Goal: Task Accomplishment & Management: Manage account settings

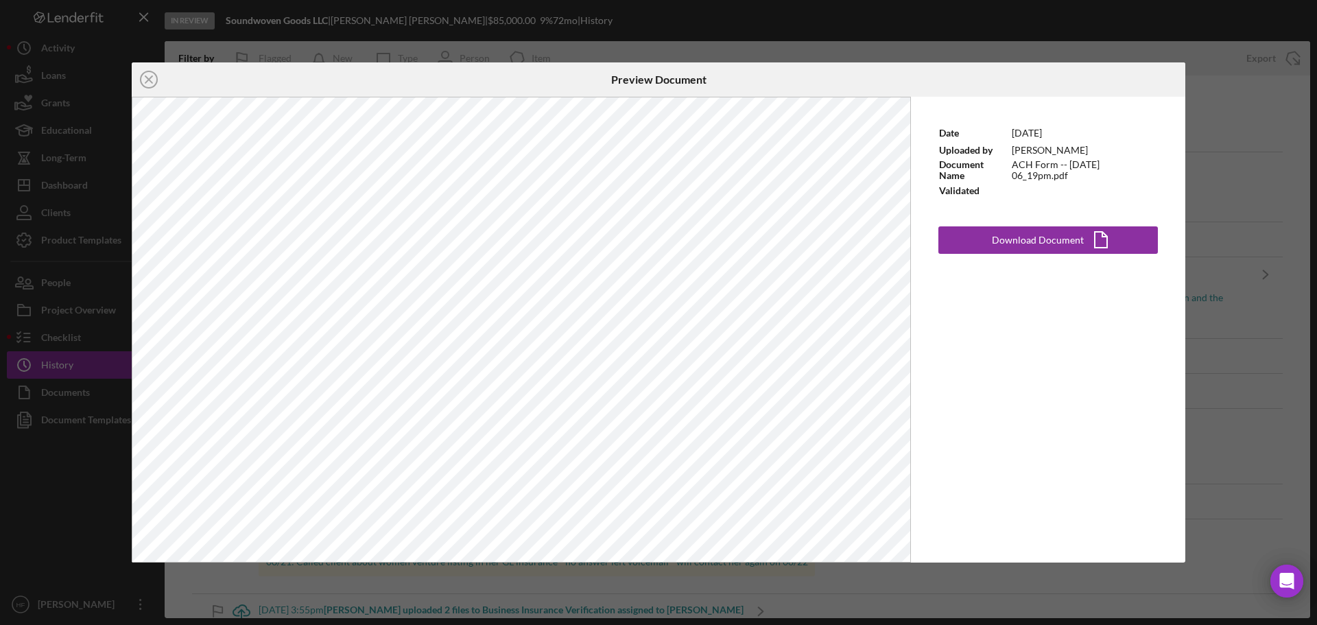
click at [1056, 140] on div "Icon/Close Preview Document Date [DATE] Uploaded by [PERSON_NAME] Document Name…" at bounding box center [658, 312] width 1317 height 625
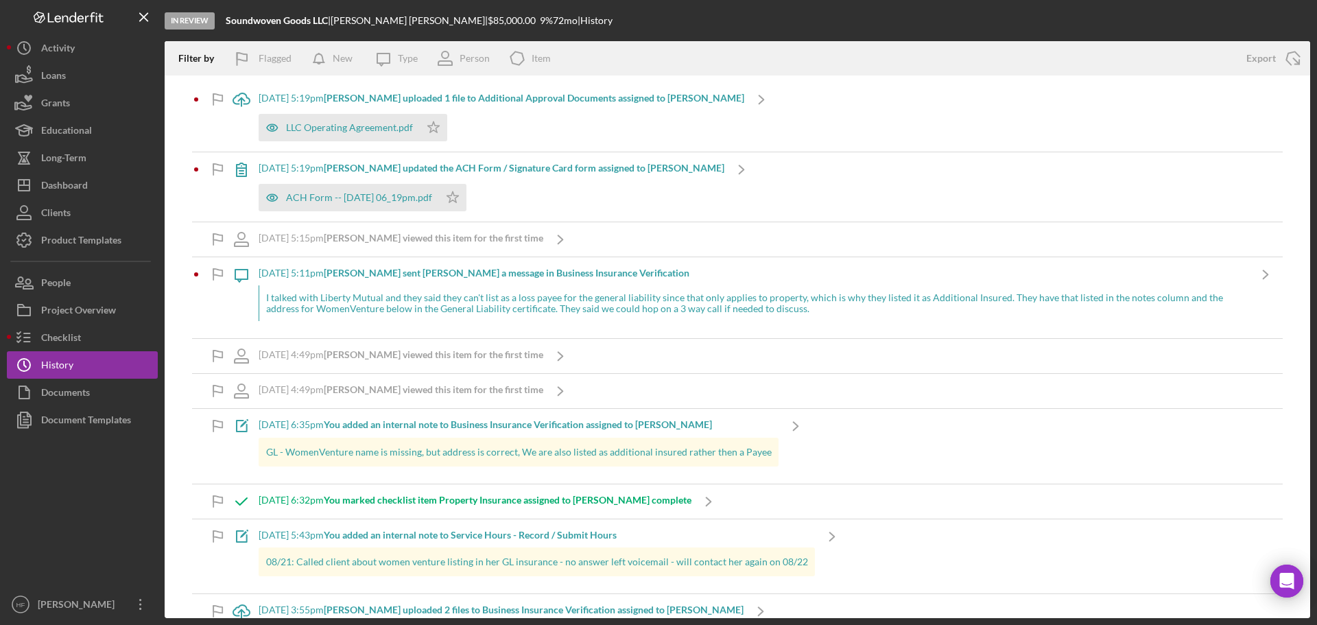
click at [577, 180] on div "ACH Form -- [DATE] 06_19pm.pdf Icon/Star" at bounding box center [492, 194] width 466 height 34
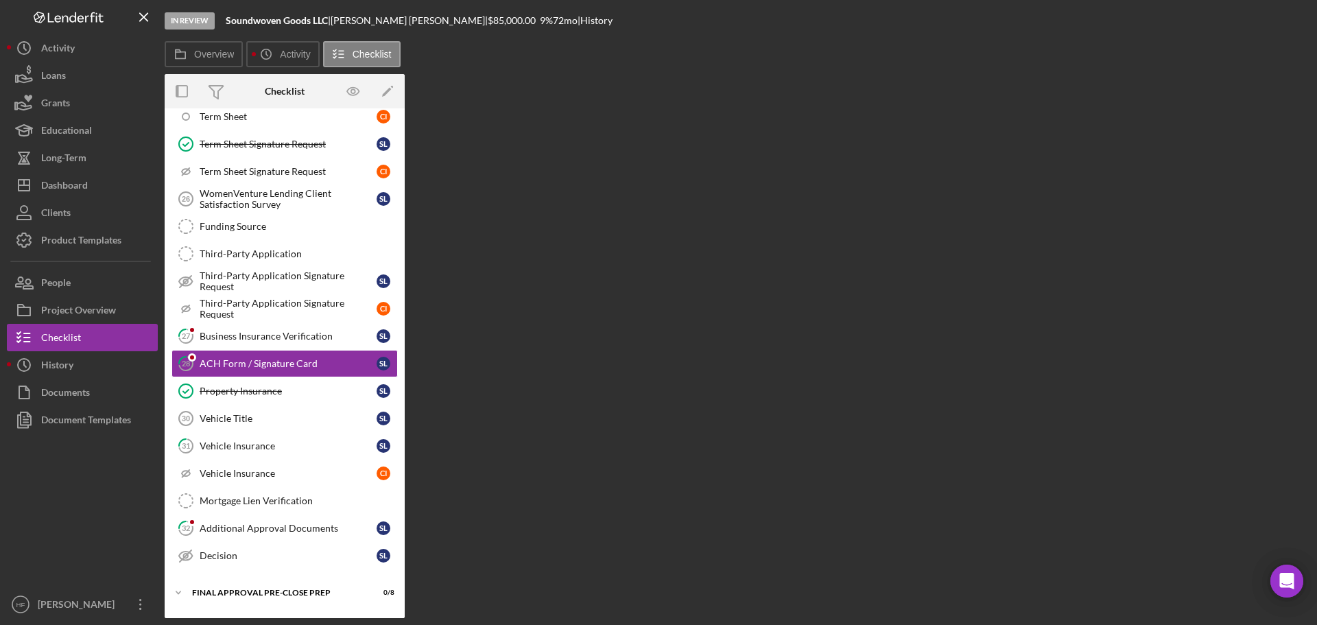
scroll to position [305, 0]
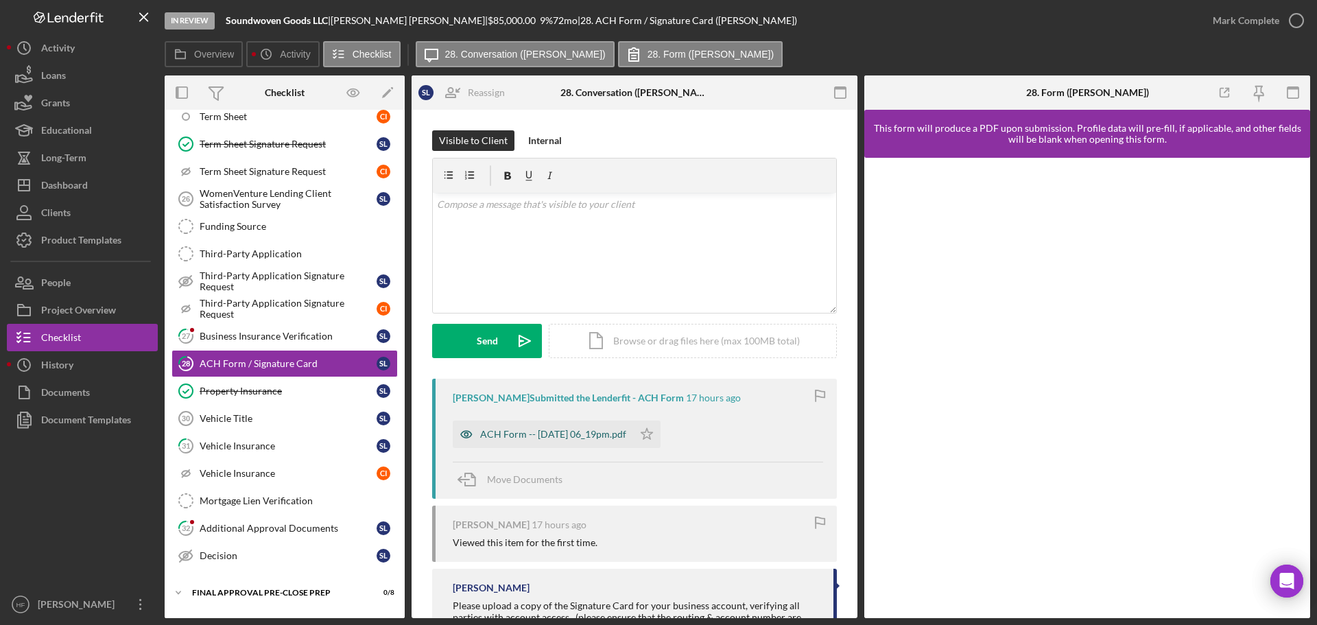
click at [582, 301] on div "ACH Form -- [DATE] 06_19pm.pdf" at bounding box center [553, 434] width 146 height 11
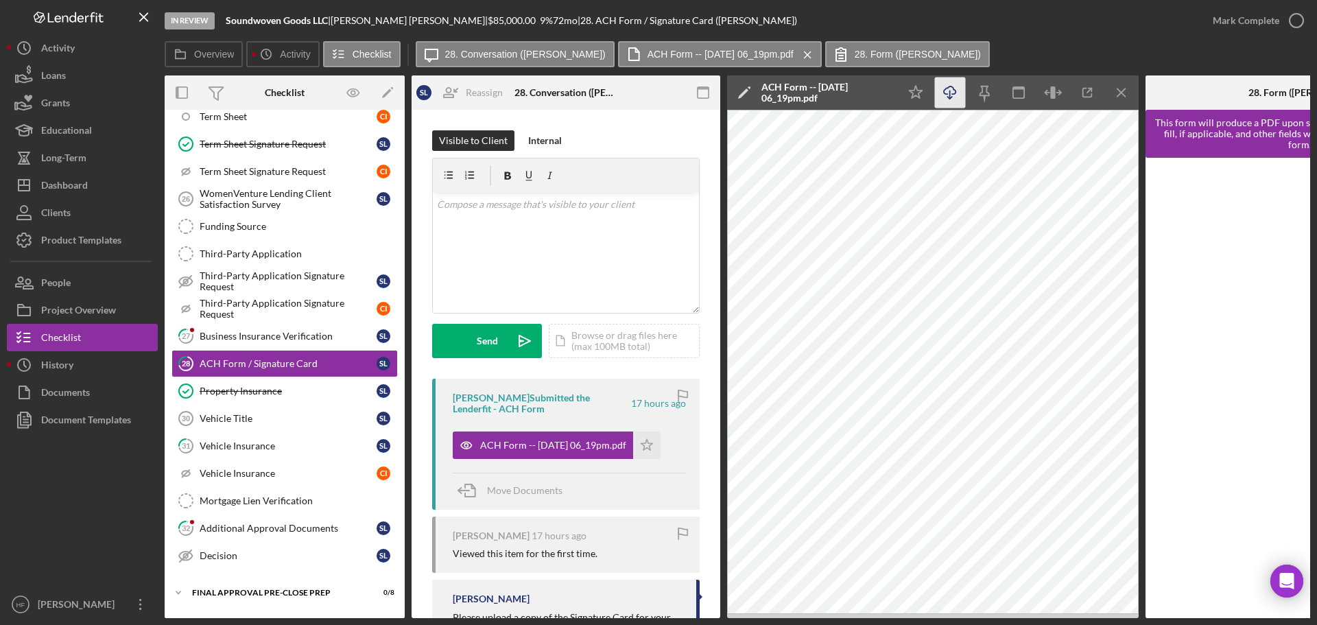
click at [953, 96] on icon "Icon/Download" at bounding box center [950, 92] width 31 height 31
click at [68, 301] on div "History" at bounding box center [57, 366] width 32 height 31
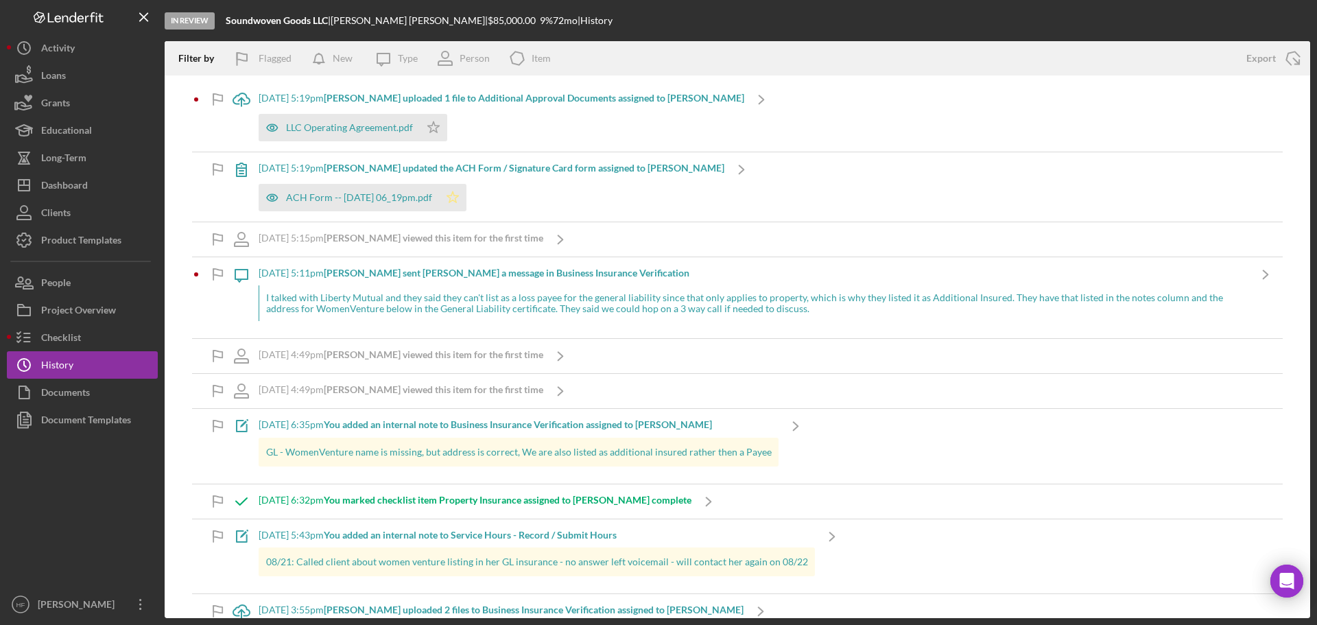
click at [459, 198] on polygon "button" at bounding box center [453, 196] width 12 height 11
click at [370, 130] on div "LLC Operating Agreement.pdf" at bounding box center [349, 127] width 127 height 11
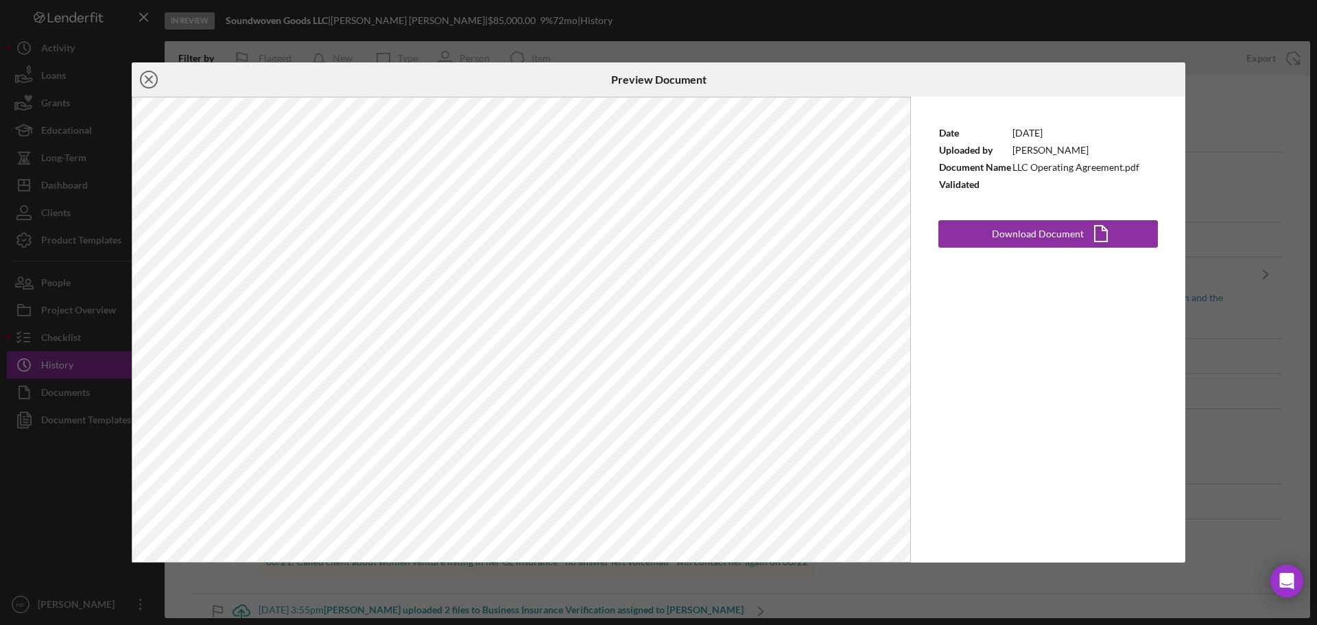
click at [149, 82] on icon "Icon/Close" at bounding box center [149, 79] width 34 height 34
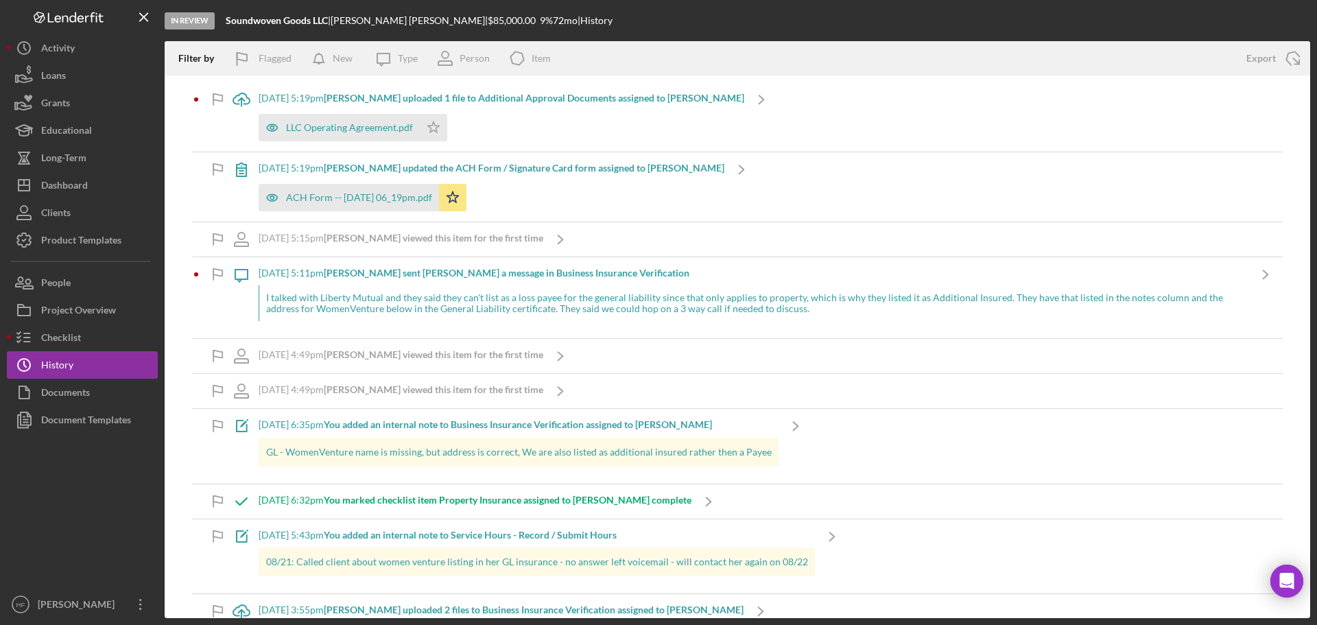
click at [399, 98] on b "[PERSON_NAME] uploaded 1 file to Additional Approval Documents assigned to [PER…" at bounding box center [534, 98] width 420 height 12
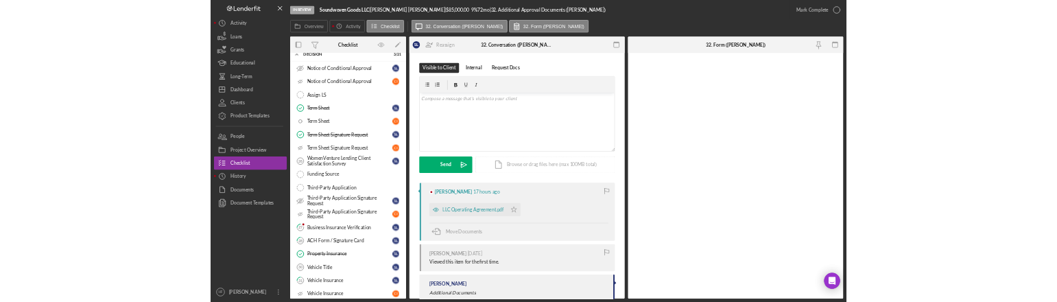
scroll to position [425, 0]
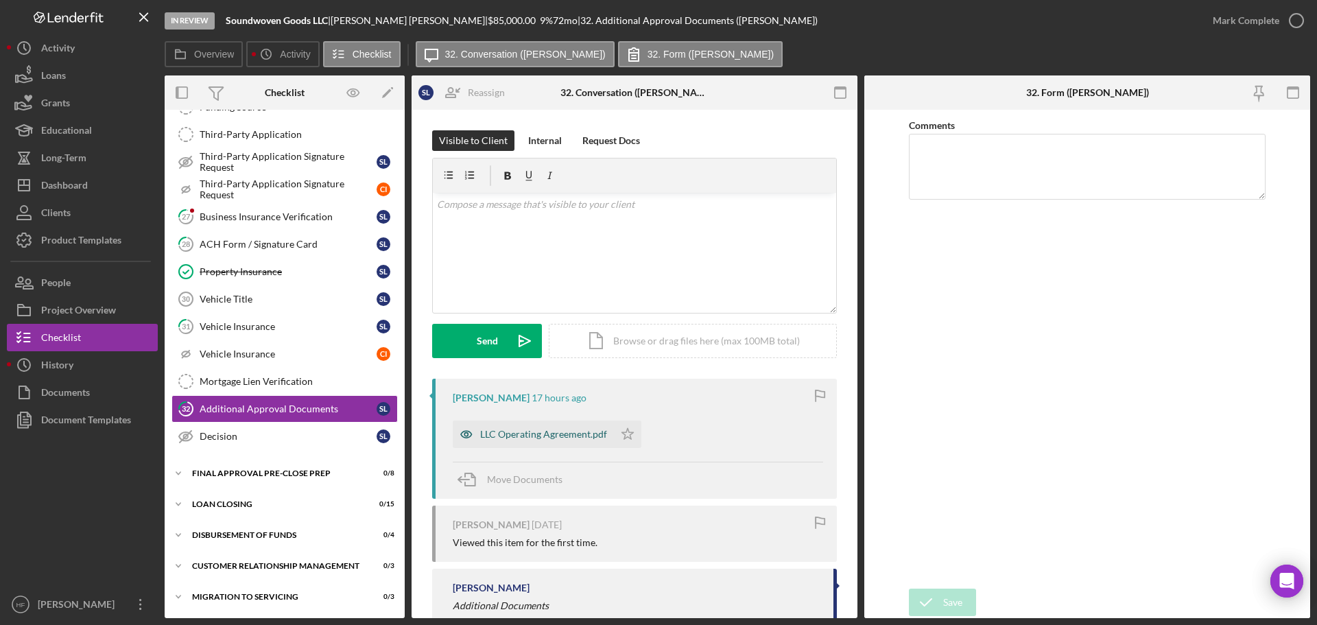
click at [570, 301] on div "LLC Operating Agreement.pdf" at bounding box center [543, 434] width 127 height 11
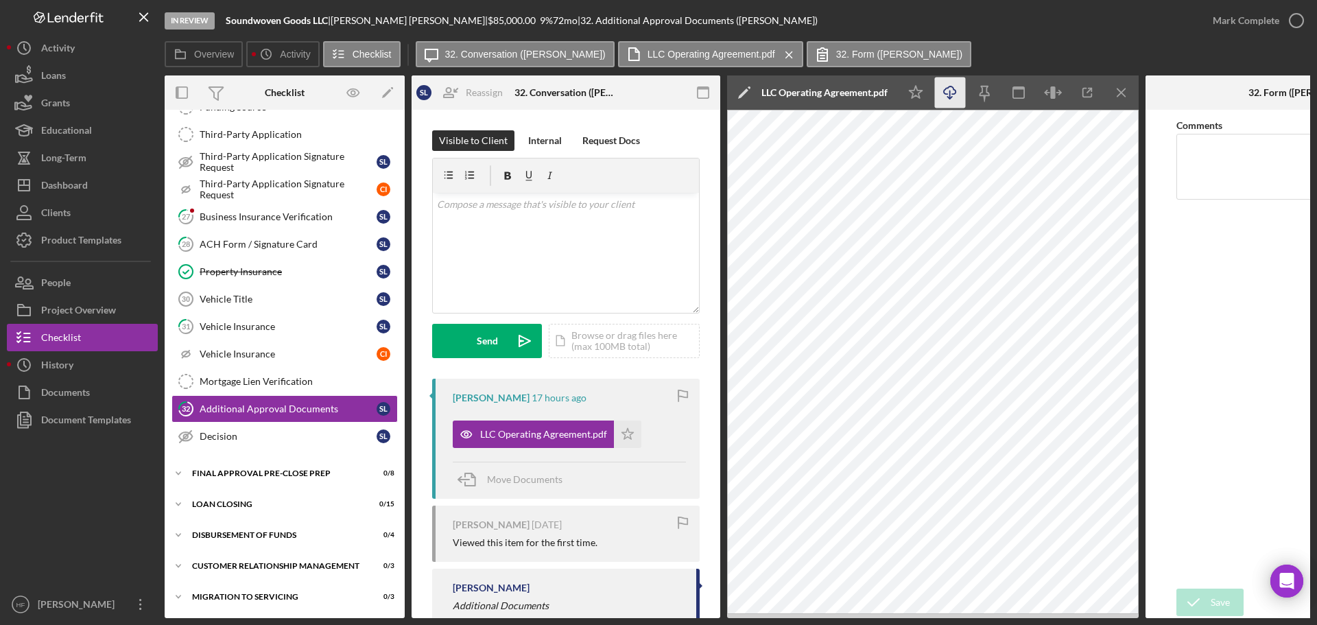
click at [953, 97] on icon "Icon/Download" at bounding box center [950, 92] width 31 height 31
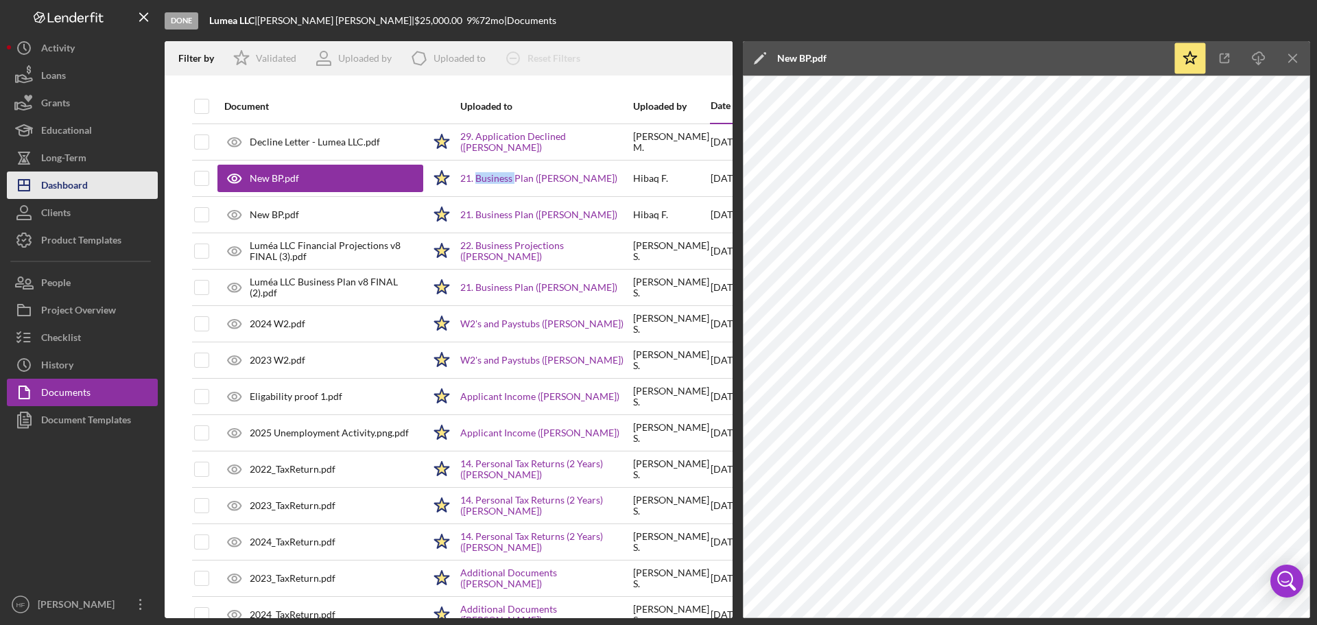
click at [88, 190] on button "Icon/Dashboard Dashboard" at bounding box center [82, 184] width 151 height 27
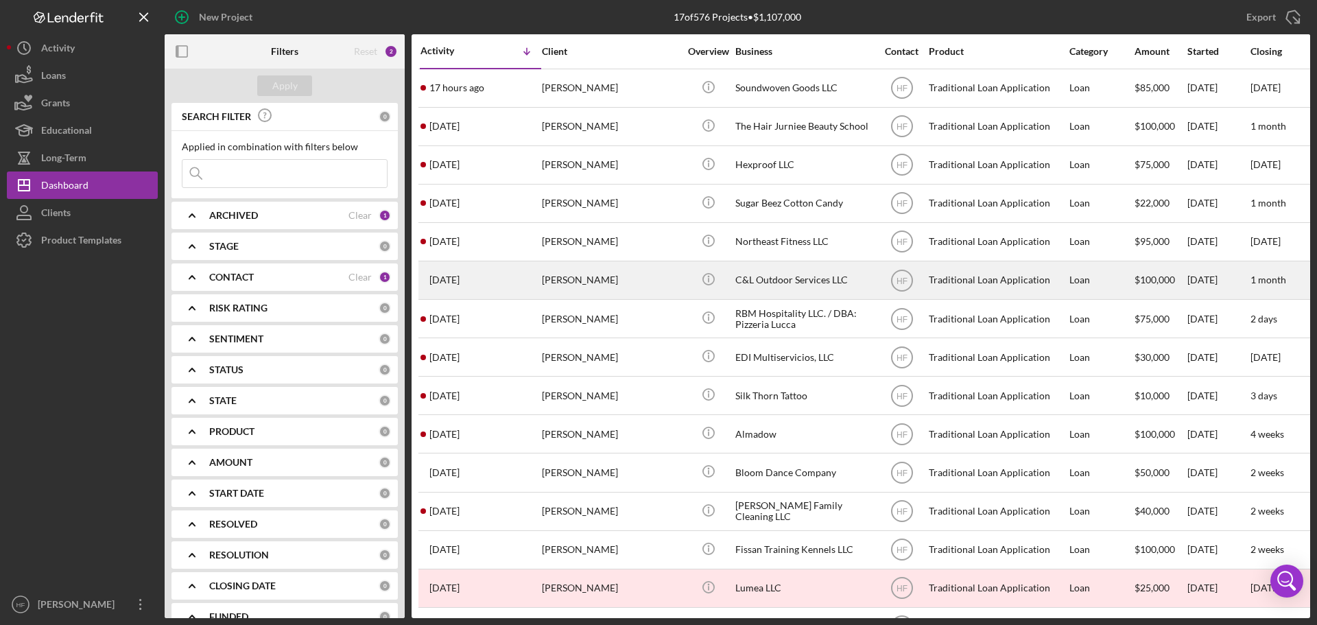
click at [509, 285] on div "1 week ago Stefany Christianson" at bounding box center [480, 280] width 120 height 36
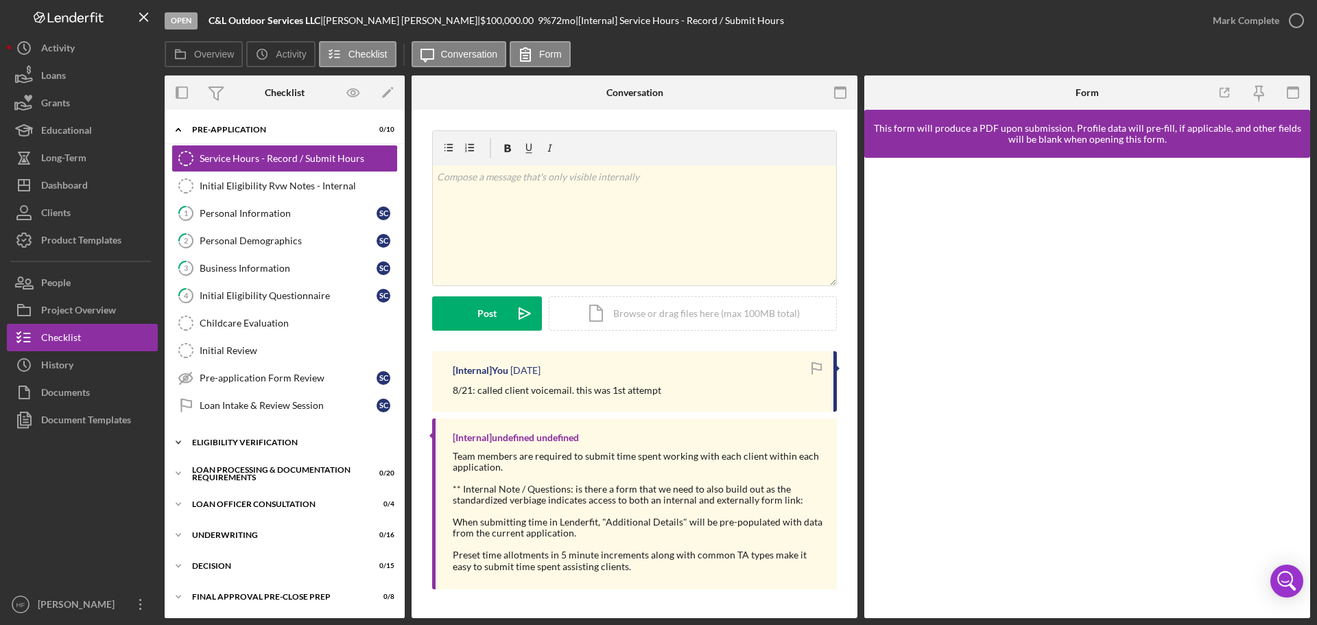
click at [184, 442] on icon "Icon/Expander" at bounding box center [178, 442] width 27 height 27
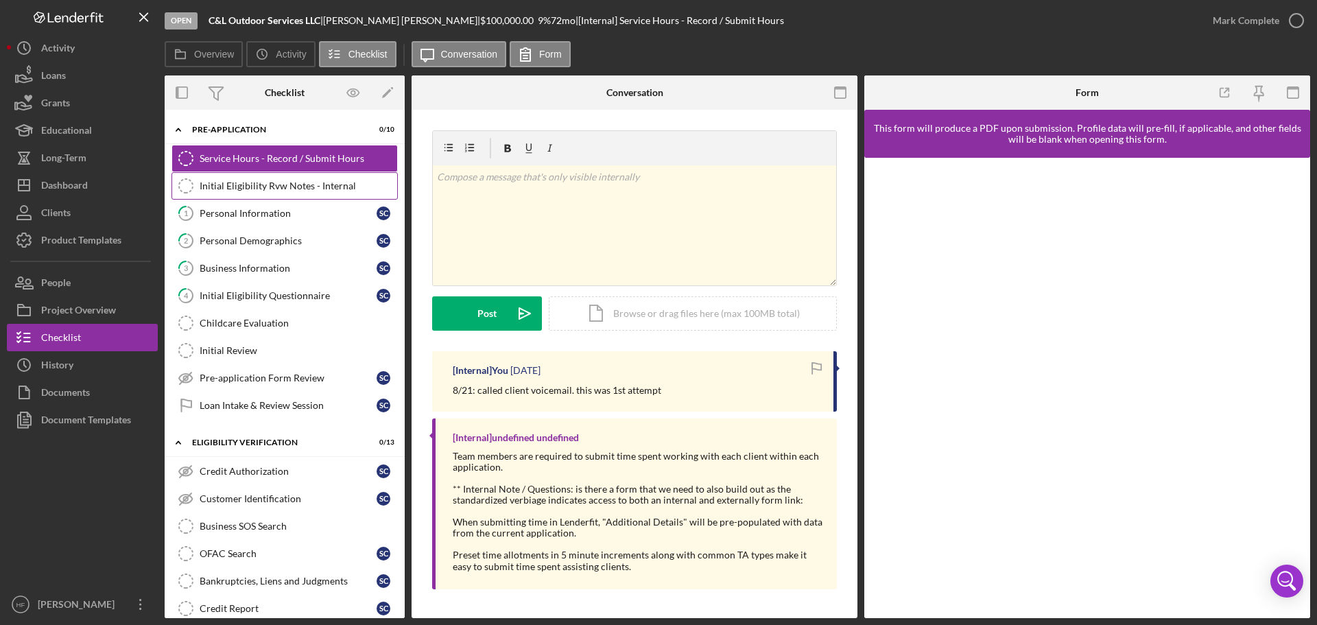
click at [322, 186] on div "Initial Eligibility Rvw Notes - Internal" at bounding box center [299, 185] width 198 height 11
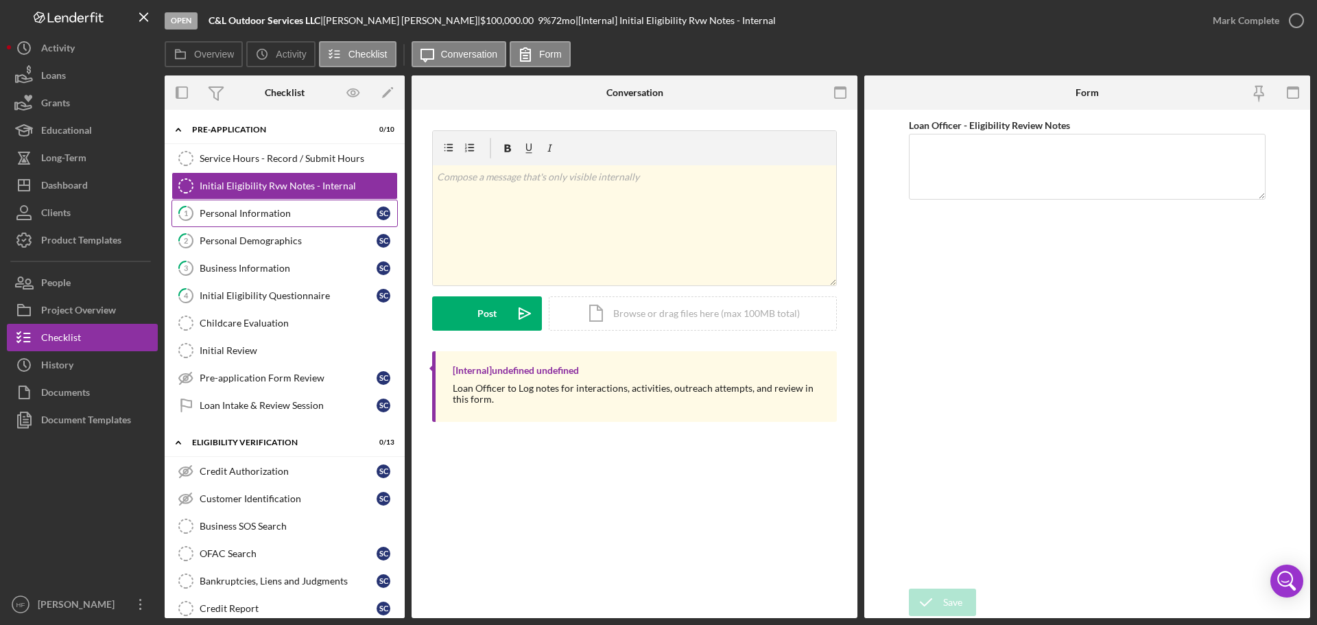
click at [320, 213] on div "Personal Information" at bounding box center [288, 213] width 177 height 11
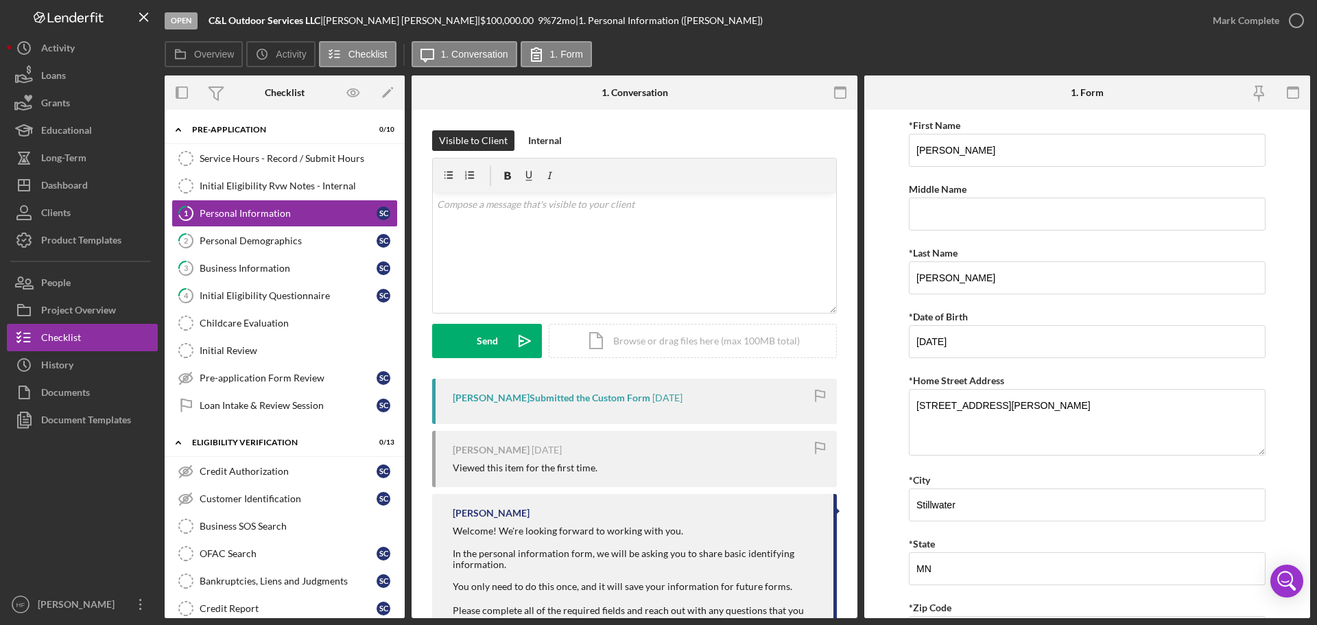
drag, startPoint x: 211, startPoint y: 19, endPoint x: 425, endPoint y: 29, distance: 214.9
click at [425, 29] on div "Open C&L Outdoor Services LLC | Stefany Christianson | $100,000.00 9 % 72 mo | …" at bounding box center [682, 20] width 1034 height 41
copy div "C&L Outdoor Services LLC | Stefany Christianson |"
click at [81, 120] on div "Educational" at bounding box center [66, 132] width 51 height 31
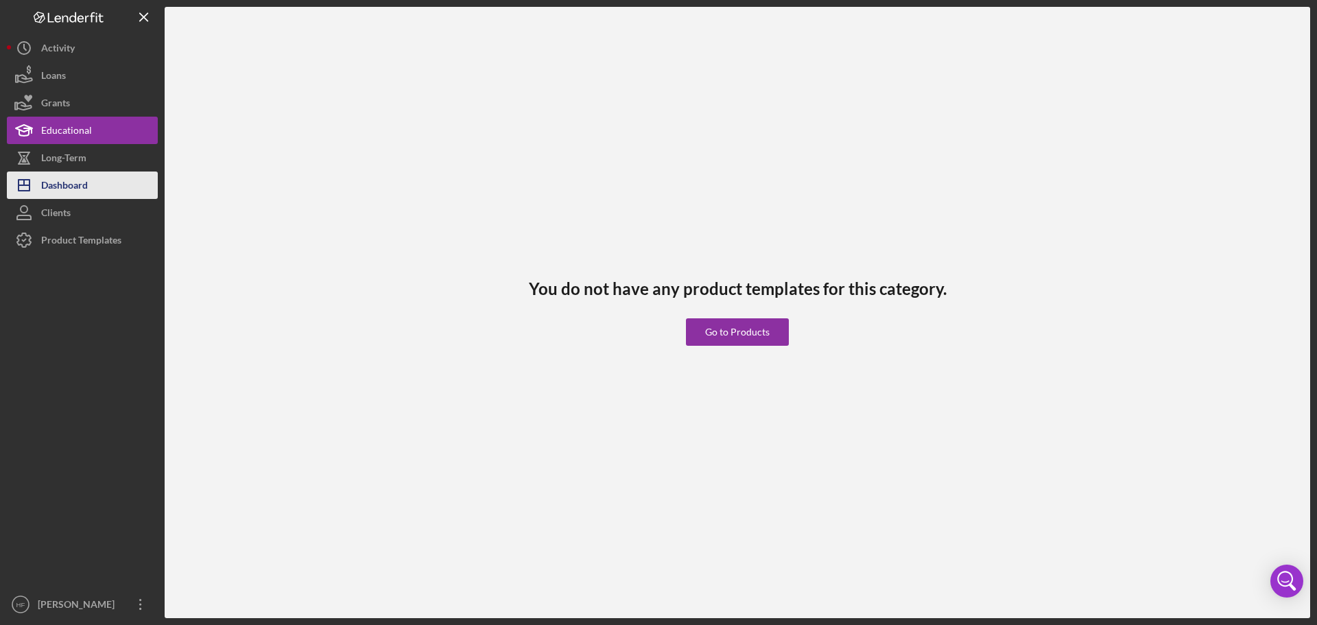
click at [71, 182] on div "Dashboard" at bounding box center [64, 186] width 47 height 31
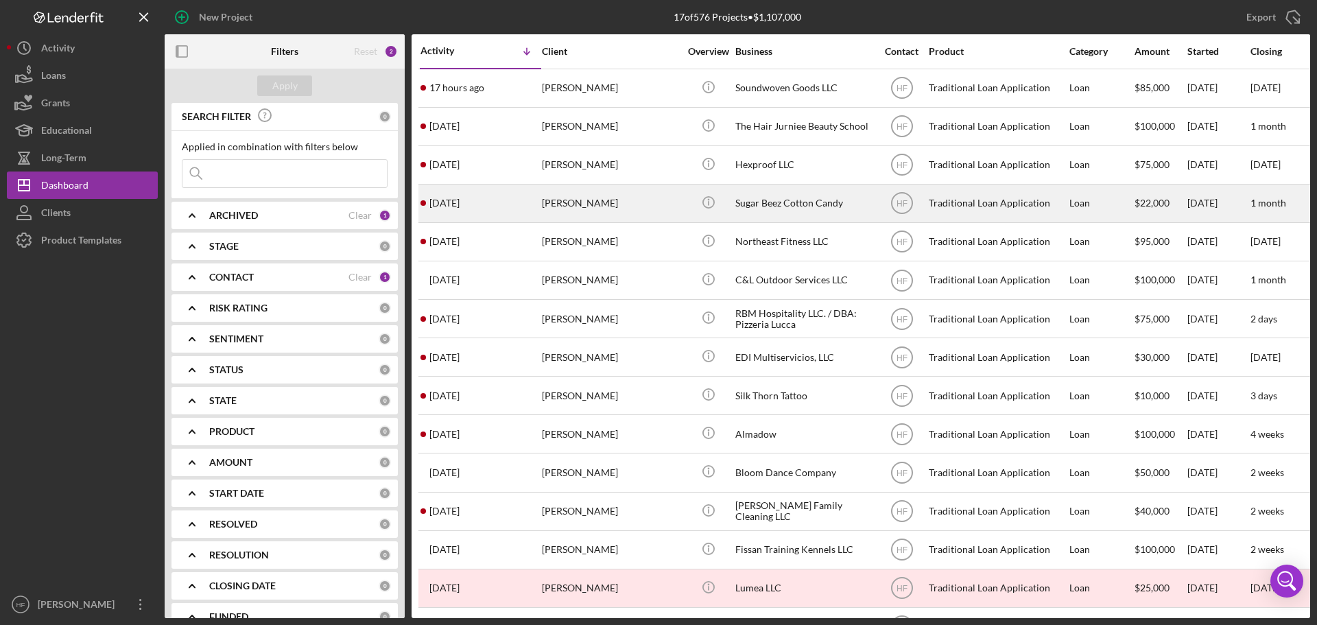
click at [642, 200] on div "Jessica Dirksen" at bounding box center [610, 203] width 137 height 36
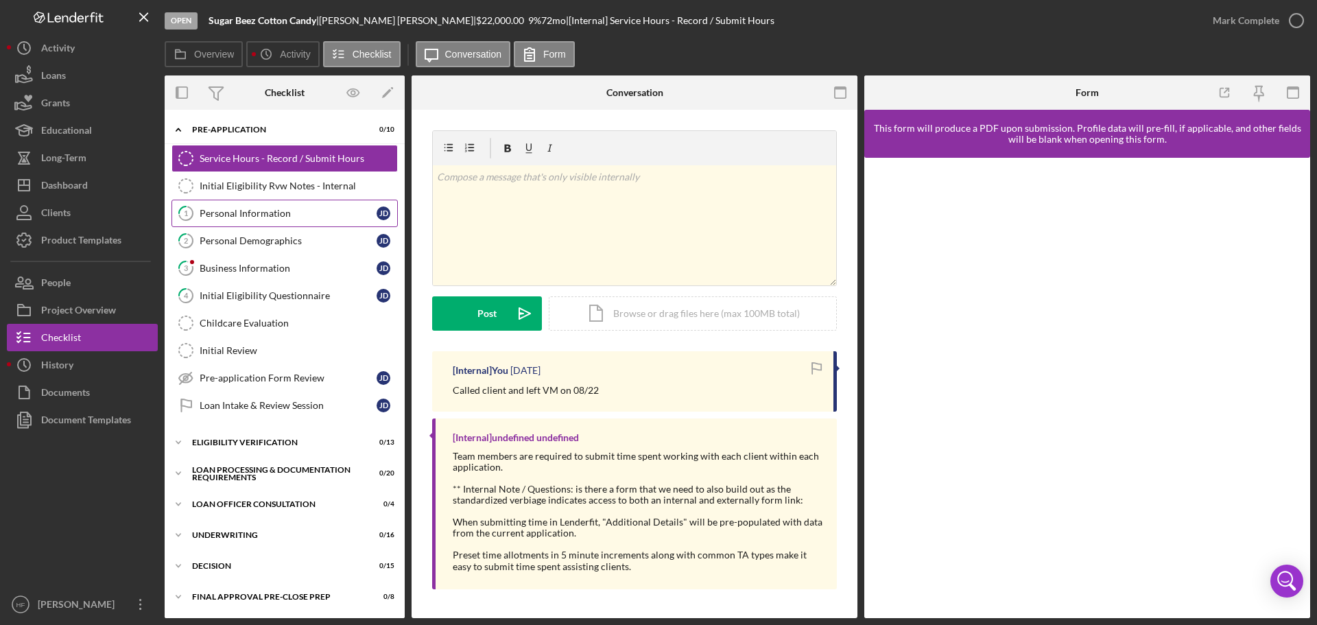
click at [303, 208] on div "Personal Information" at bounding box center [288, 213] width 177 height 11
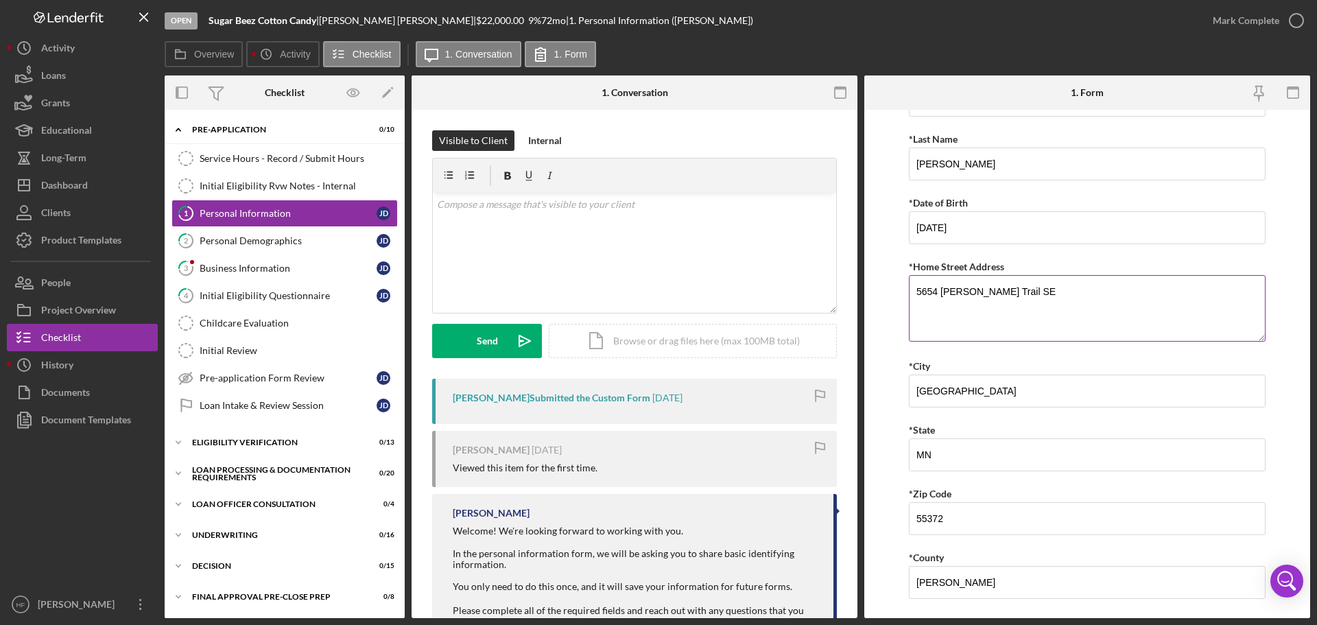
scroll to position [206, 0]
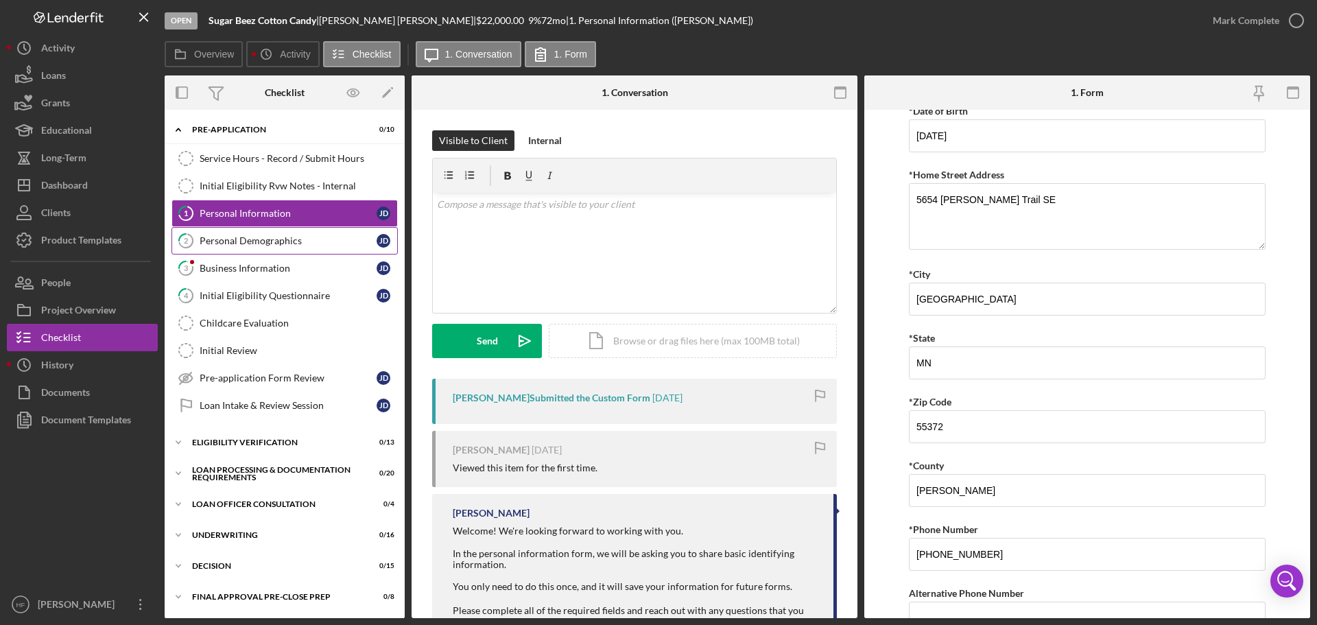
click at [246, 245] on div "Personal Demographics" at bounding box center [288, 240] width 177 height 11
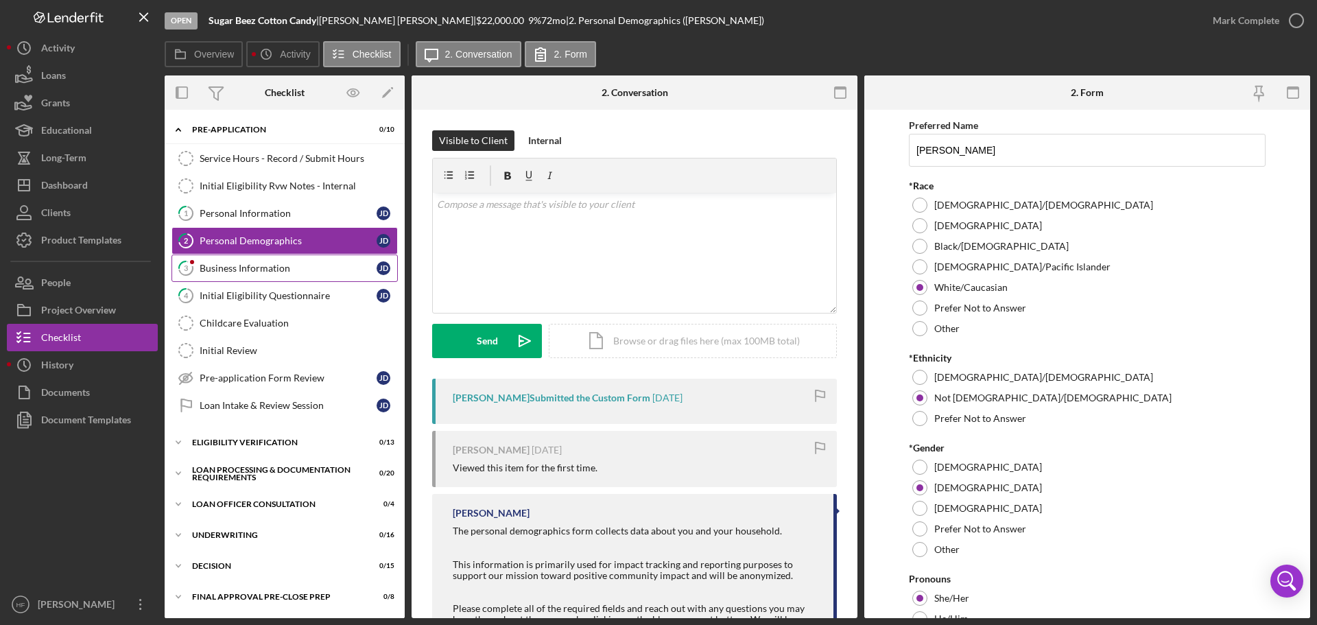
click at [248, 273] on div "Business Information" at bounding box center [288, 268] width 177 height 11
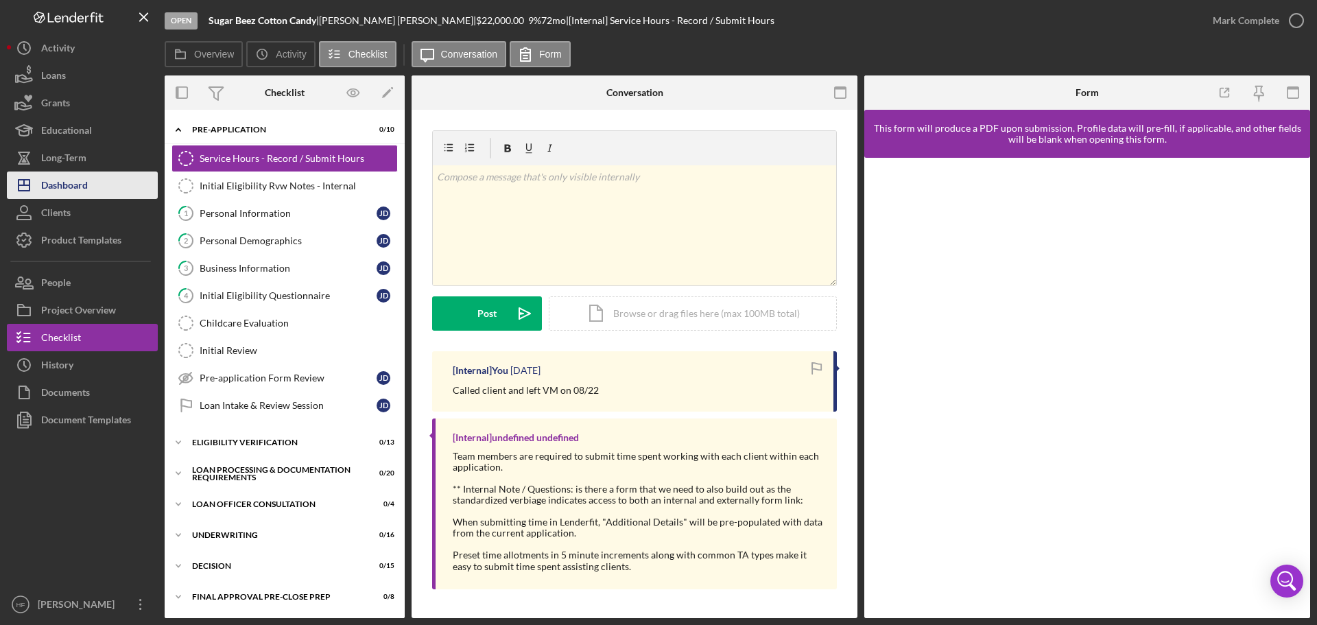
click at [57, 181] on div "Dashboard" at bounding box center [64, 186] width 47 height 31
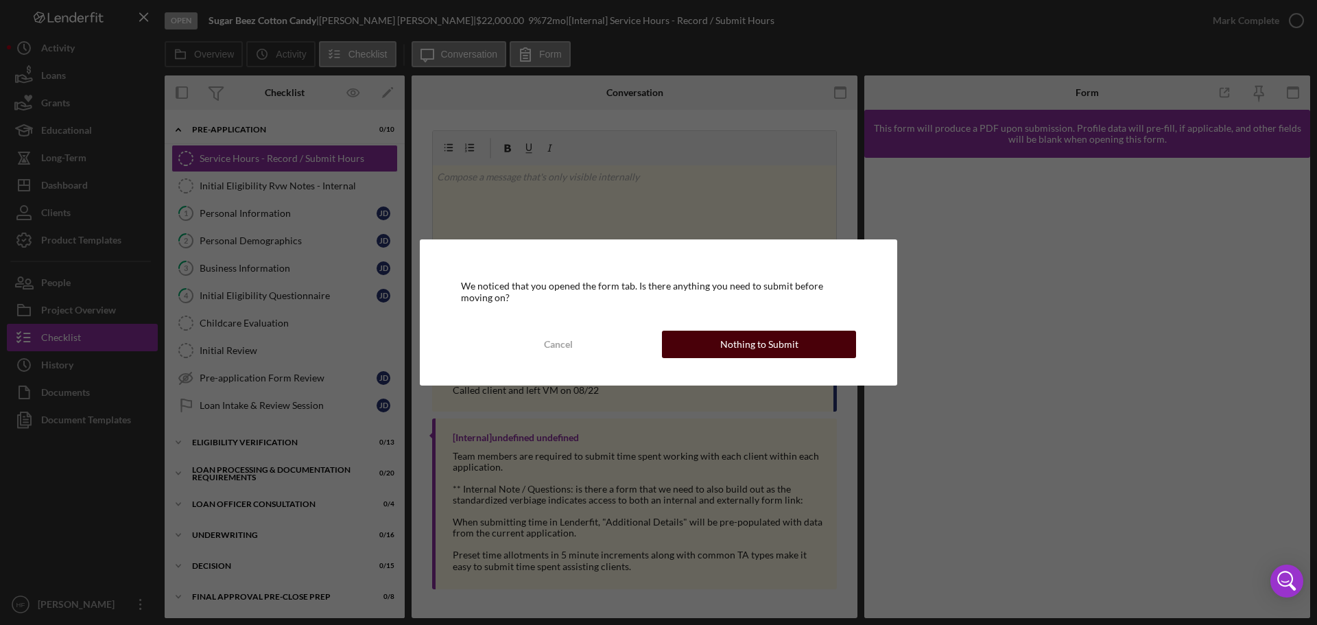
click at [757, 344] on div "Nothing to Submit" at bounding box center [759, 344] width 78 height 27
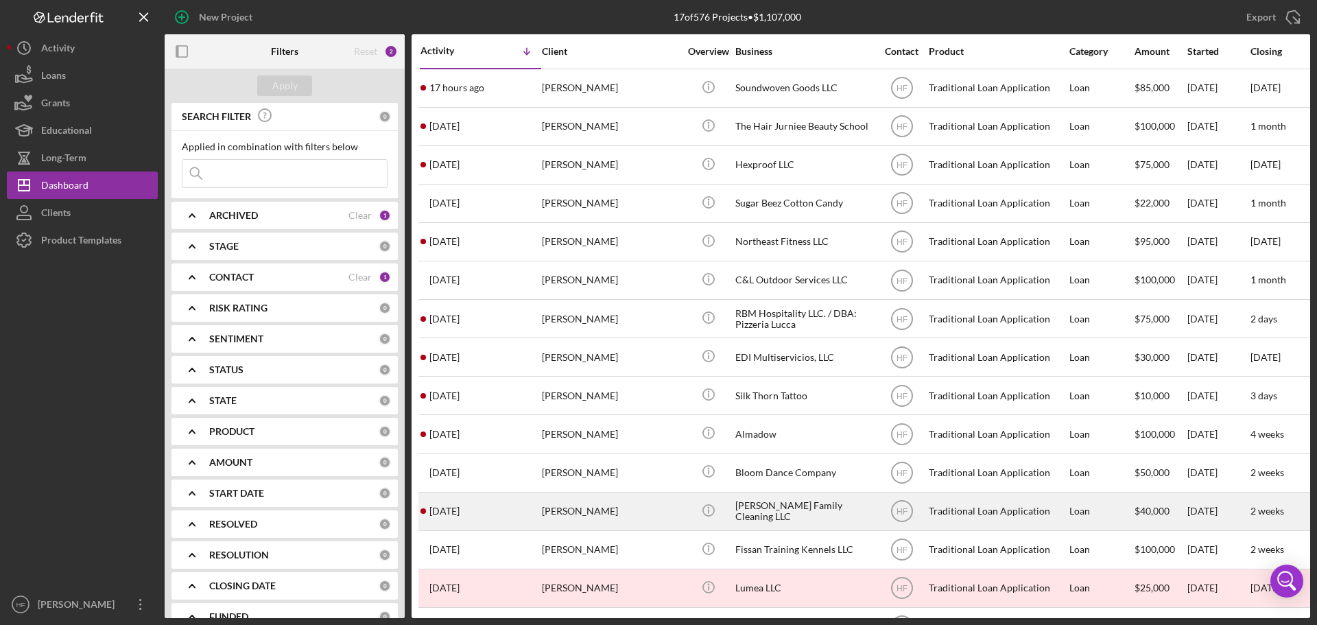
click at [641, 514] on div "Brittany Weatherspoon" at bounding box center [610, 511] width 137 height 36
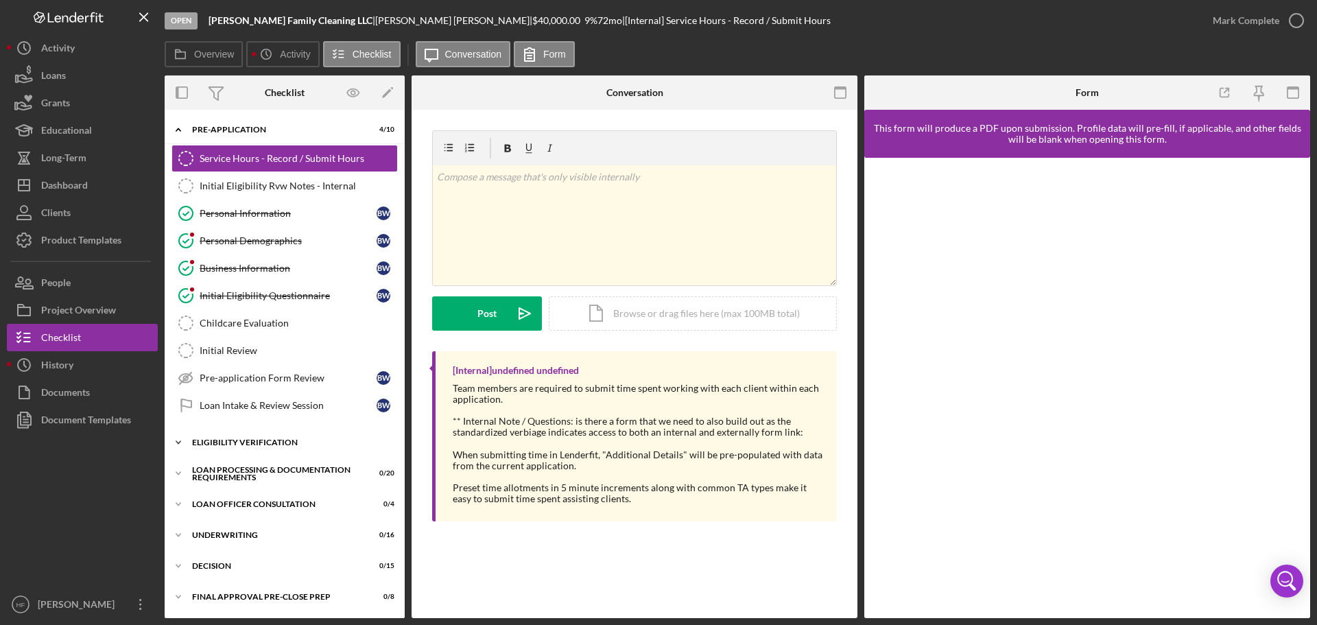
click at [187, 442] on icon "Icon/Expander" at bounding box center [178, 442] width 27 height 27
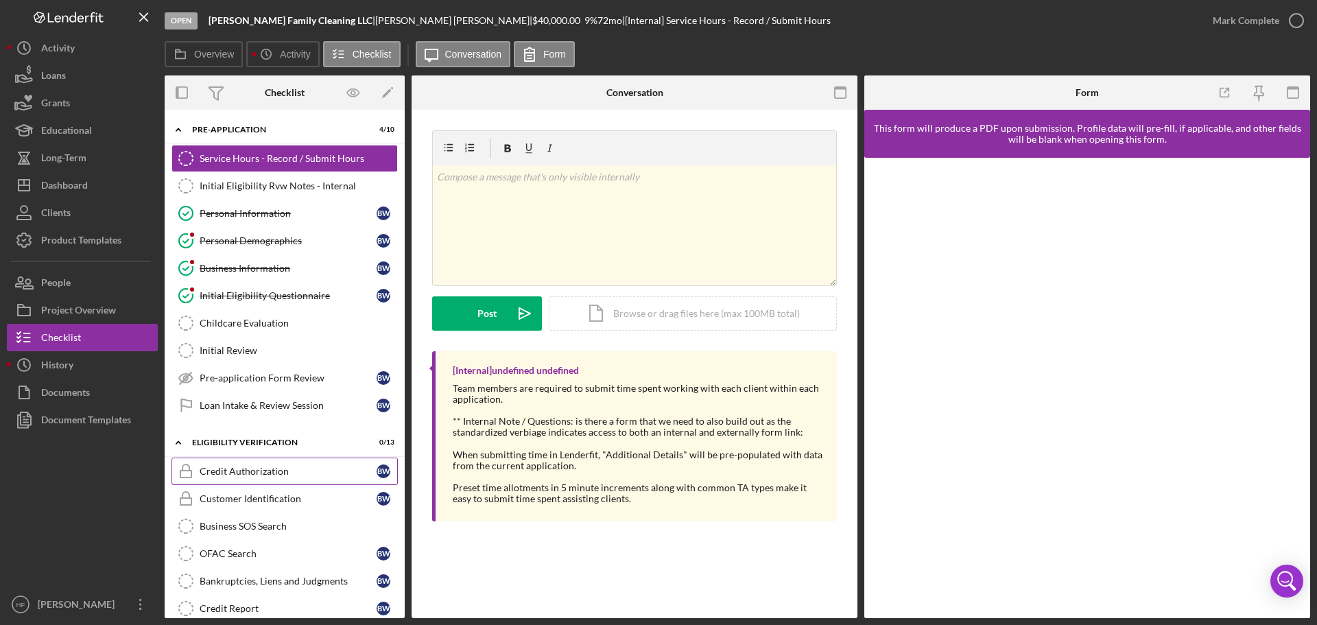
click at [285, 477] on link "Credit Authorization Credit Authorization B W" at bounding box center [284, 470] width 226 height 27
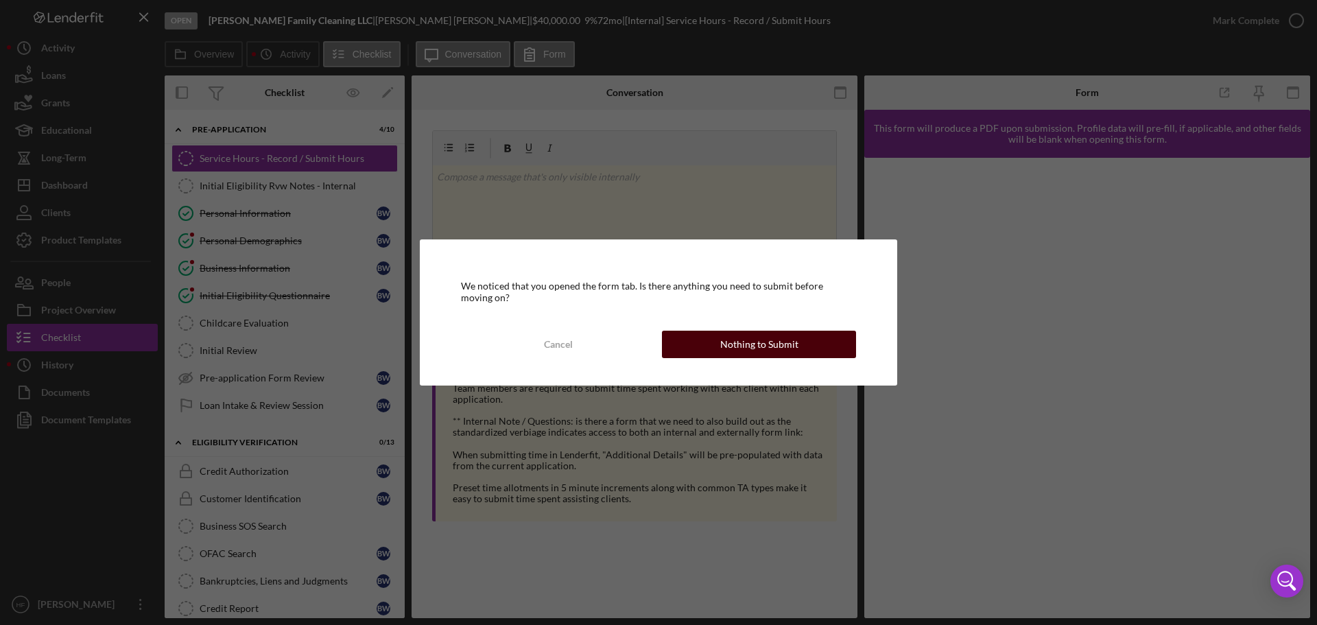
click at [825, 342] on button "Nothing to Submit" at bounding box center [759, 344] width 194 height 27
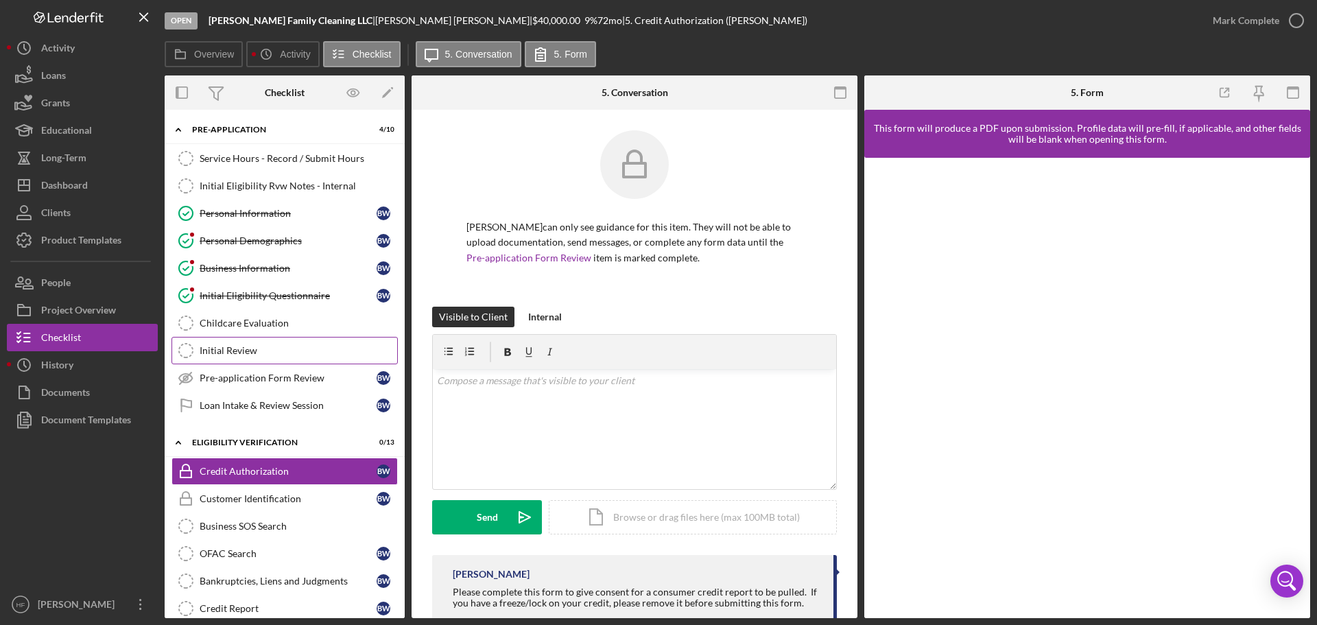
click at [299, 348] on div "Initial Review" at bounding box center [299, 350] width 198 height 11
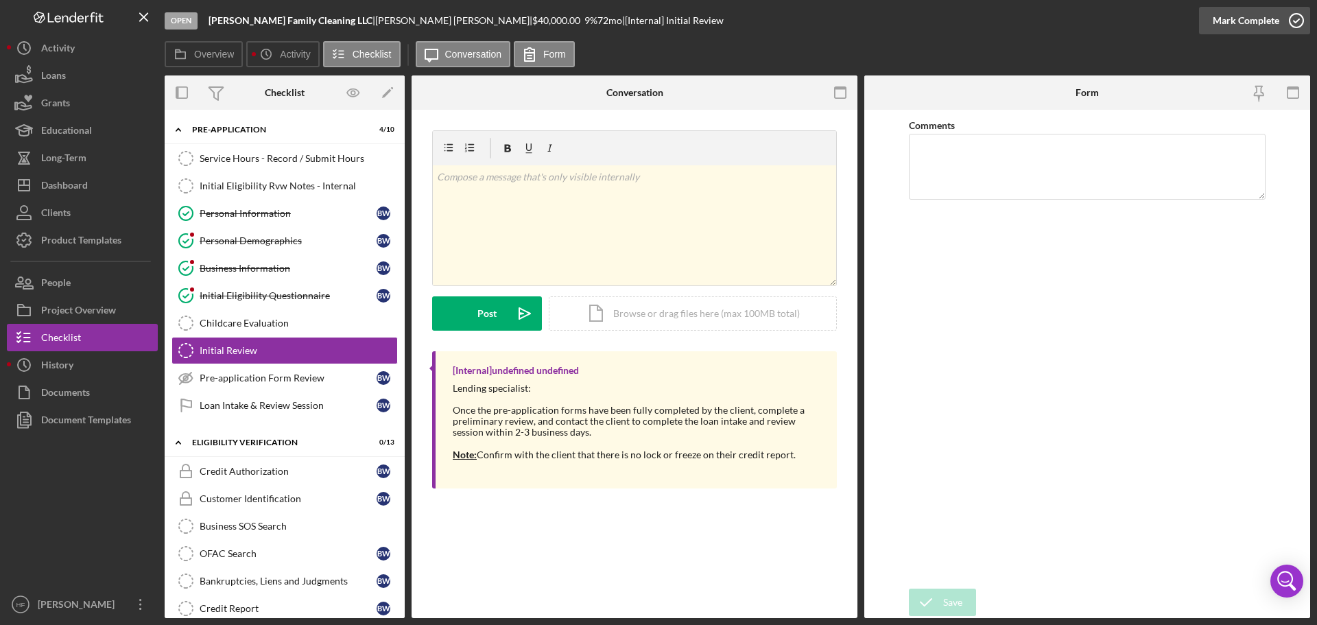
click at [1260, 15] on div "Mark Complete" at bounding box center [1246, 20] width 67 height 27
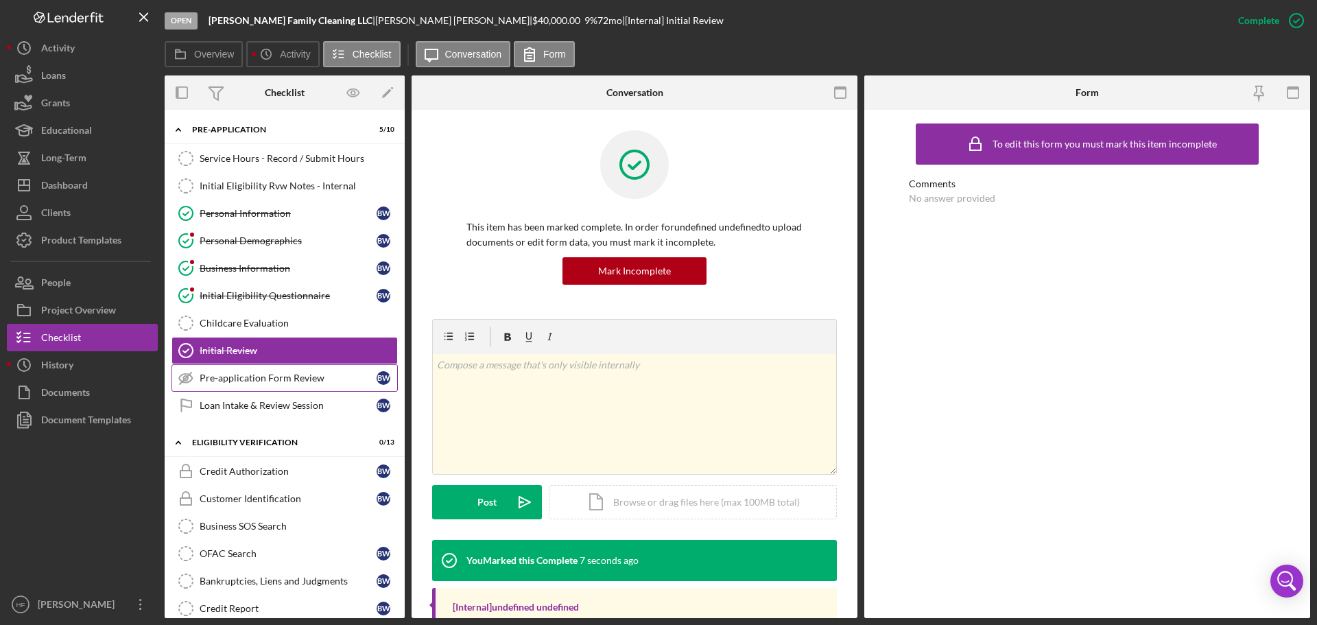
drag, startPoint x: 295, startPoint y: 376, endPoint x: 306, endPoint y: 370, distance: 12.3
click at [295, 377] on div "Pre-application Form Review" at bounding box center [288, 377] width 177 height 11
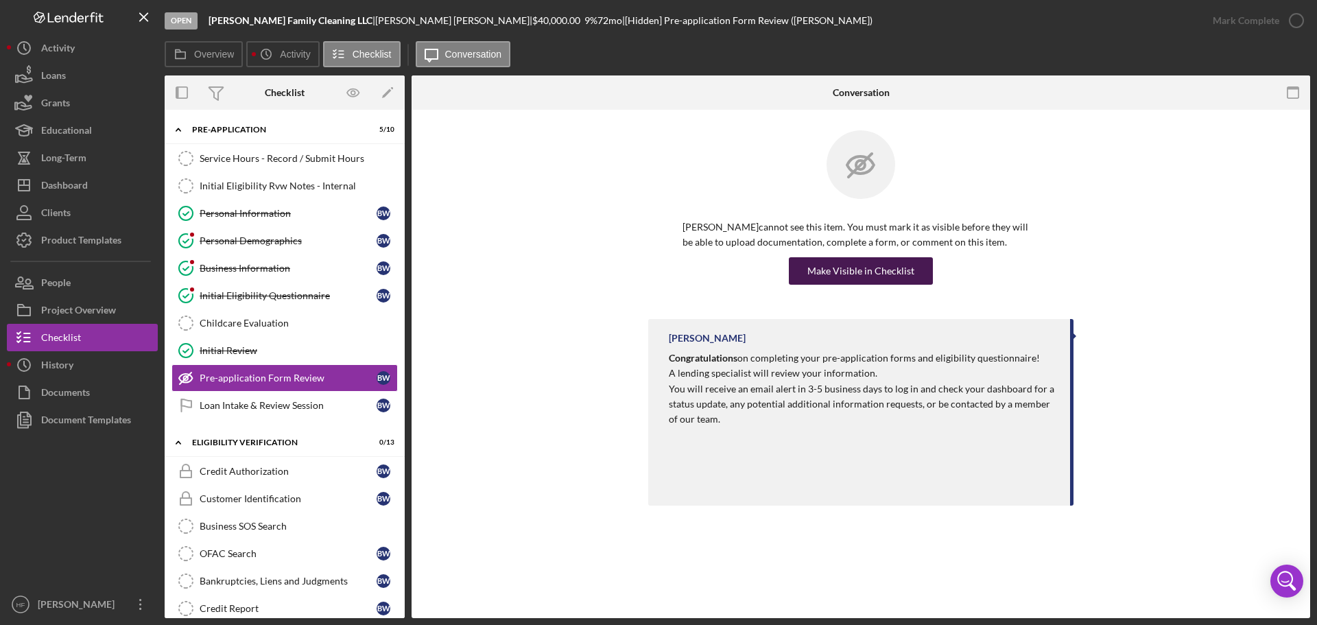
click at [845, 272] on div "Make Visible in Checklist" at bounding box center [860, 270] width 107 height 27
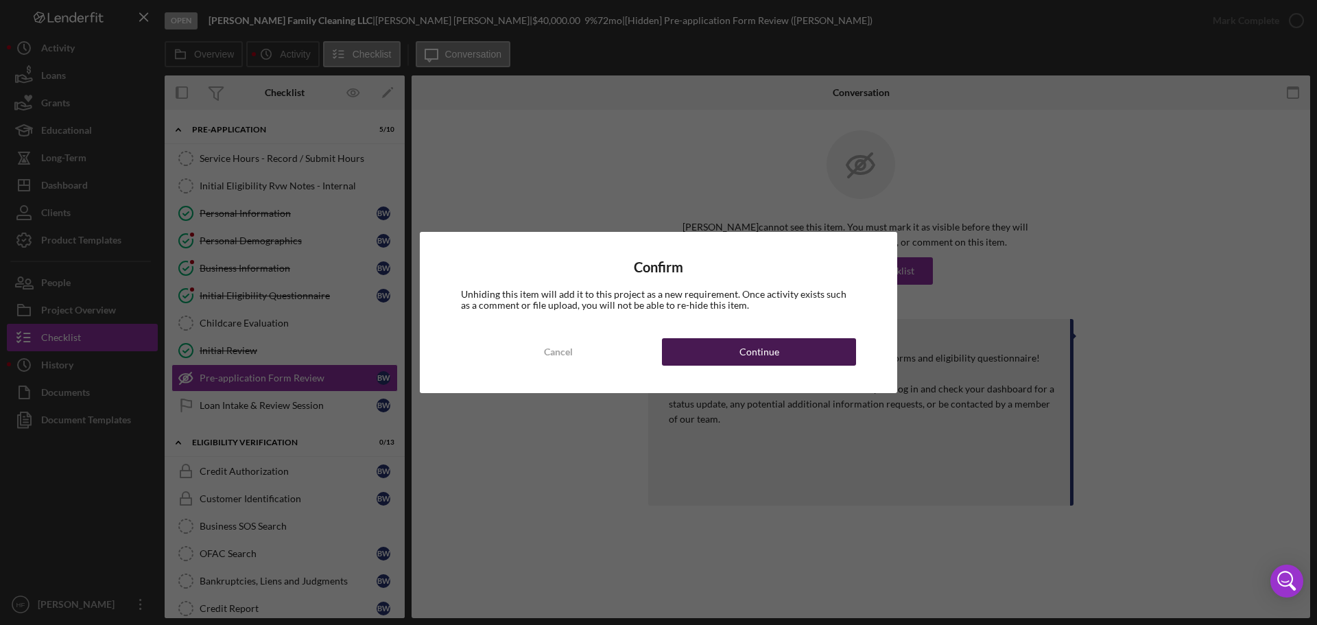
click at [730, 340] on button "Continue" at bounding box center [759, 351] width 194 height 27
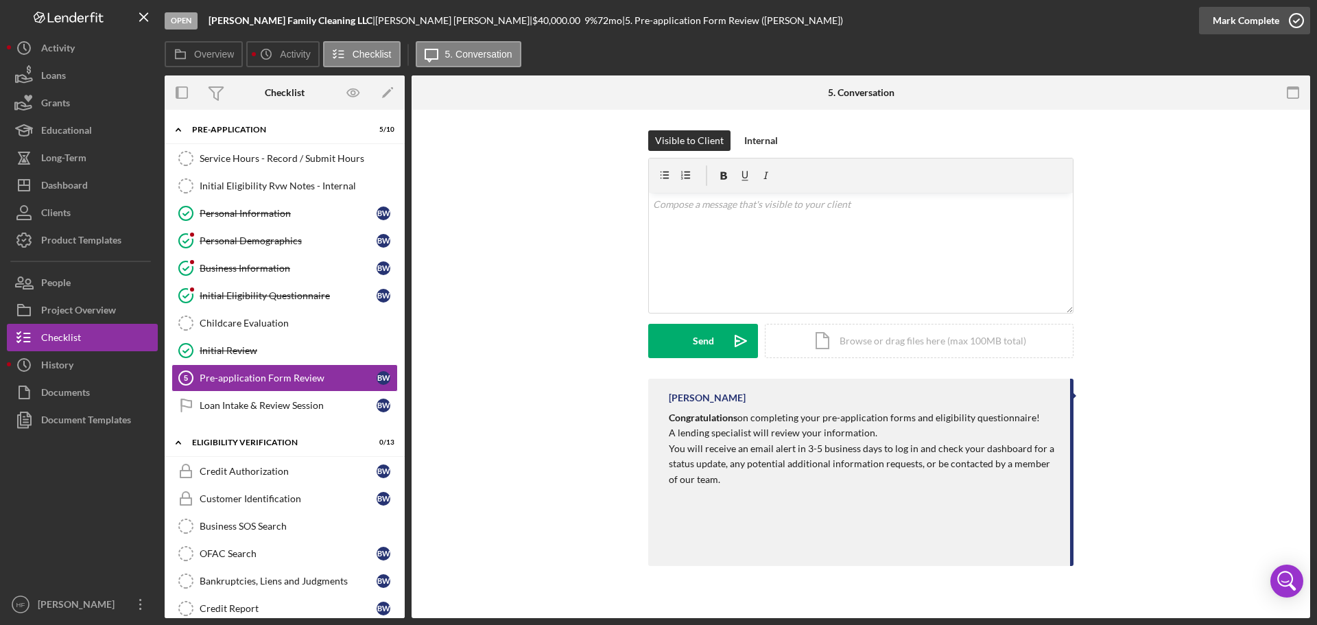
click at [1278, 16] on button "Mark Complete" at bounding box center [1254, 20] width 111 height 27
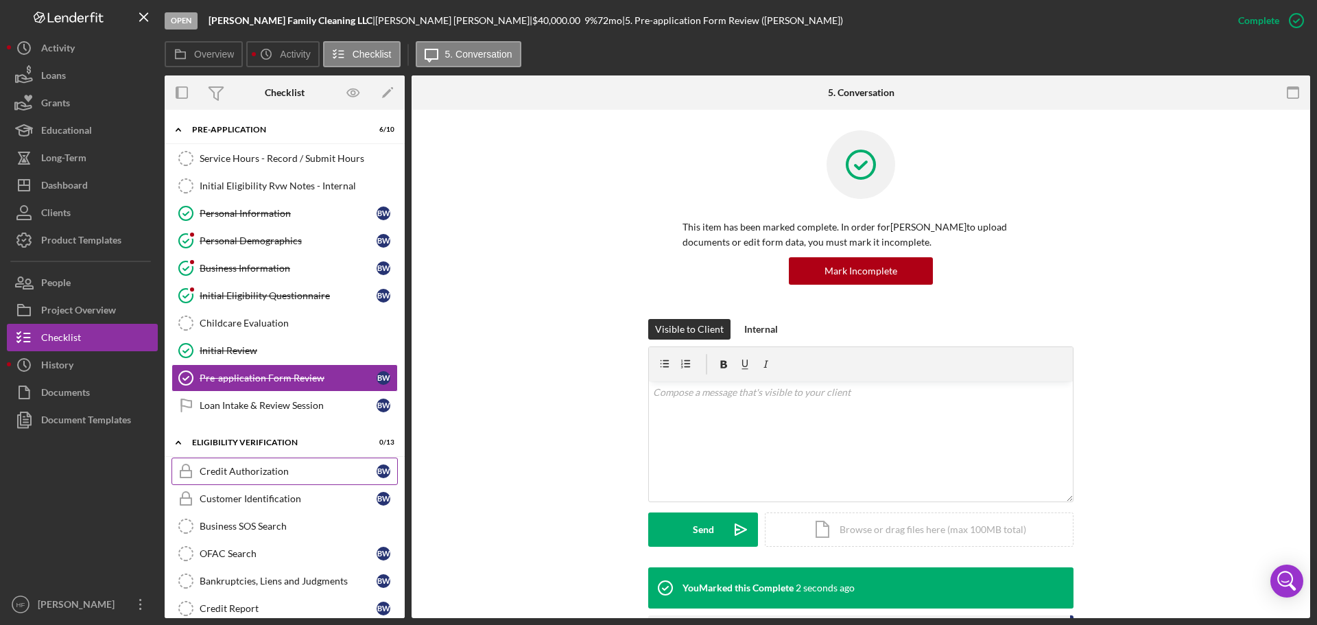
click at [272, 473] on div "Credit Authorization" at bounding box center [288, 471] width 177 height 11
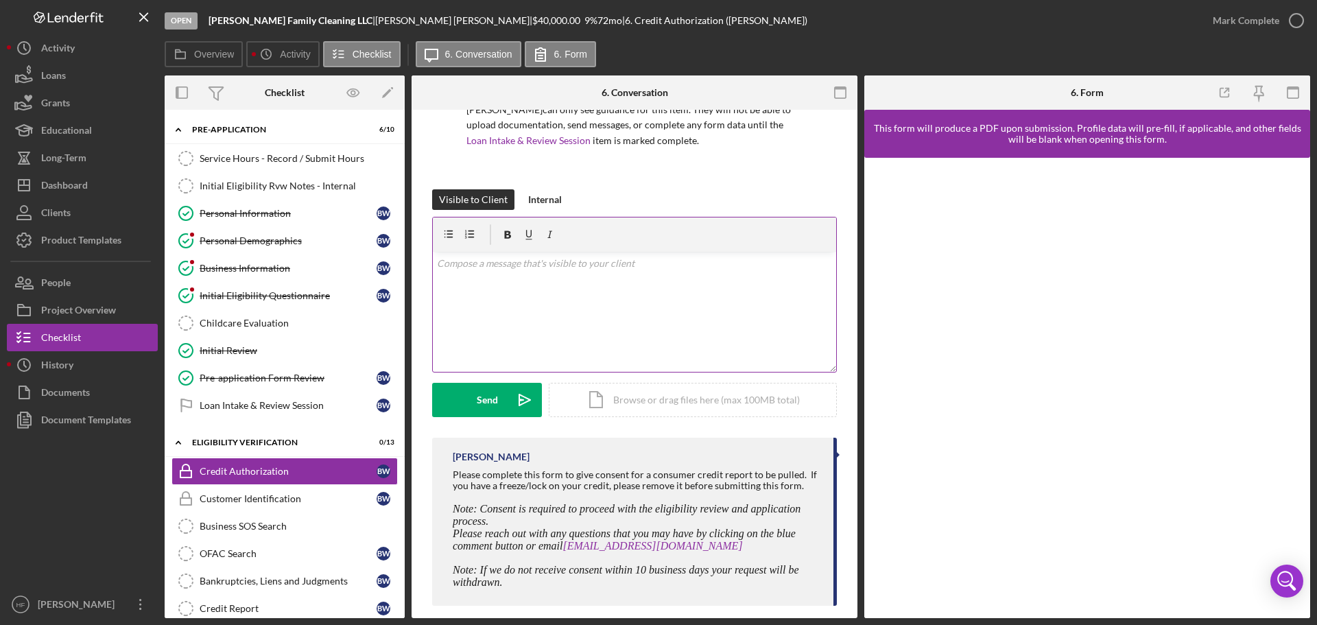
scroll to position [132, 0]
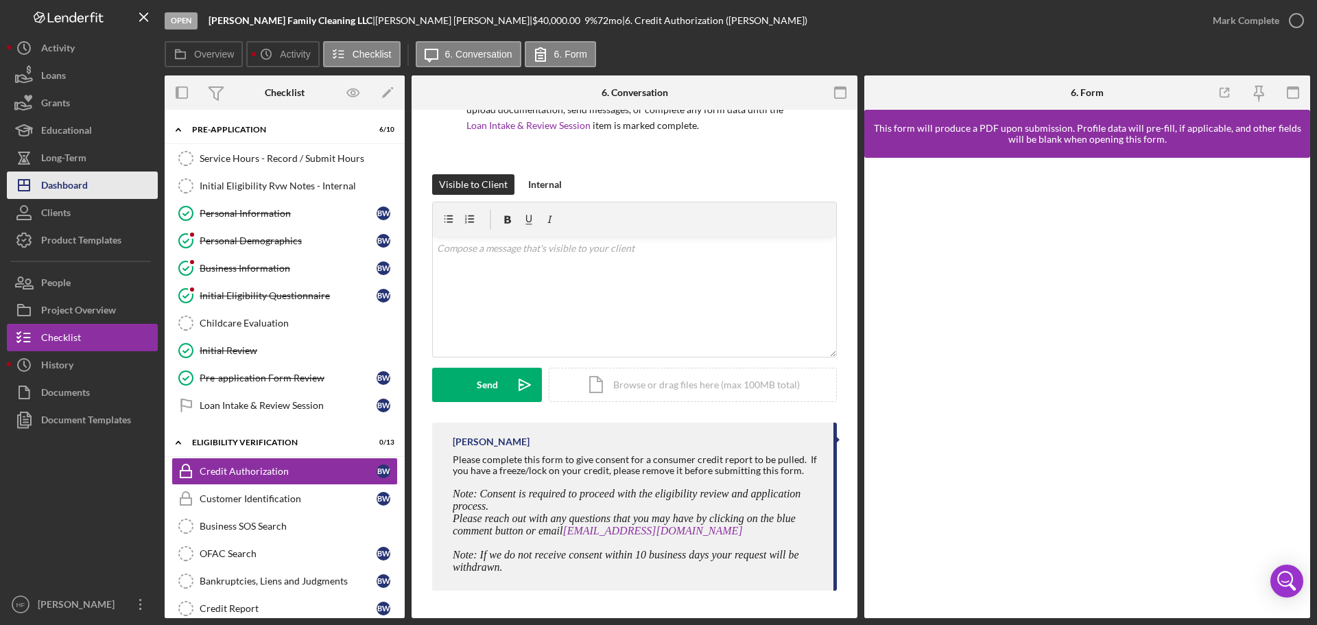
click at [65, 188] on div "Dashboard" at bounding box center [64, 186] width 47 height 31
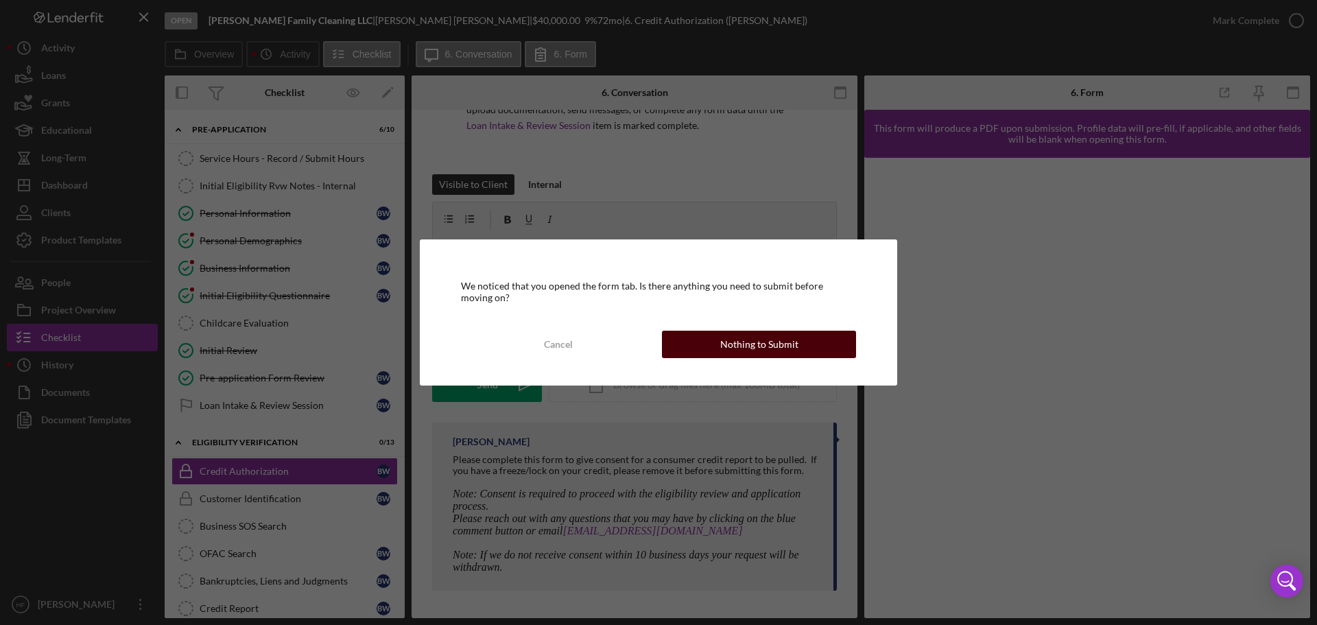
click at [805, 351] on button "Nothing to Submit" at bounding box center [759, 344] width 194 height 27
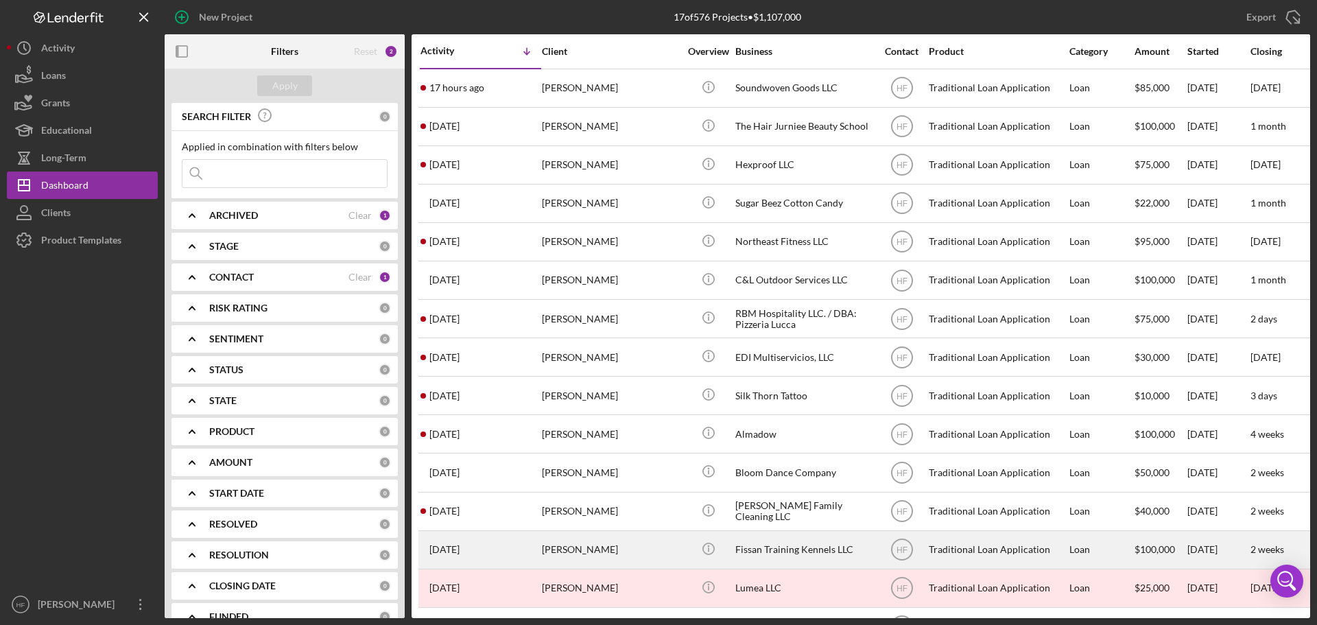
click at [634, 536] on div "Gary Ziehr" at bounding box center [610, 550] width 137 height 36
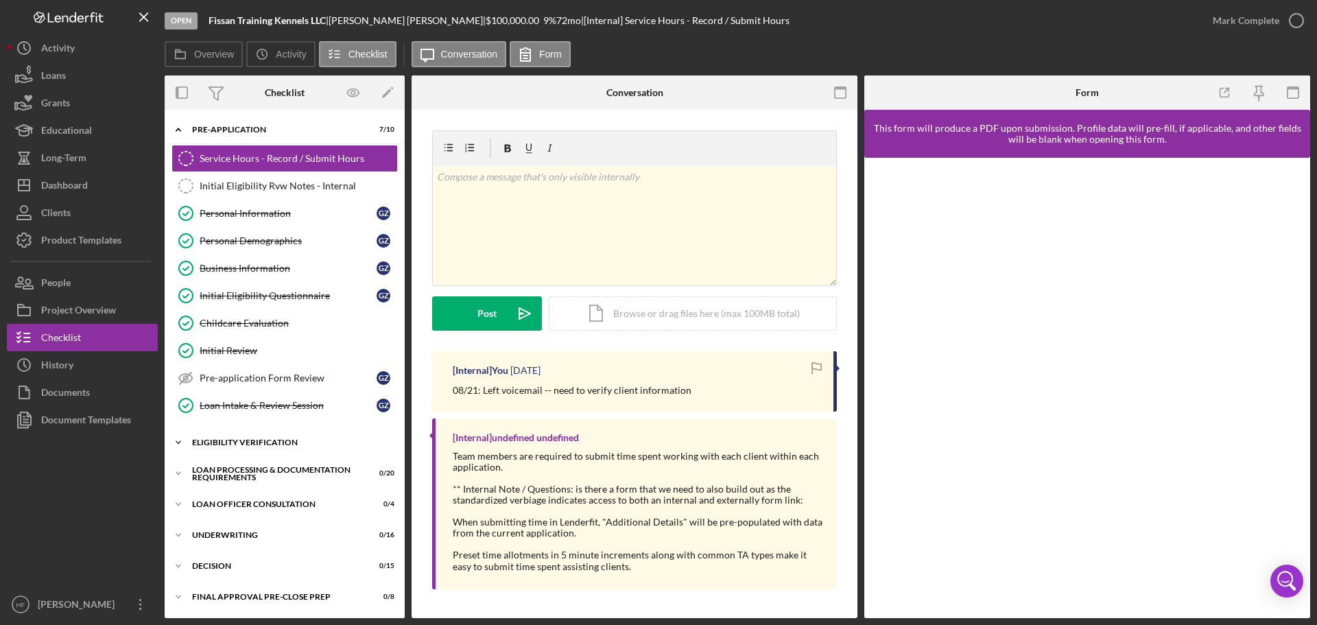
click at [237, 446] on div "Icon/Expander Eligibility Verification 0 / 13" at bounding box center [285, 442] width 240 height 27
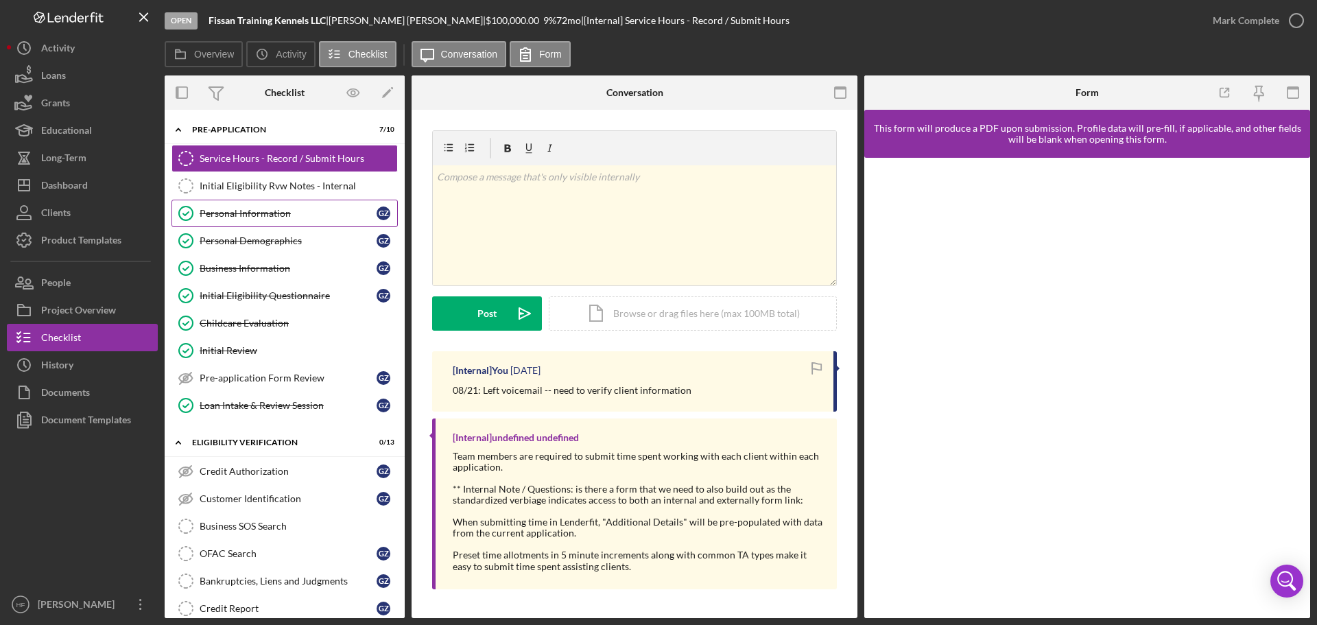
click at [266, 214] on div "Personal Information" at bounding box center [288, 213] width 177 height 11
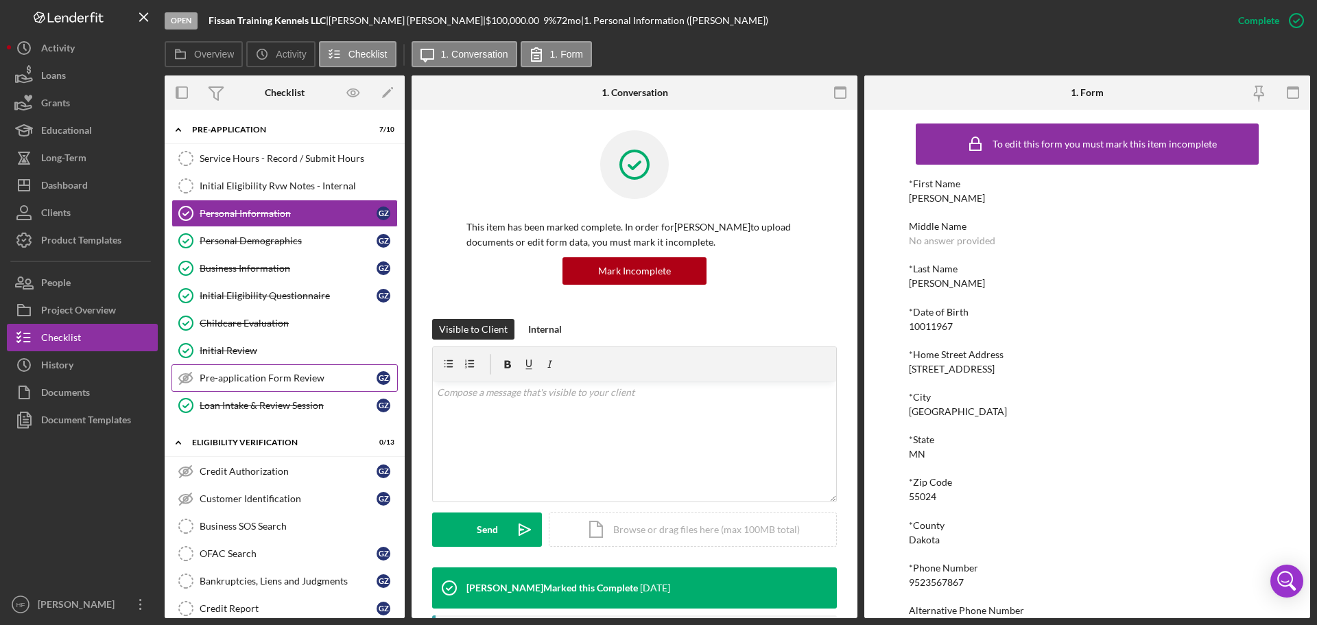
click at [312, 378] on div "Pre-application Form Review" at bounding box center [288, 377] width 177 height 11
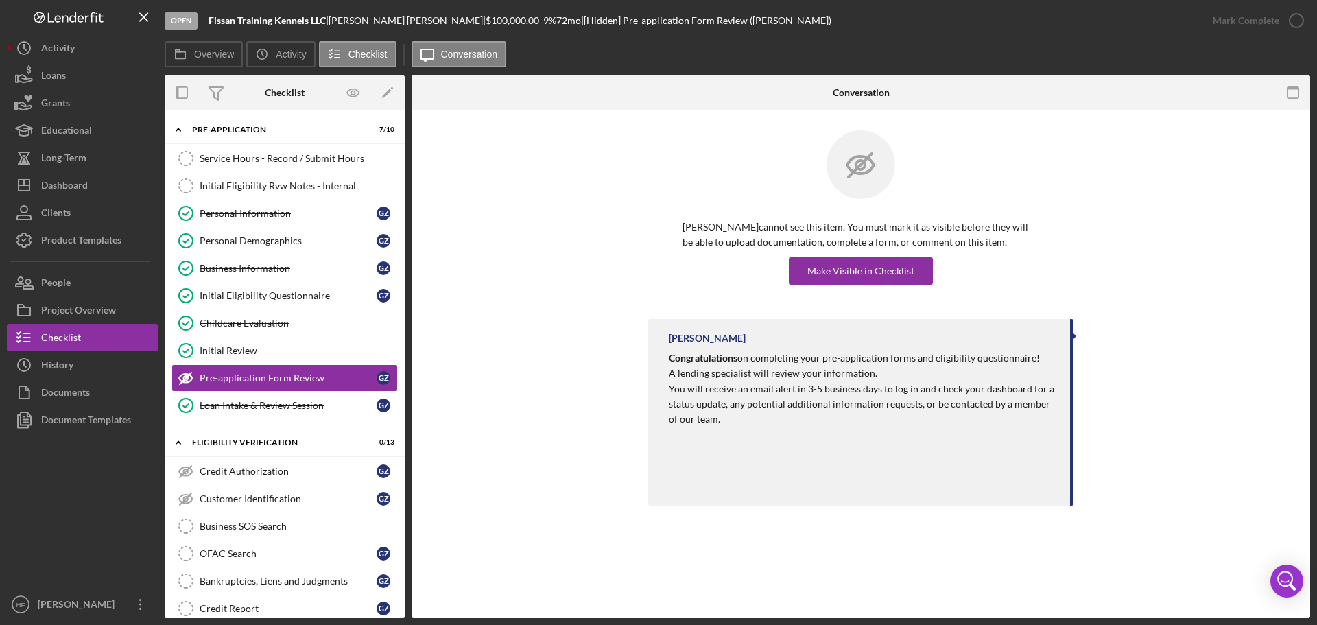
click at [807, 288] on div "Gary Ziehr cannot see this item. You must mark it as visible before they will b…" at bounding box center [860, 224] width 425 height 189
click at [820, 276] on div "Make Visible in Checklist" at bounding box center [860, 270] width 107 height 27
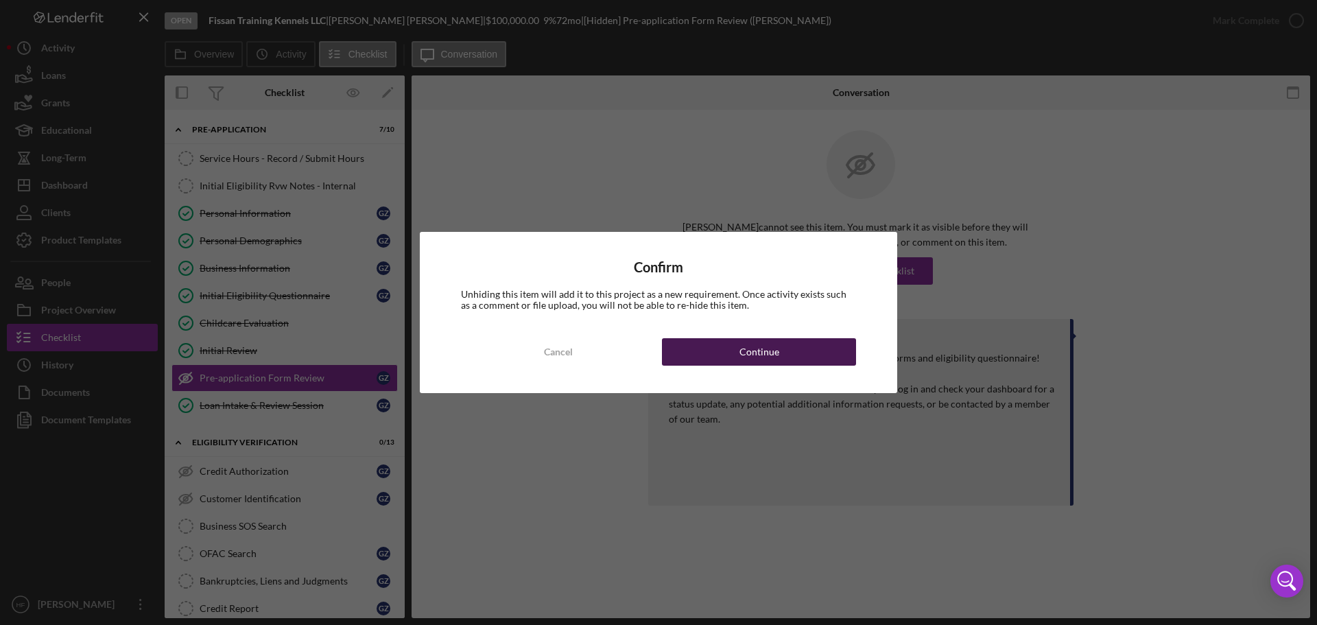
click at [817, 348] on button "Continue" at bounding box center [759, 351] width 194 height 27
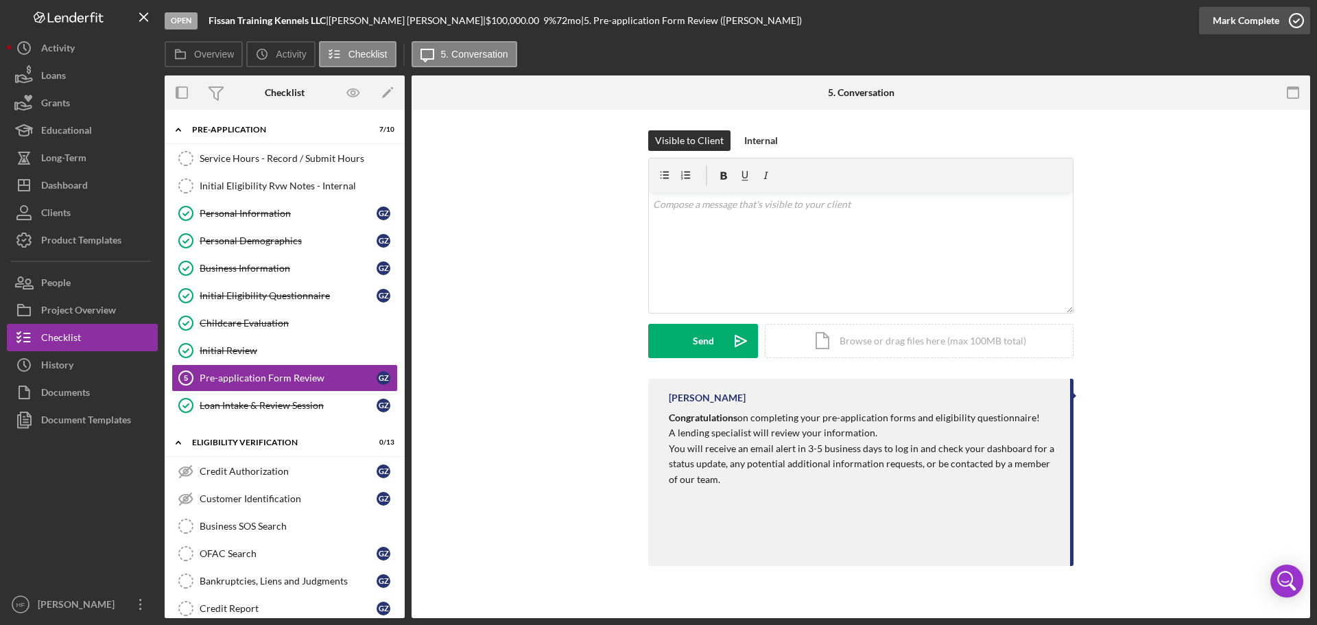
click at [1258, 28] on div "Mark Complete" at bounding box center [1246, 20] width 67 height 27
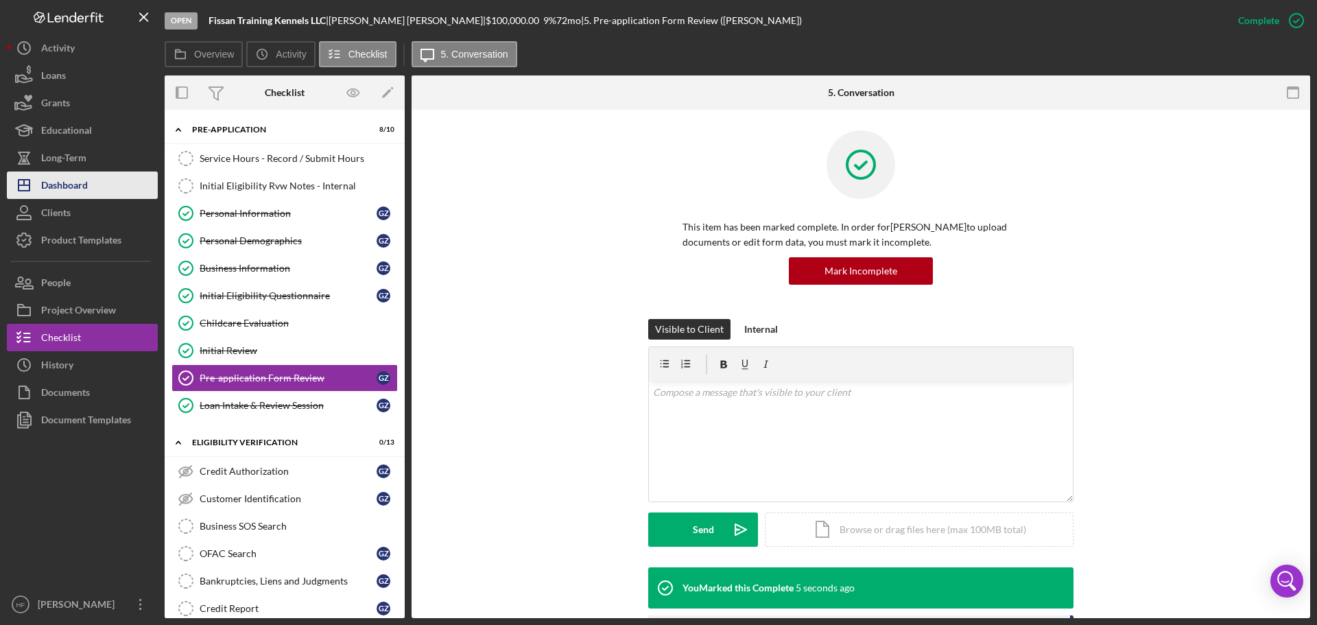
click at [86, 175] on div "Dashboard" at bounding box center [64, 186] width 47 height 31
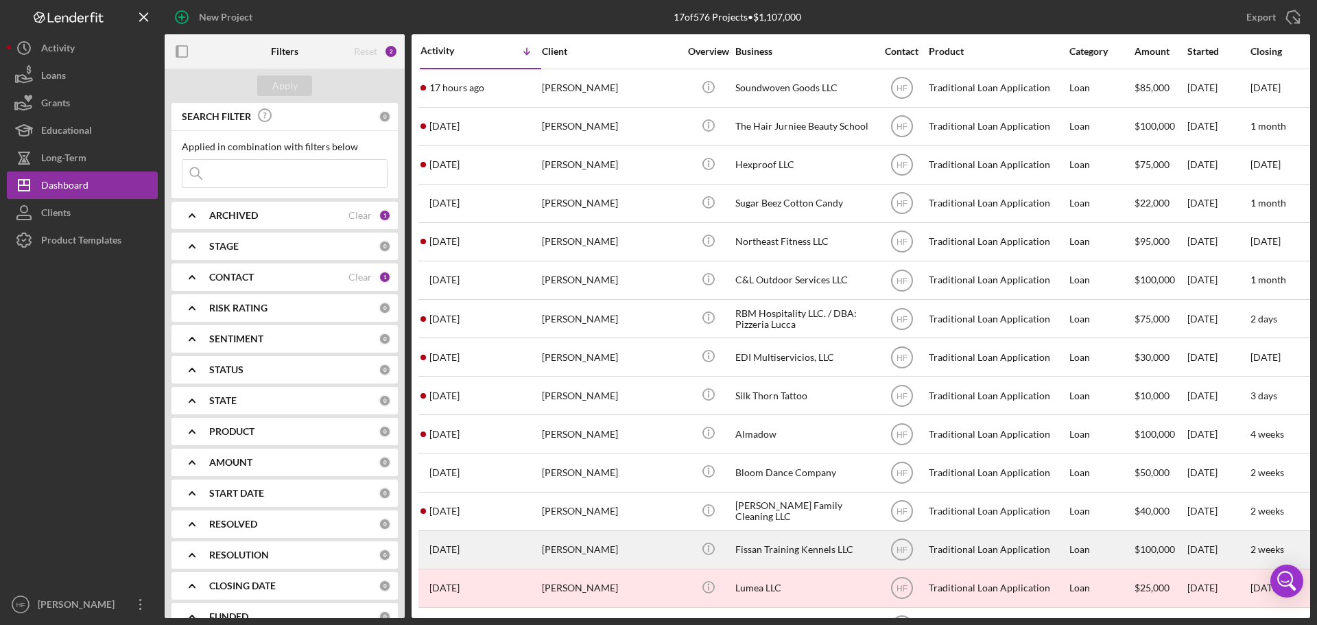
click at [654, 548] on div "Gary Ziehr" at bounding box center [610, 550] width 137 height 36
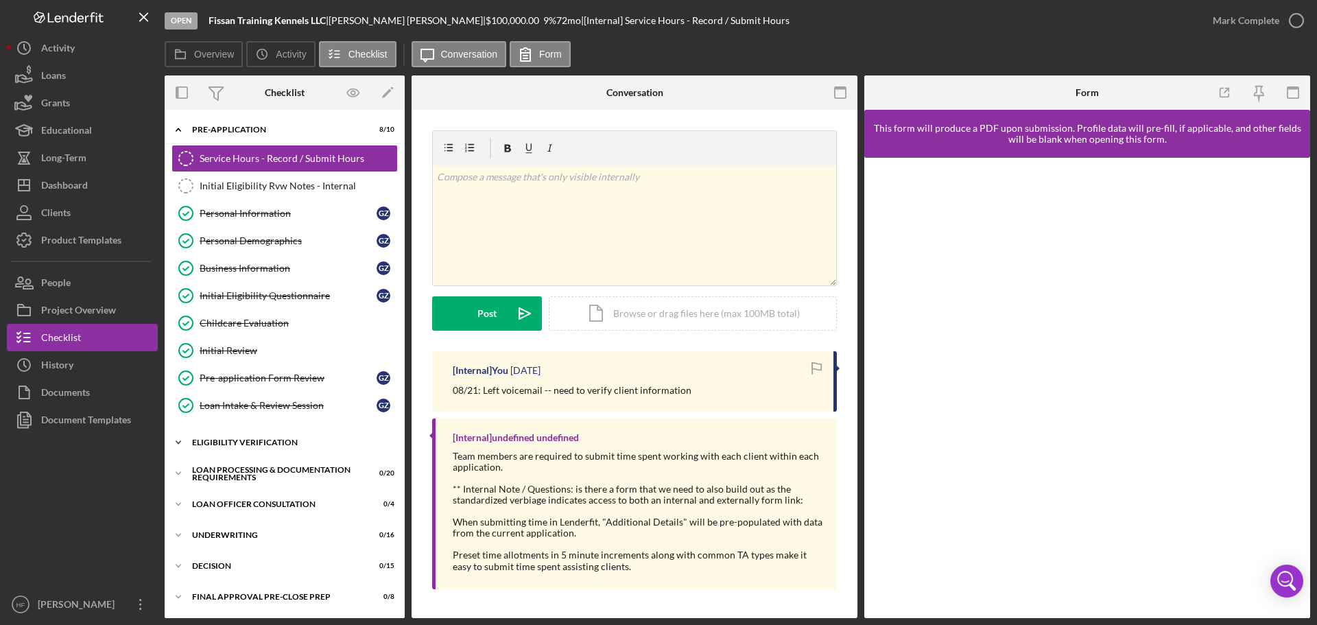
click at [185, 449] on icon "Icon/Expander" at bounding box center [178, 442] width 27 height 27
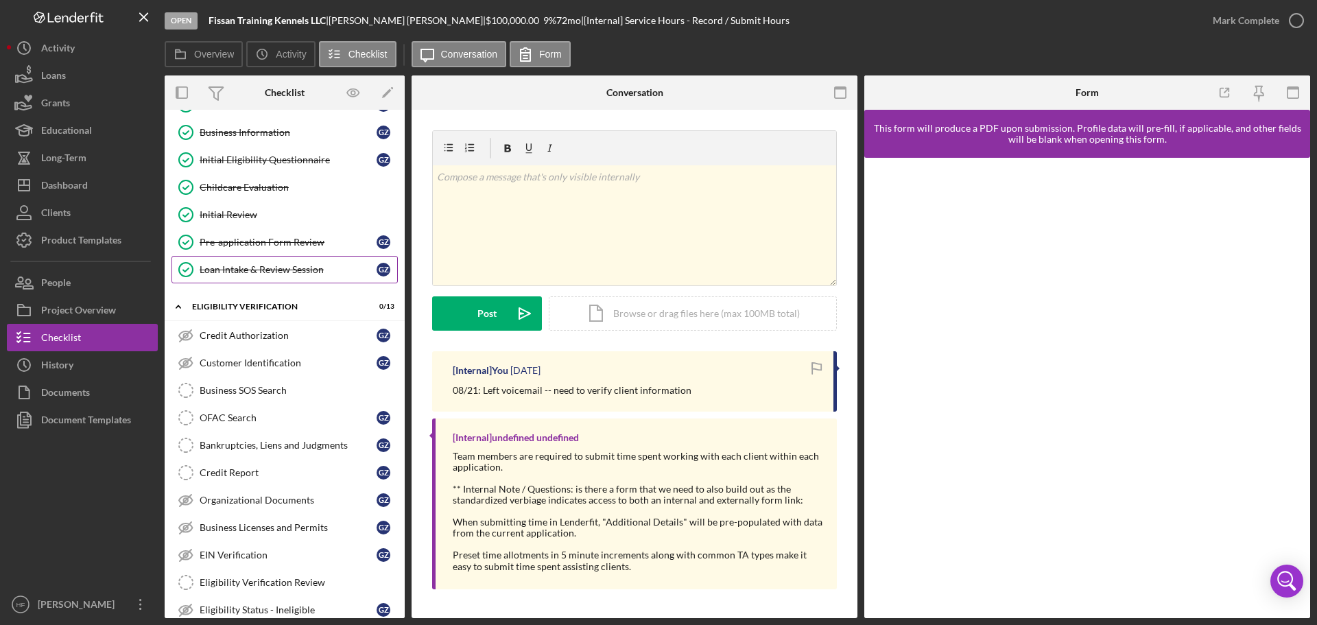
scroll to position [137, 0]
click at [255, 335] on div "Credit Authorization" at bounding box center [288, 334] width 177 height 11
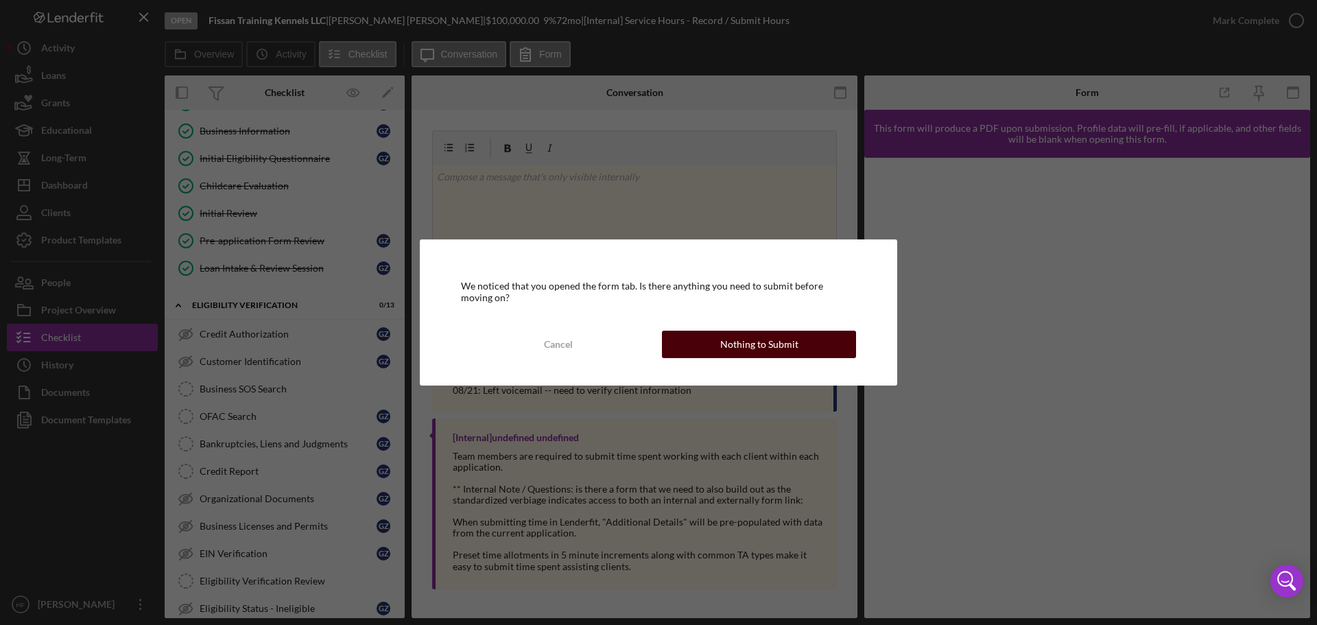
click at [799, 343] on button "Nothing to Submit" at bounding box center [759, 344] width 194 height 27
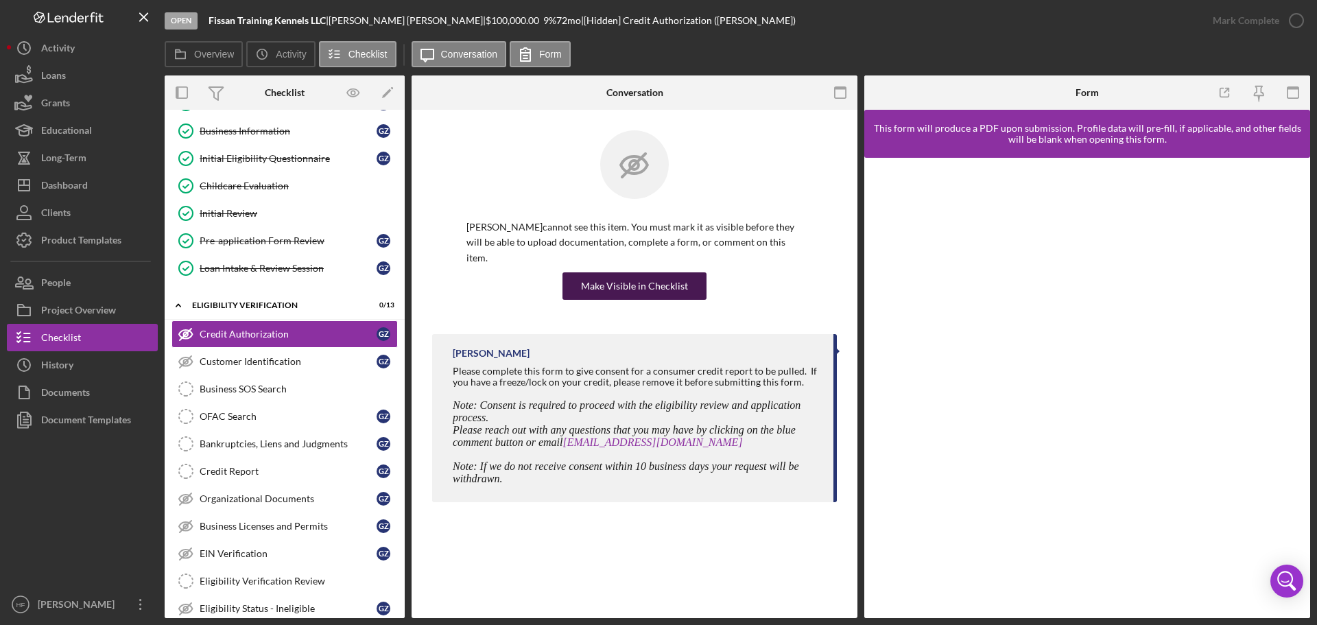
click at [670, 272] on div "Make Visible in Checklist" at bounding box center [634, 285] width 107 height 27
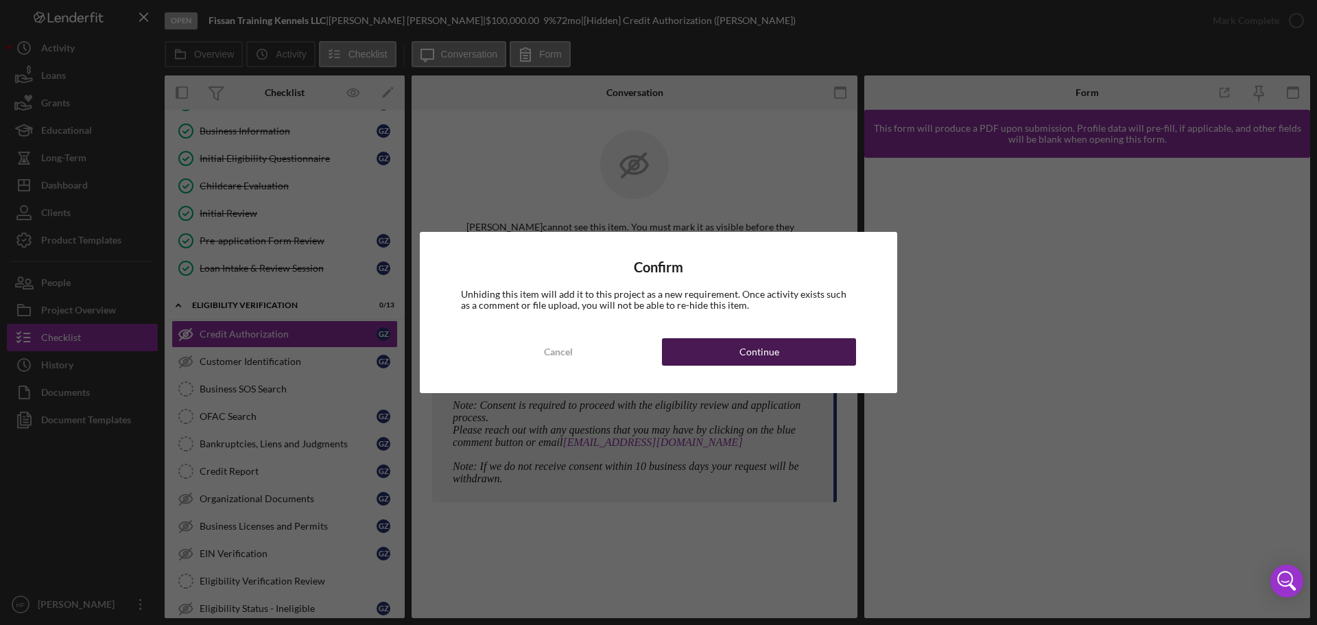
click at [743, 353] on div "Continue" at bounding box center [759, 351] width 40 height 27
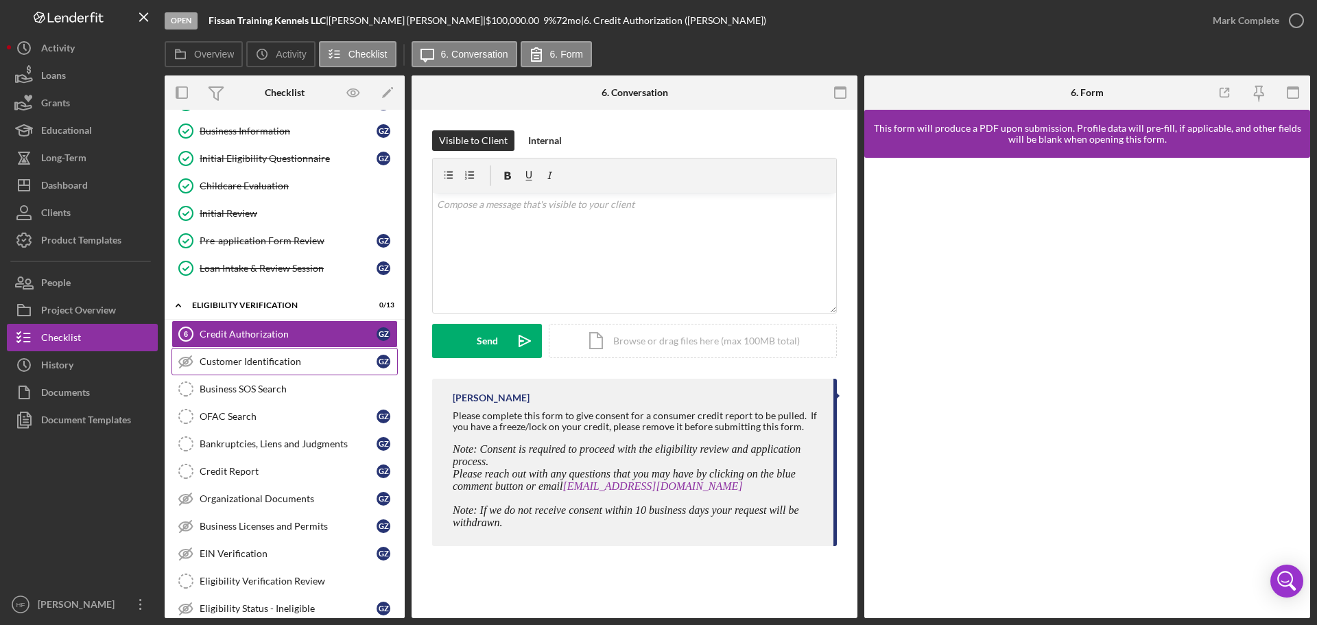
click at [329, 371] on link "Customer Identification Customer Identification G Z" at bounding box center [284, 361] width 226 height 27
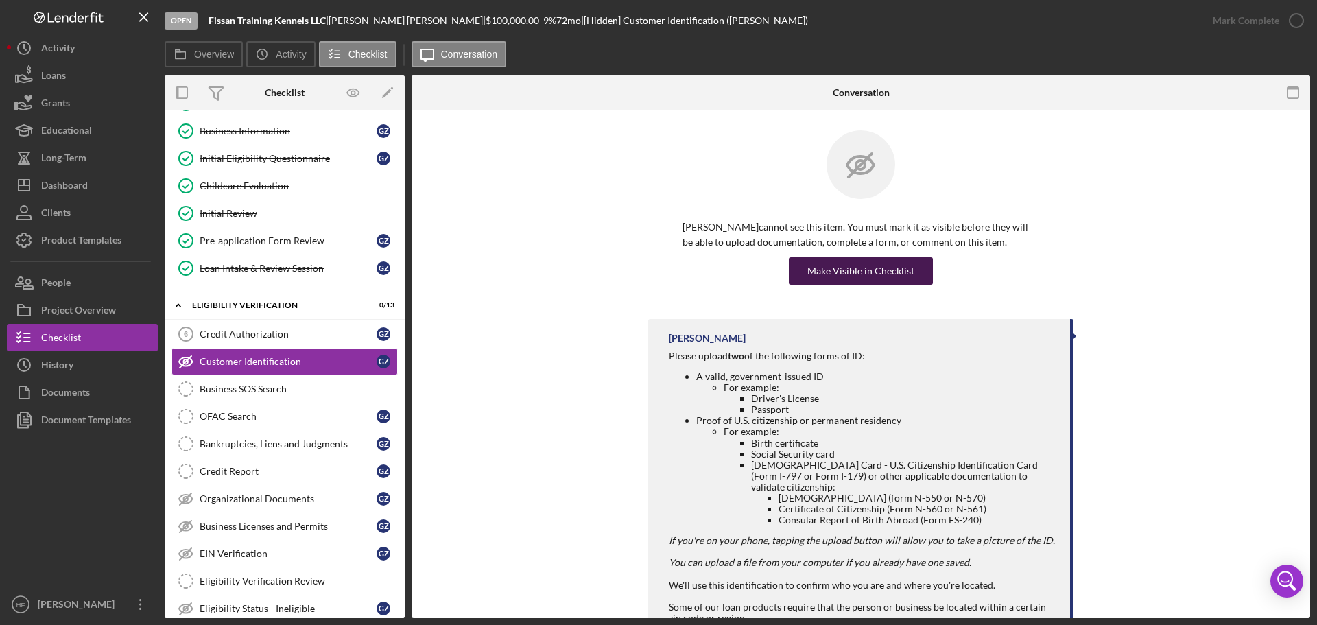
click at [842, 270] on div "Make Visible in Checklist" at bounding box center [860, 270] width 107 height 27
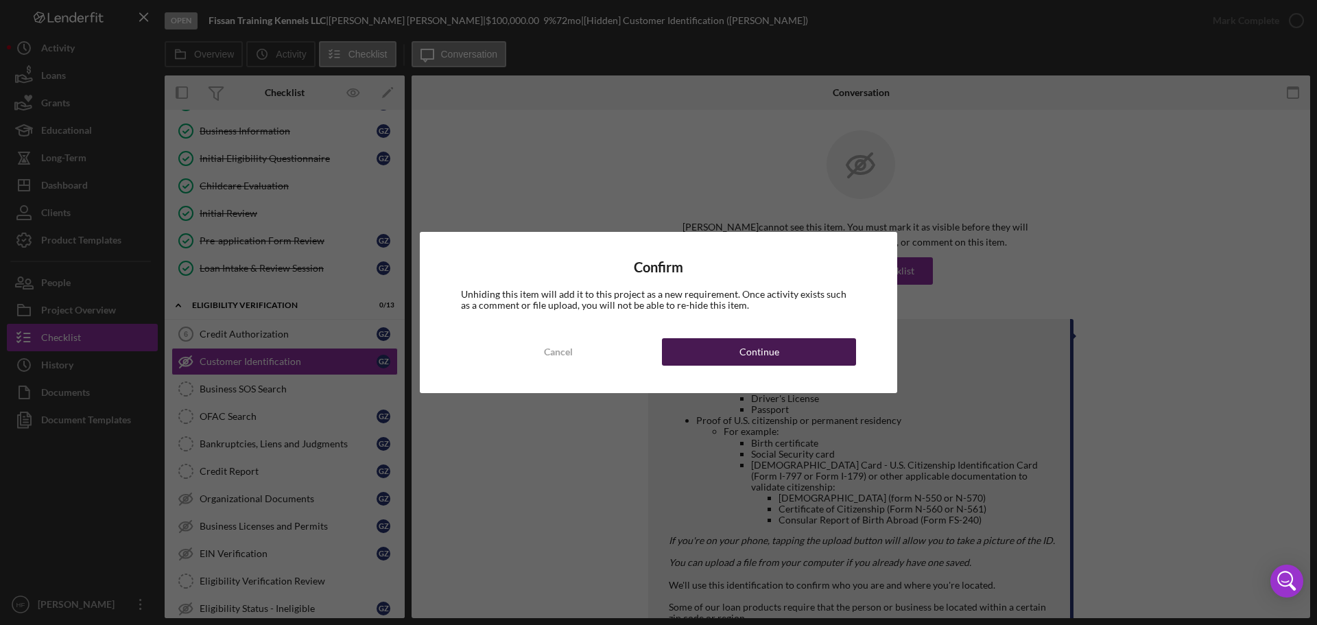
click at [701, 347] on button "Continue" at bounding box center [759, 351] width 194 height 27
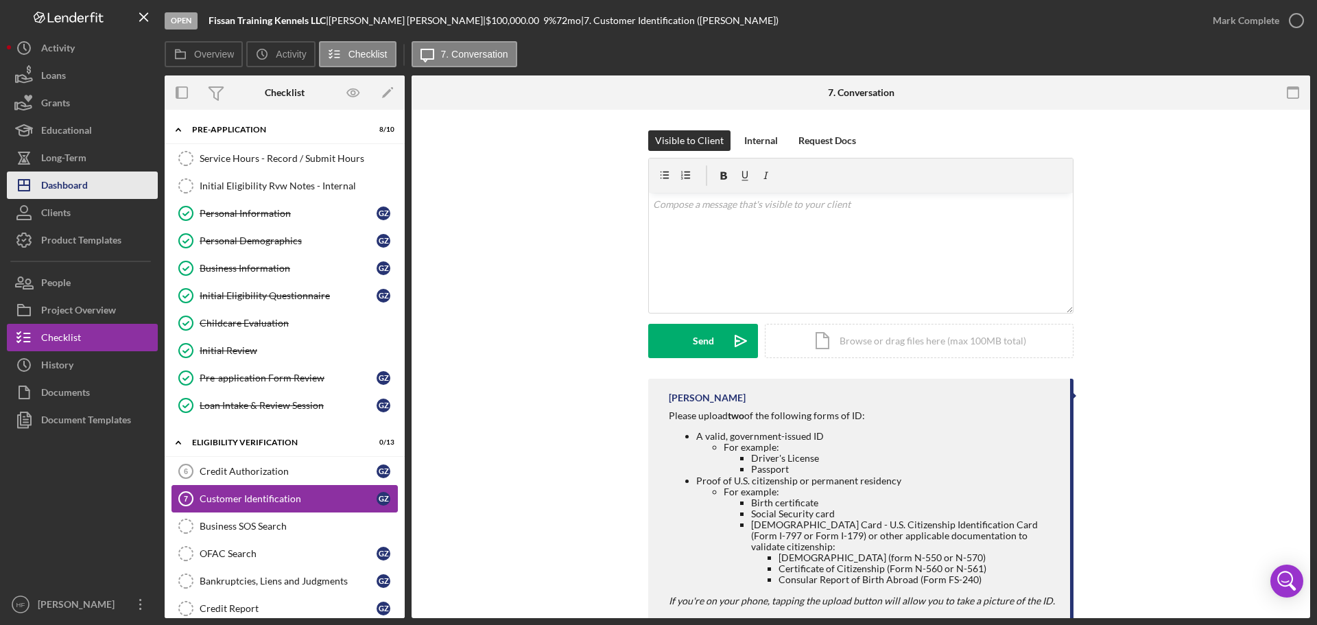
click at [70, 186] on div "Dashboard" at bounding box center [64, 186] width 47 height 31
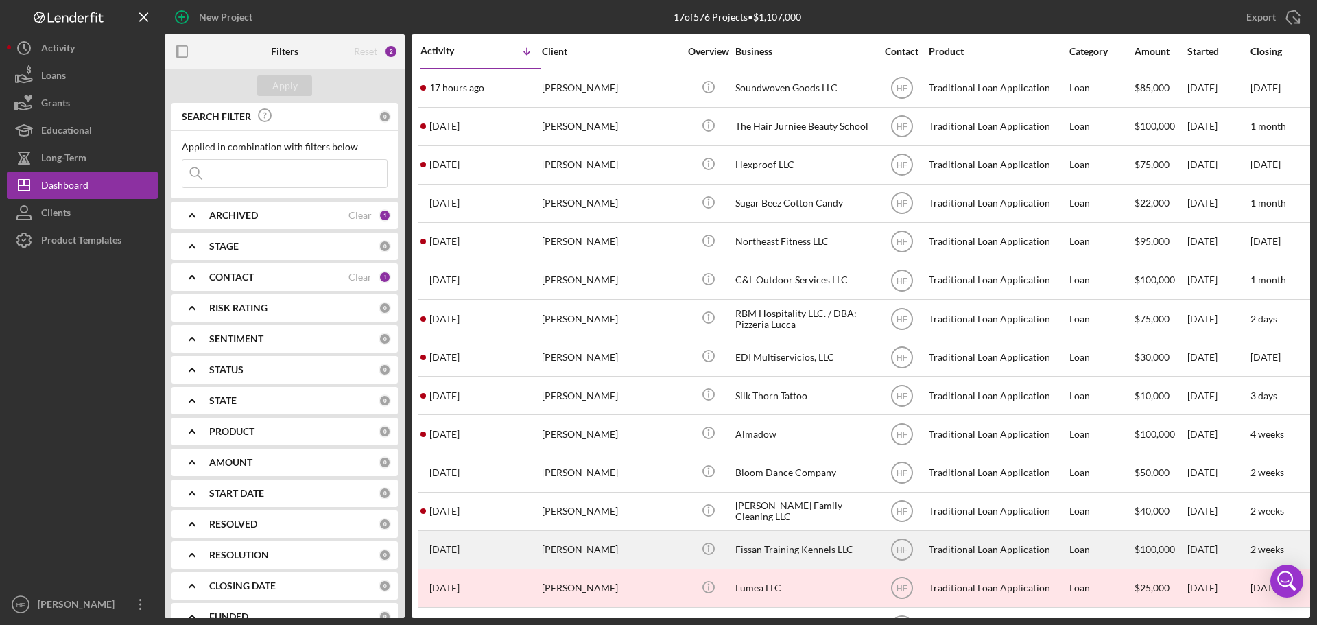
click at [636, 549] on div "Gary Ziehr" at bounding box center [610, 550] width 137 height 36
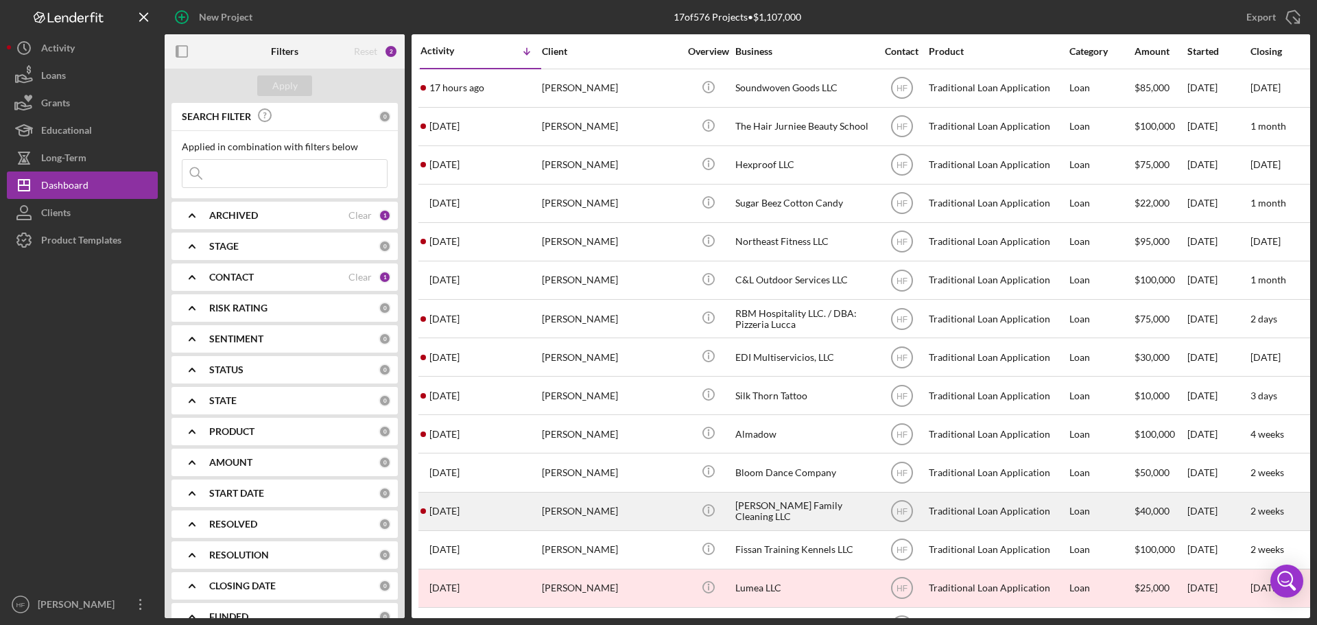
click at [659, 500] on div "Brittany Weatherspoon" at bounding box center [610, 511] width 137 height 36
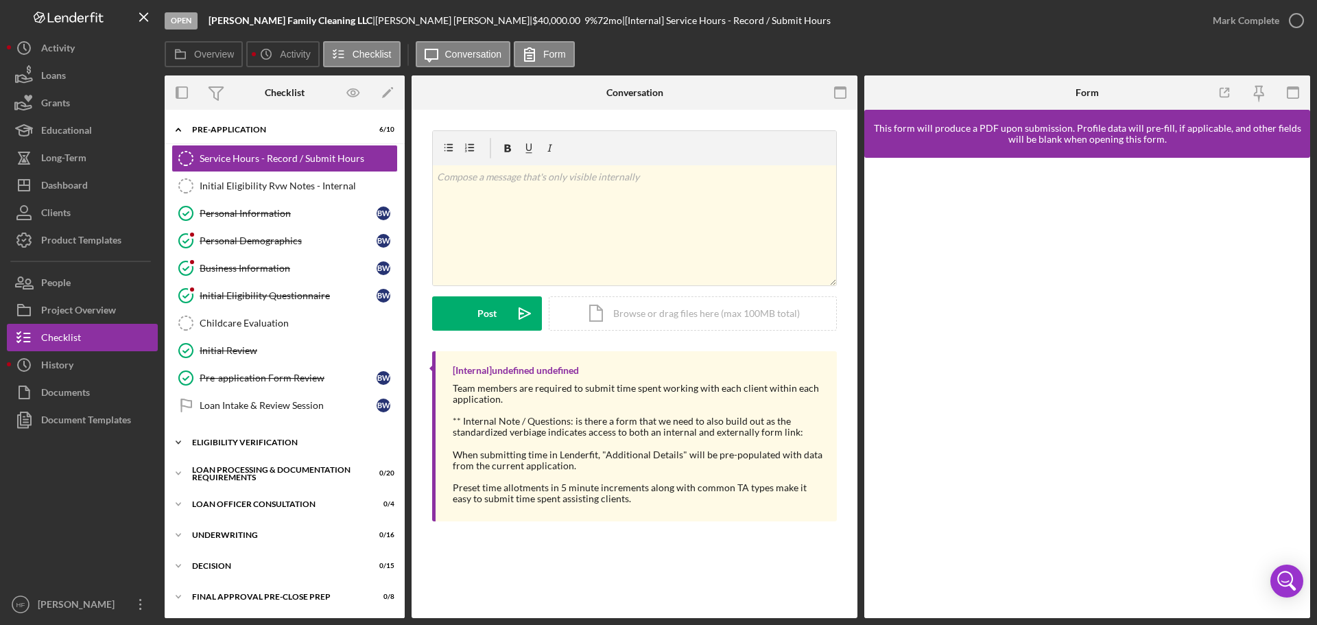
click at [185, 442] on icon "Icon/Expander" at bounding box center [178, 442] width 27 height 27
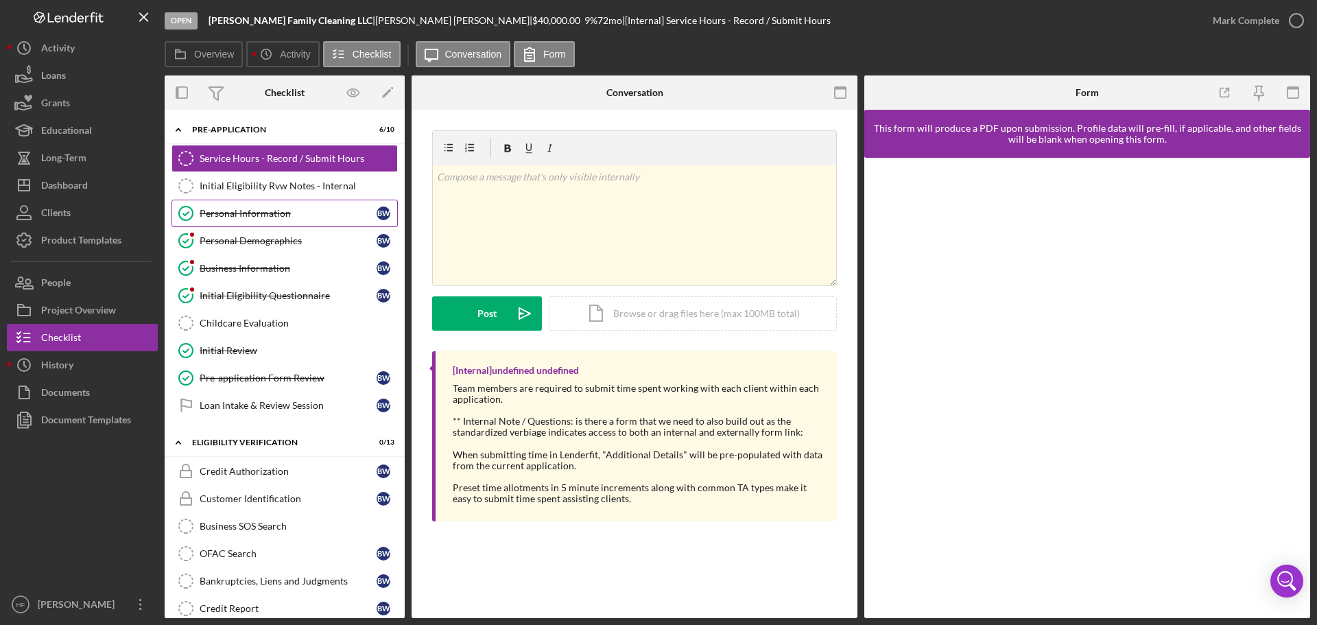
click at [277, 203] on link "Personal Information Personal Information B W" at bounding box center [284, 213] width 226 height 27
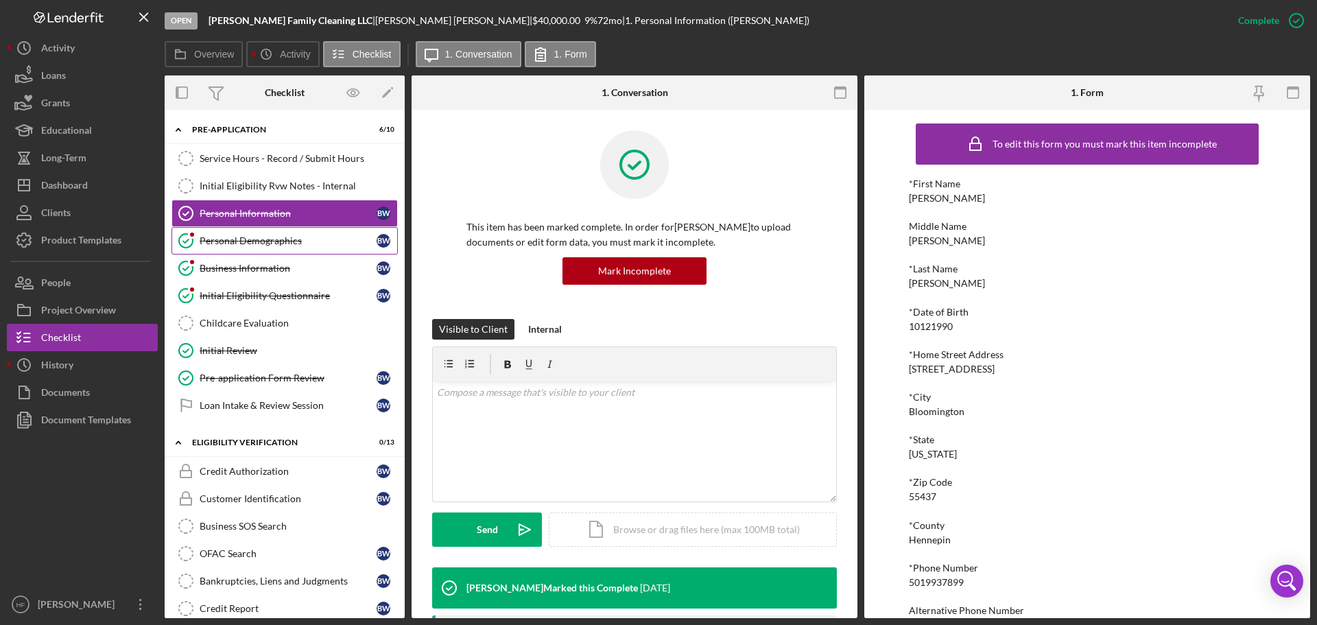
click at [274, 243] on div "Personal Demographics" at bounding box center [288, 240] width 177 height 11
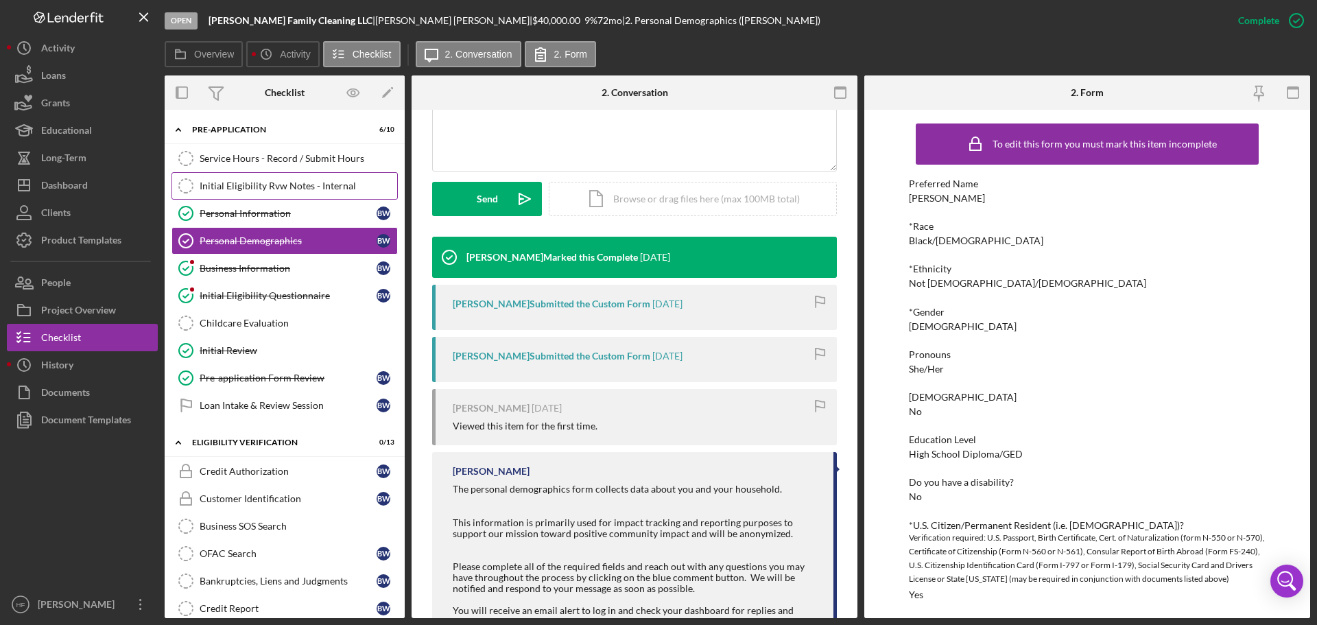
scroll to position [343, 0]
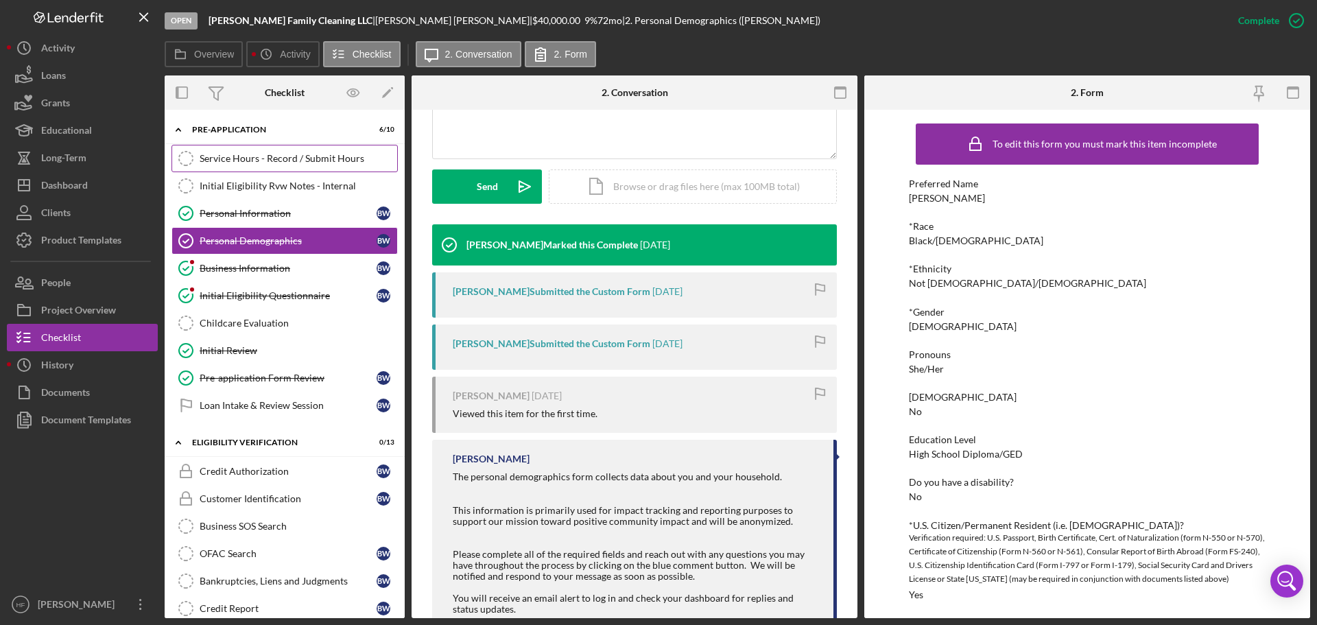
drag, startPoint x: 256, startPoint y: 149, endPoint x: 273, endPoint y: 163, distance: 21.9
click at [256, 148] on link "Service Hours - Record / Submit Hours Service Hours - Record / Submit Hours" at bounding box center [284, 158] width 226 height 27
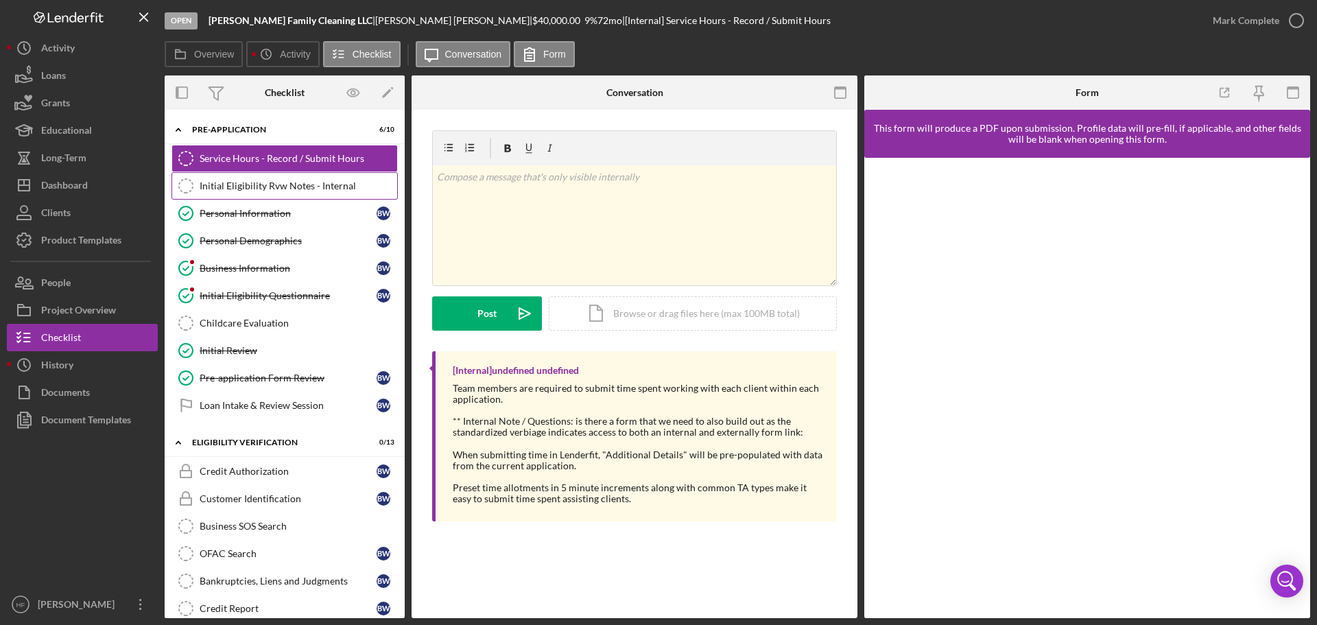
click at [300, 178] on link "Initial Eligibility Rvw Notes - Internal Initial Eligibility Rvw Notes - Intern…" at bounding box center [284, 185] width 226 height 27
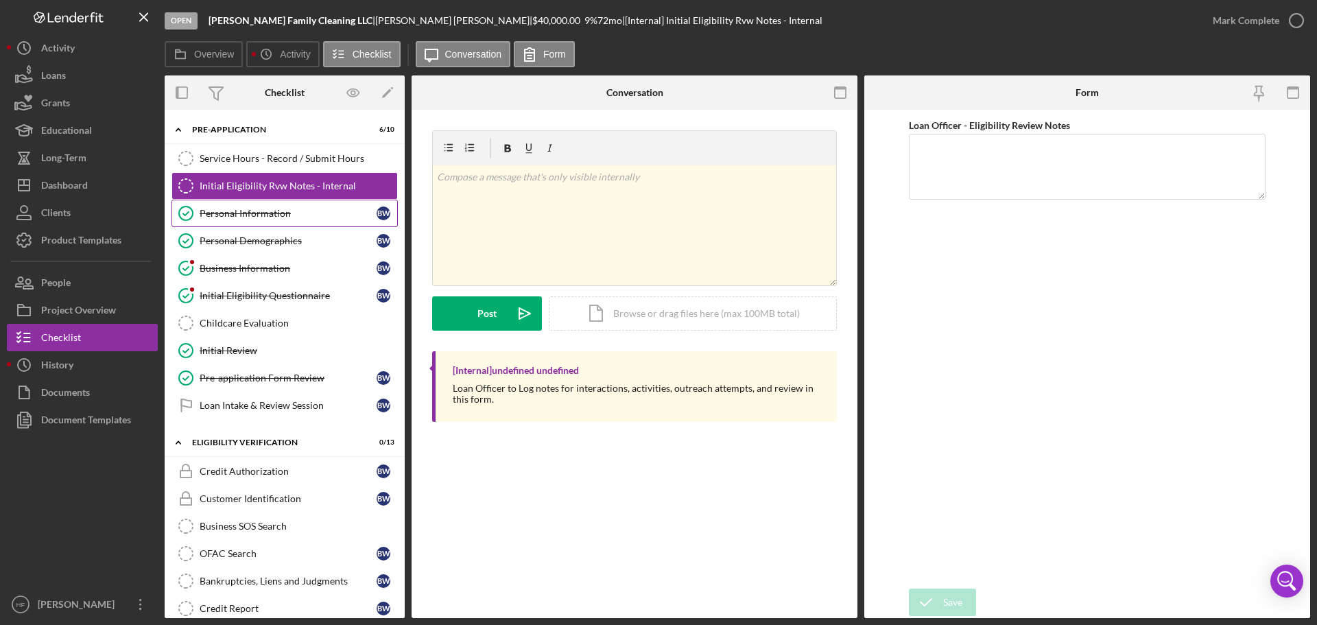
click at [290, 209] on div "Personal Information" at bounding box center [288, 213] width 177 height 11
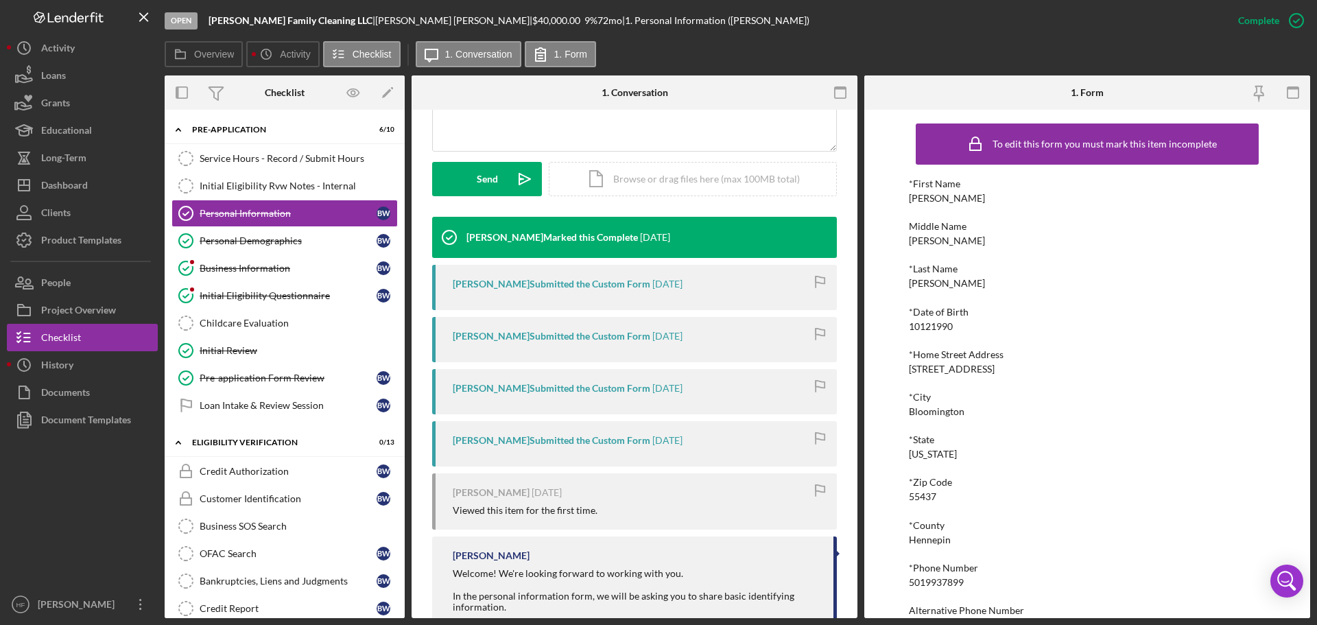
scroll to position [411, 0]
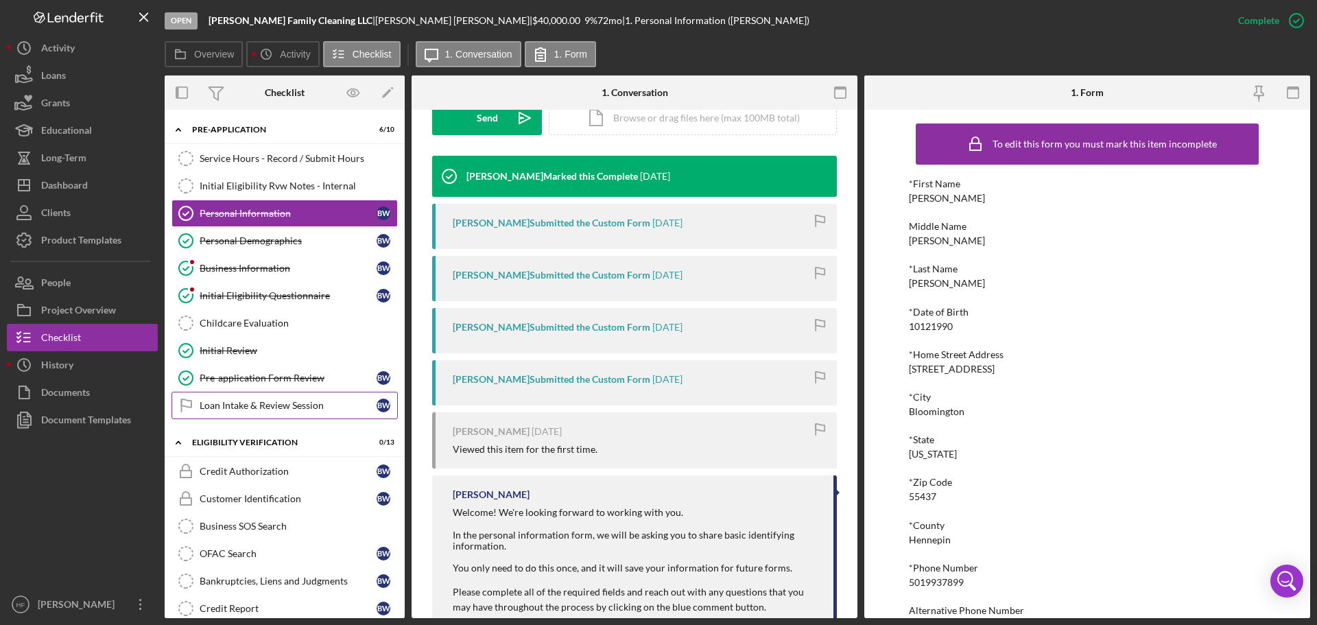
click at [283, 392] on link "Loan Intake & Review Session Loan Intake & Review Session B W" at bounding box center [284, 405] width 226 height 27
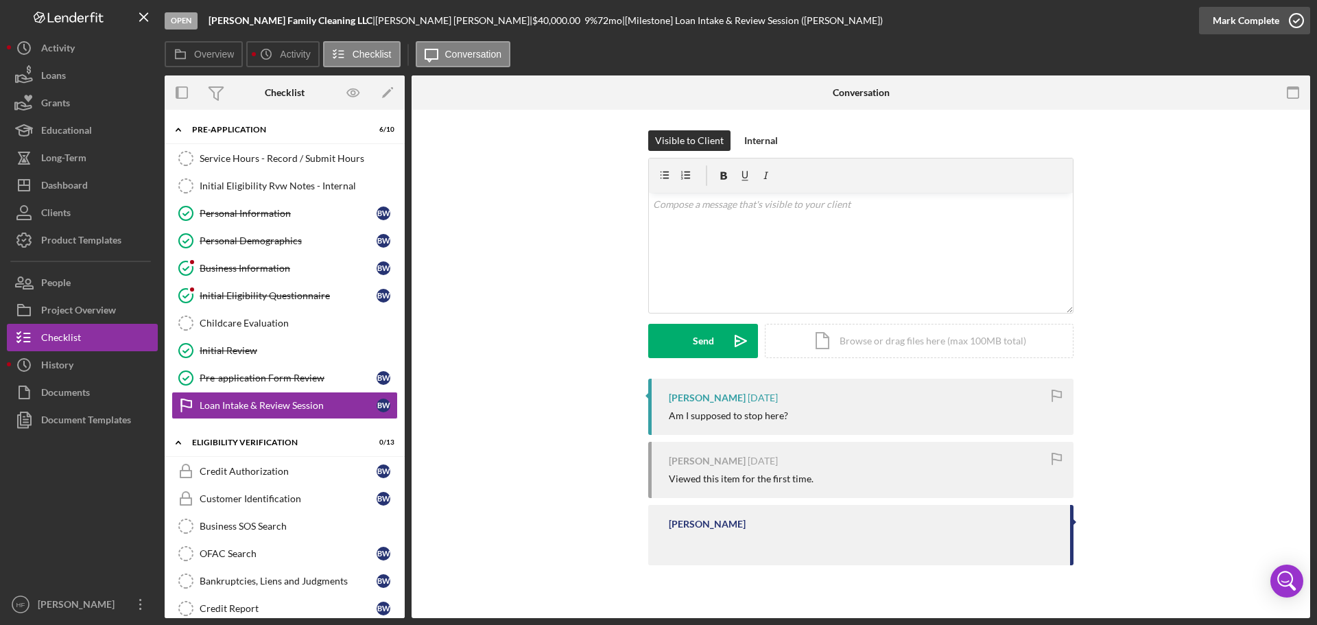
click at [1273, 18] on div "Mark Complete" at bounding box center [1246, 20] width 67 height 27
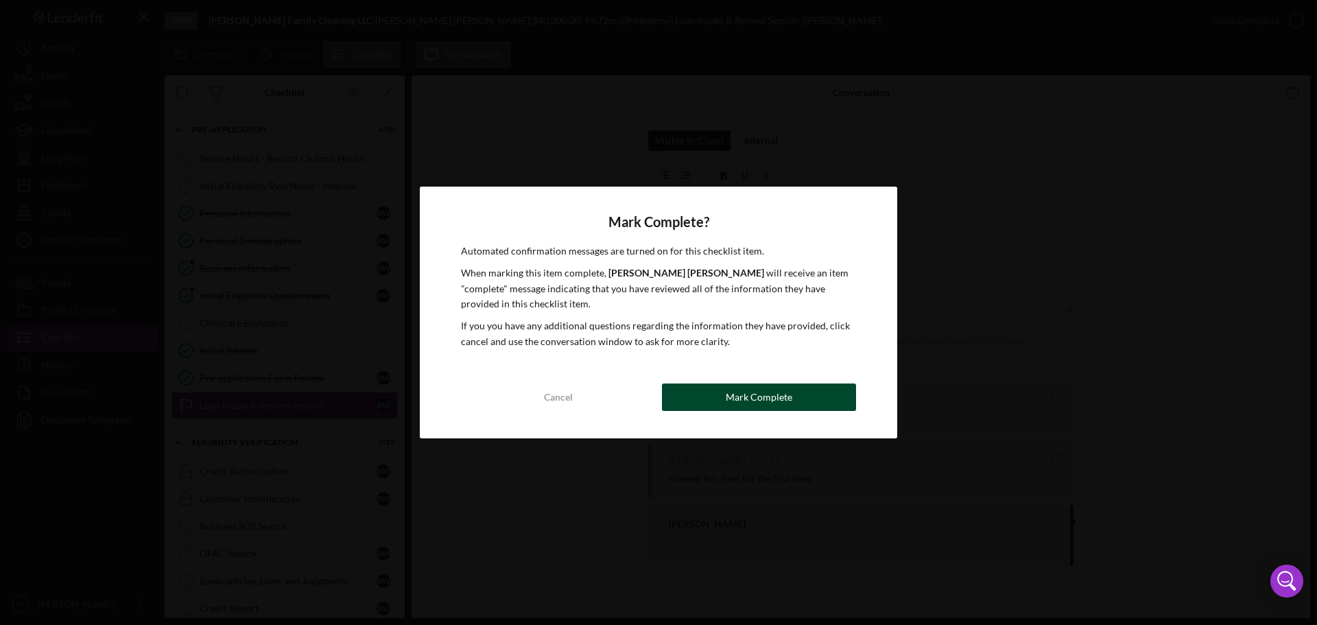
click at [732, 408] on div "Mark Complete" at bounding box center [759, 396] width 67 height 27
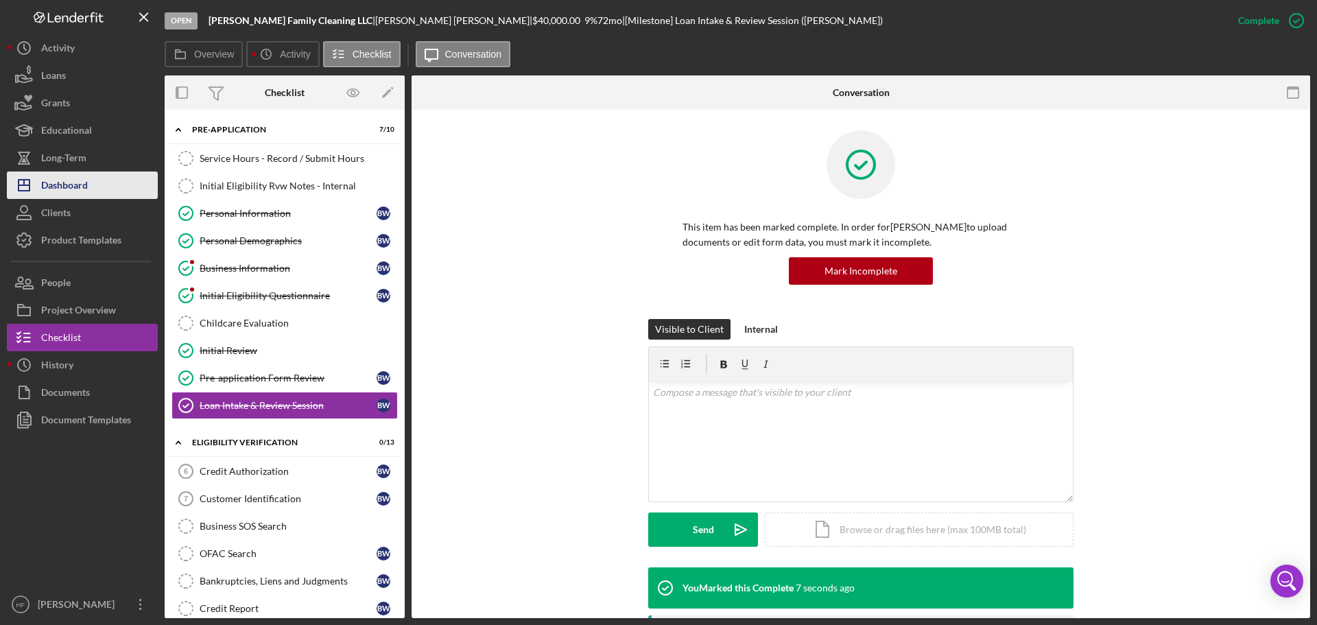
click at [79, 179] on div "Dashboard" at bounding box center [64, 186] width 47 height 31
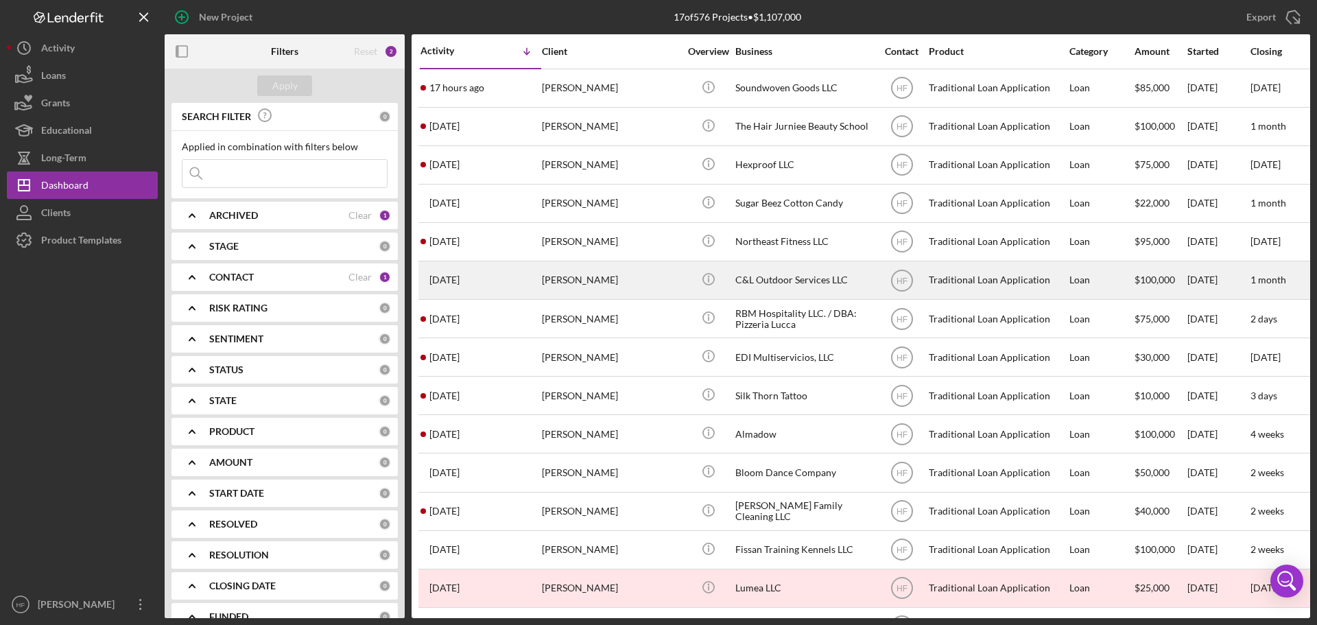
click at [638, 285] on div "Stefany Christianson" at bounding box center [610, 280] width 137 height 36
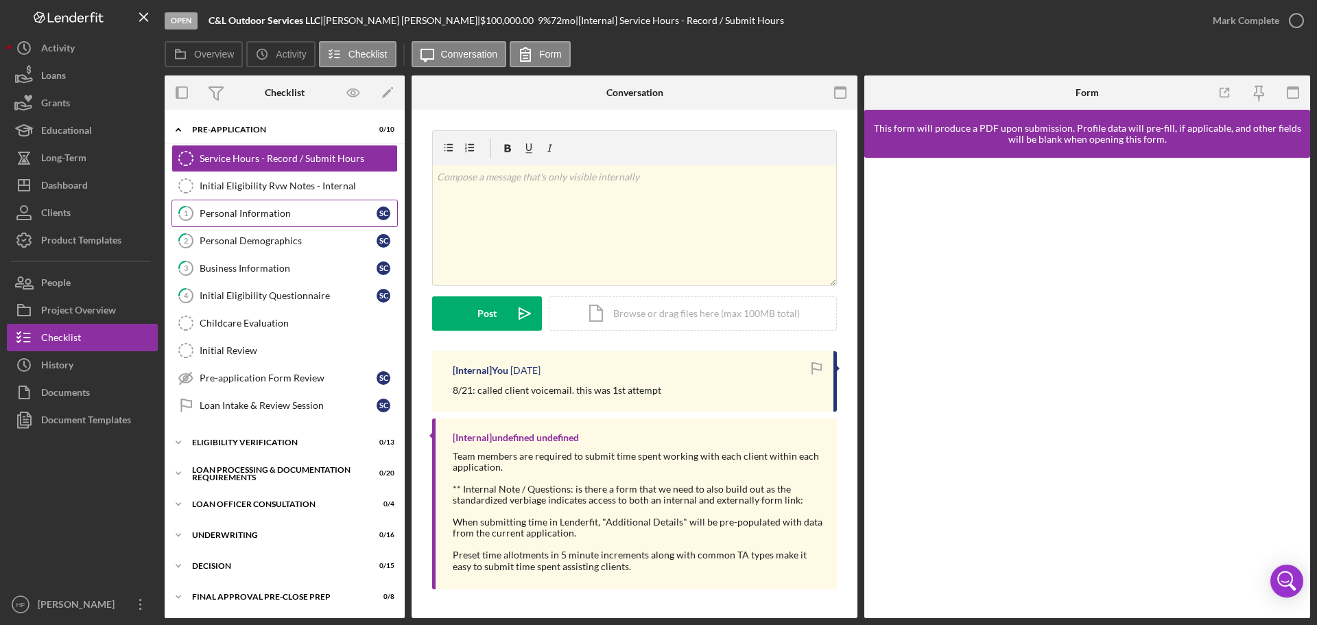
click at [261, 222] on link "1 Personal Information S C" at bounding box center [284, 213] width 226 height 27
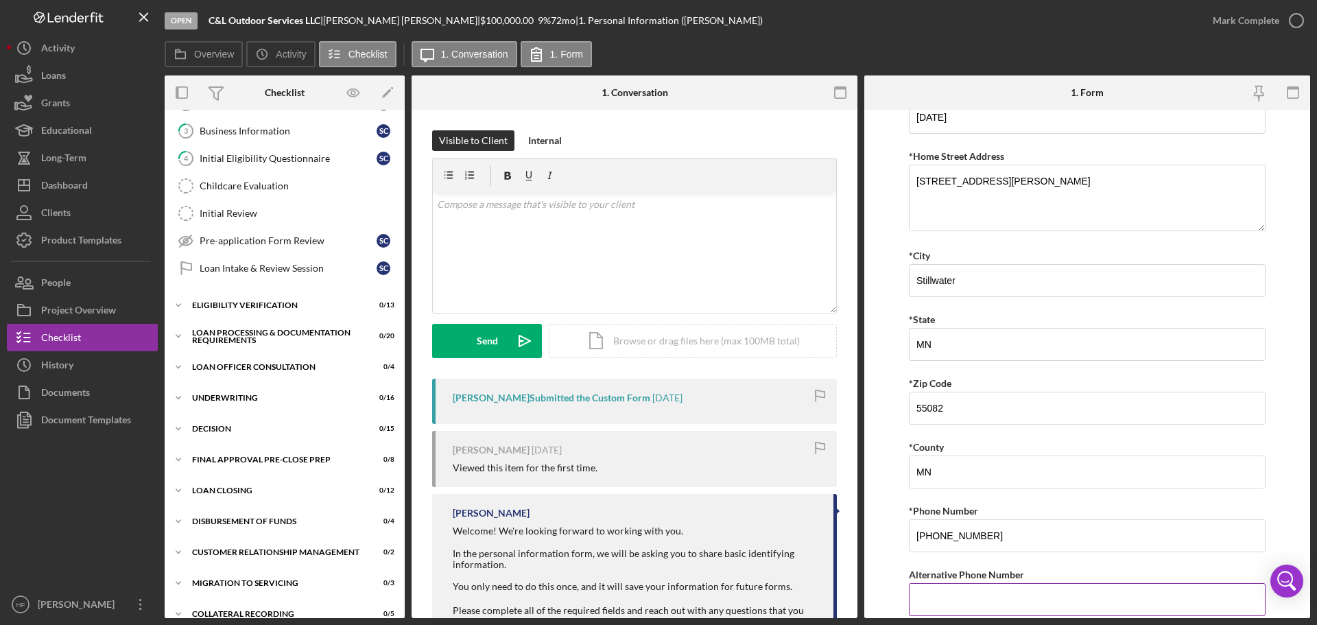
scroll to position [337, 0]
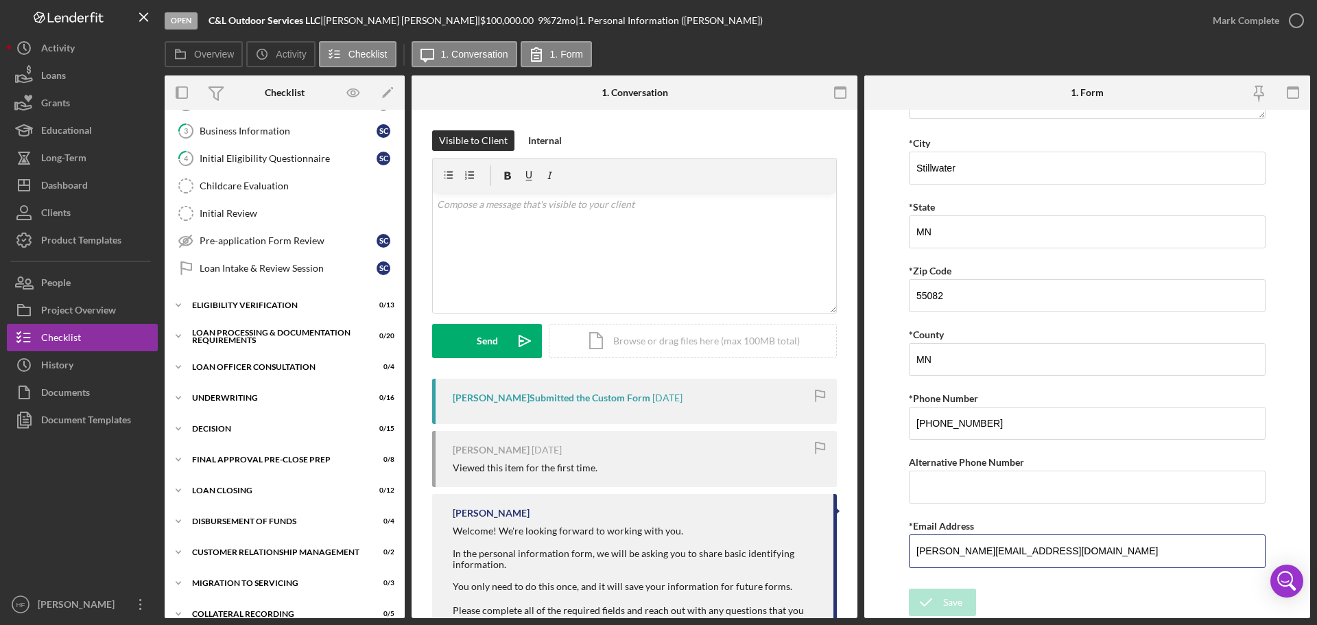
drag, startPoint x: 1089, startPoint y: 547, endPoint x: 883, endPoint y: 550, distance: 206.5
click at [883, 550] on form "*First Name Stefany Middle Name *Last Name Christianson *Date of Birth 03/14/19…" at bounding box center [1087, 364] width 446 height 508
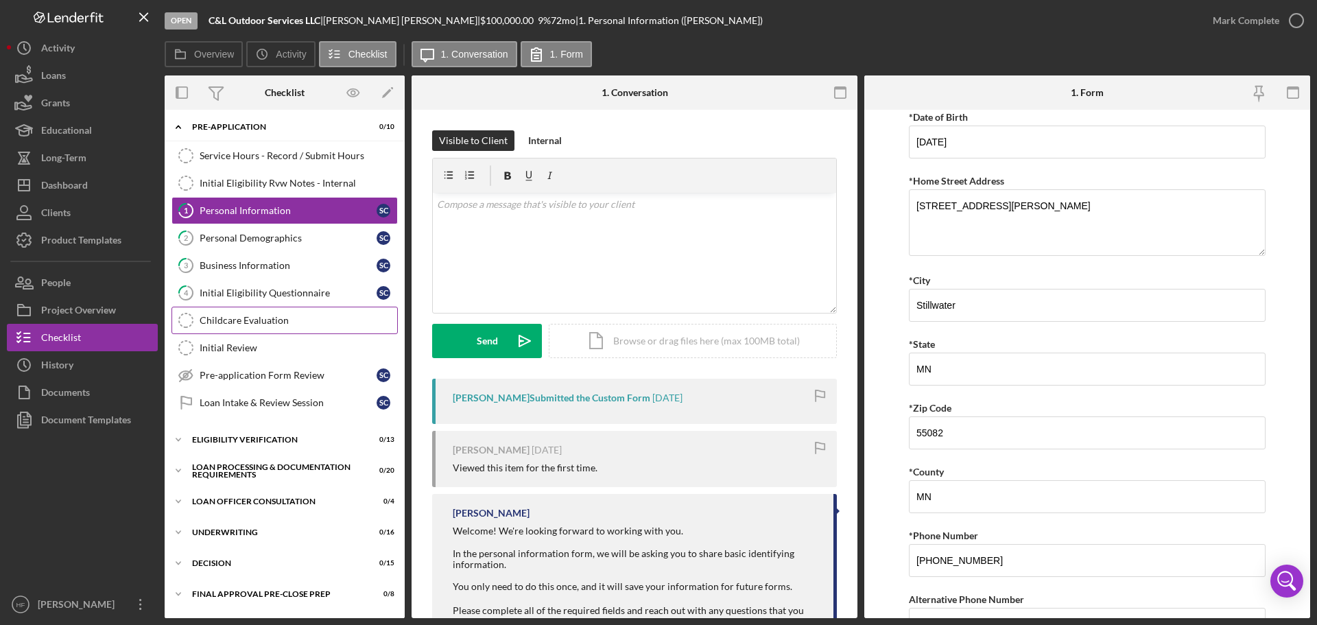
scroll to position [0, 0]
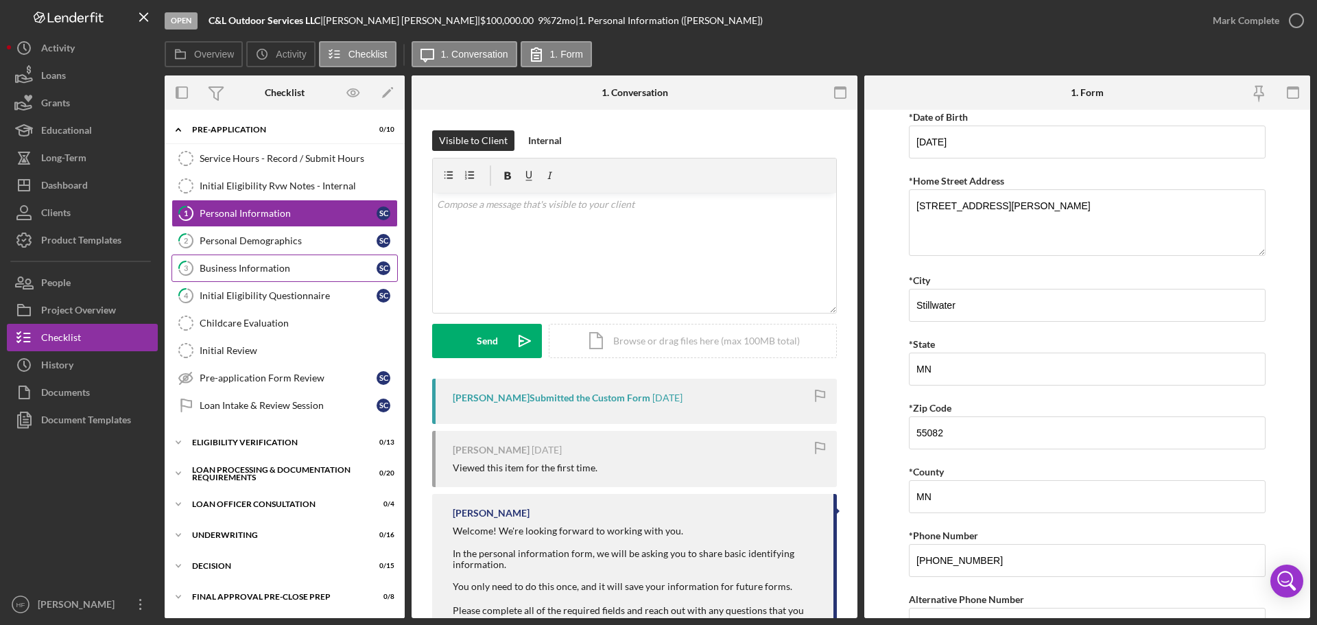
click at [302, 258] on link "3 Business Information S C" at bounding box center [284, 267] width 226 height 27
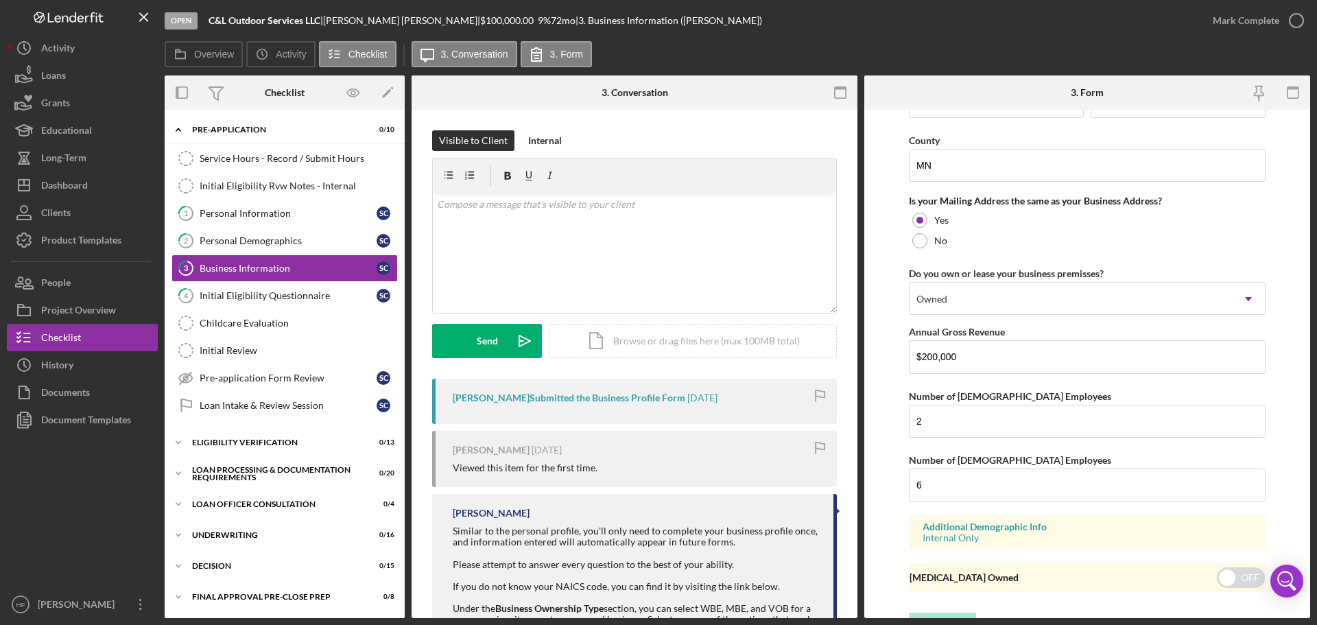
scroll to position [1014, 0]
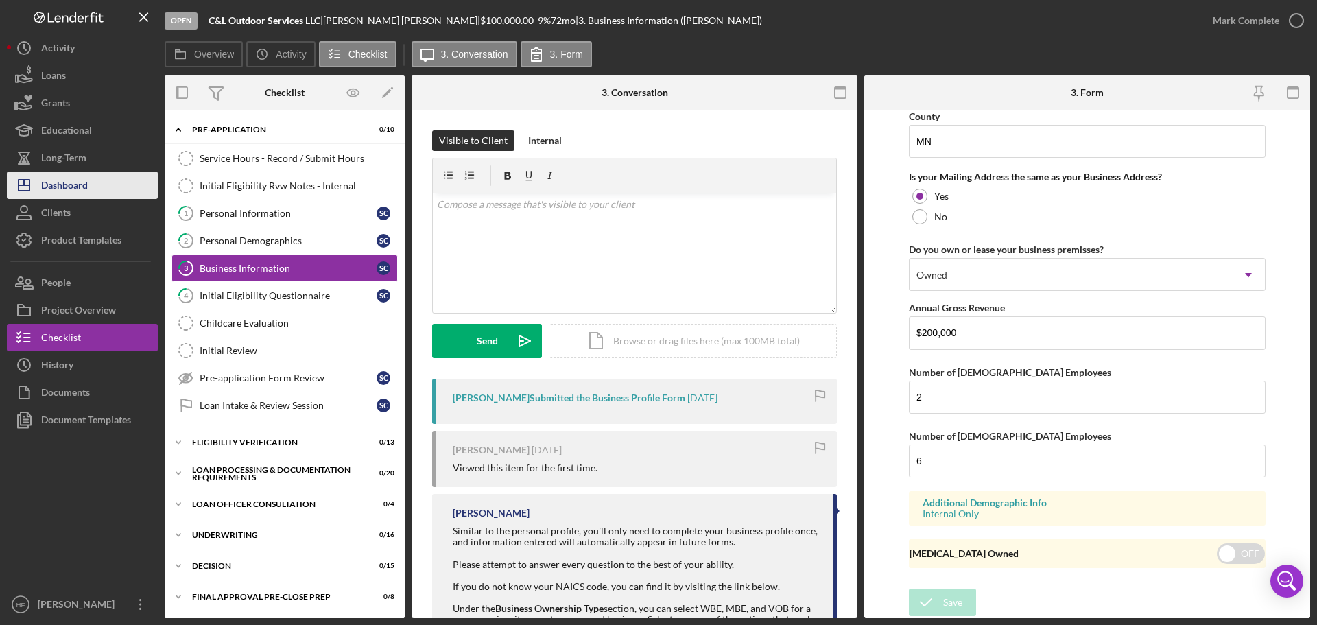
click at [112, 190] on button "Icon/Dashboard Dashboard" at bounding box center [82, 184] width 151 height 27
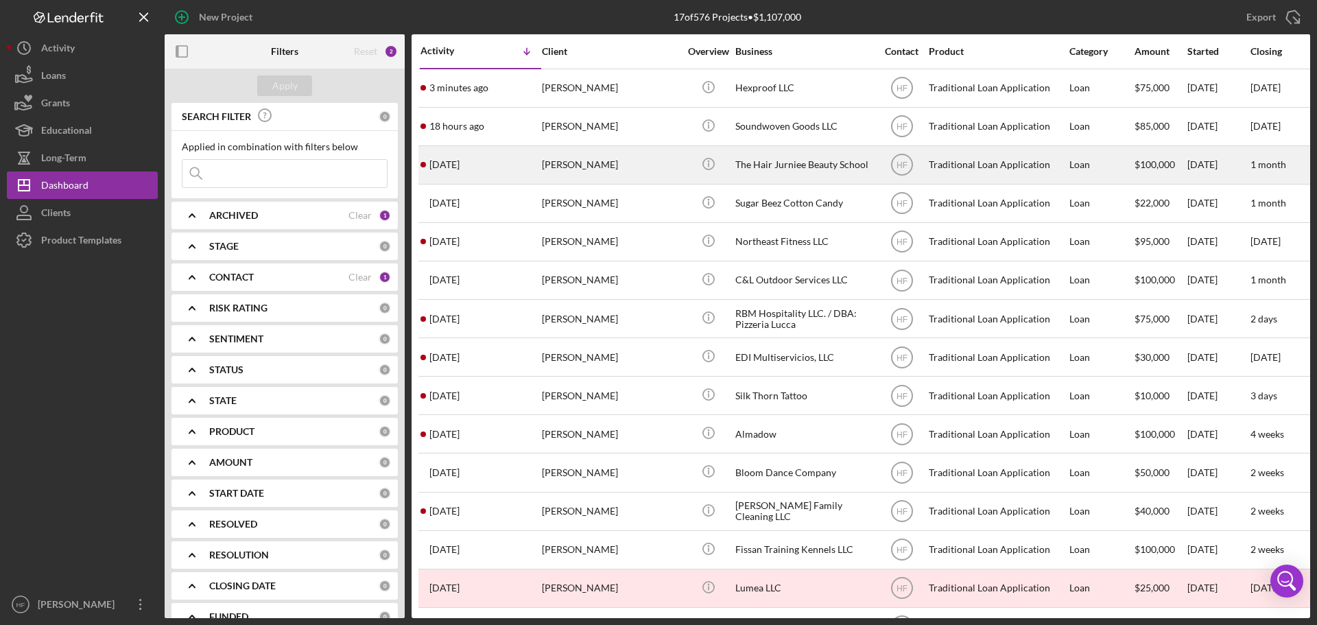
click at [638, 173] on div "Kimberly Fields" at bounding box center [610, 165] width 137 height 36
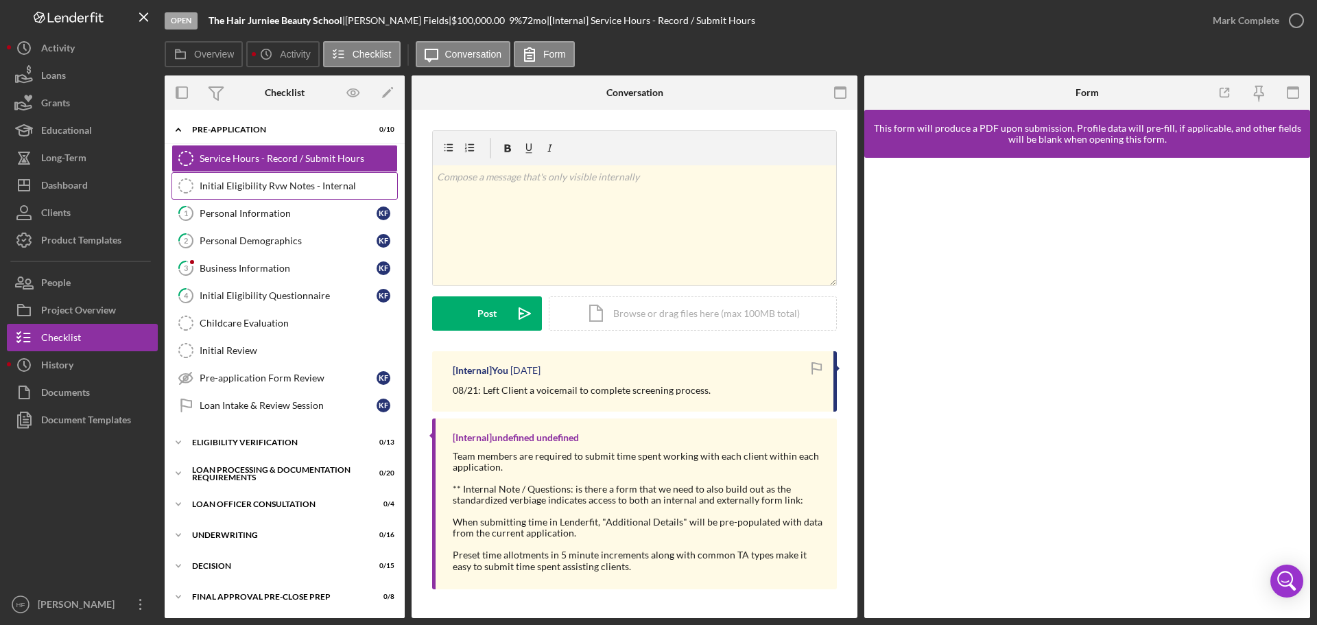
click at [304, 189] on div "Initial Eligibility Rvw Notes - Internal" at bounding box center [299, 185] width 198 height 11
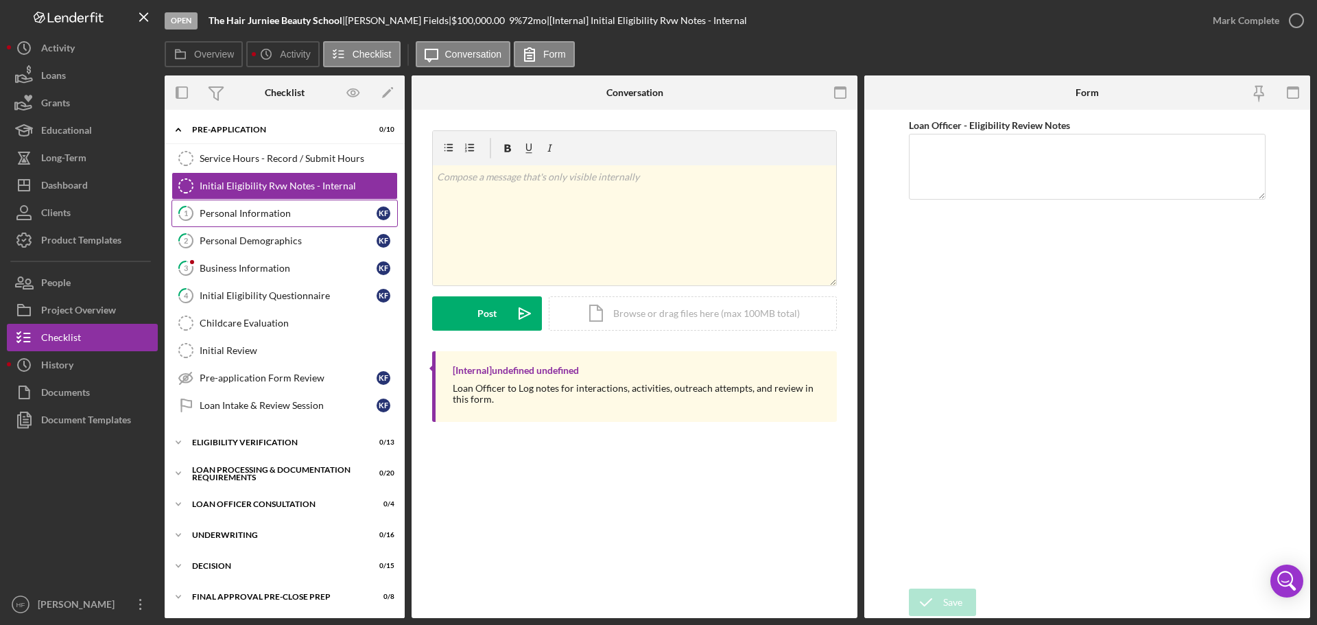
click at [264, 215] on div "Personal Information" at bounding box center [288, 213] width 177 height 11
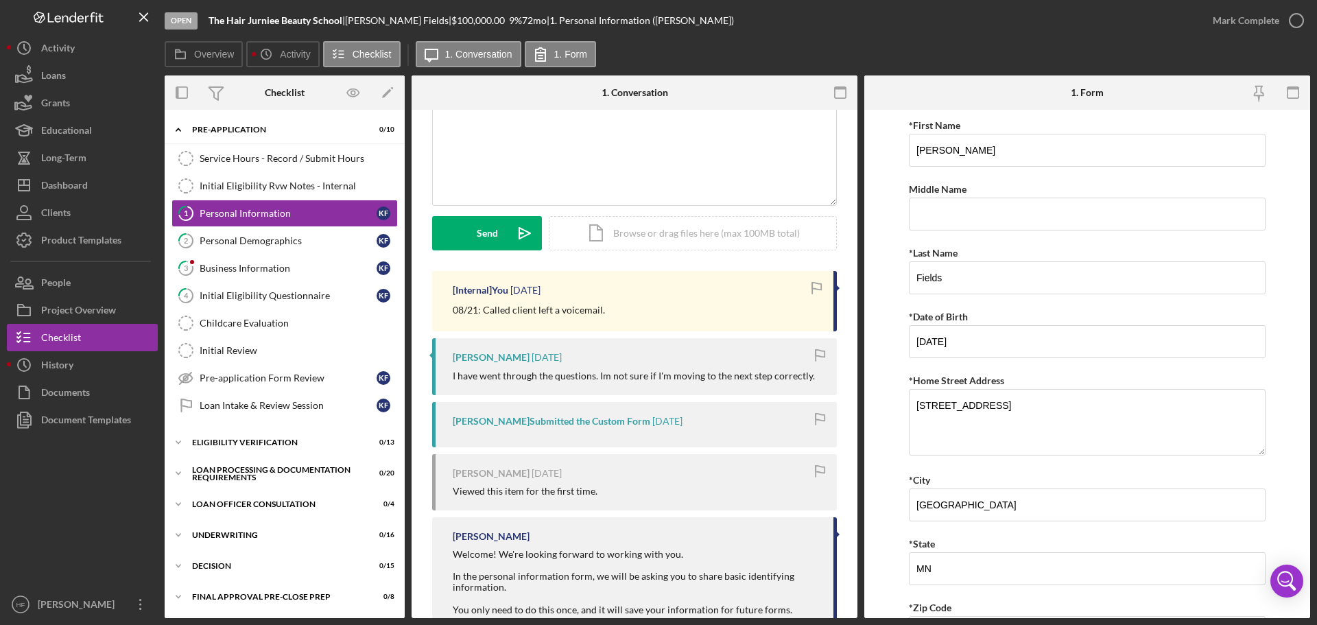
scroll to position [206, 0]
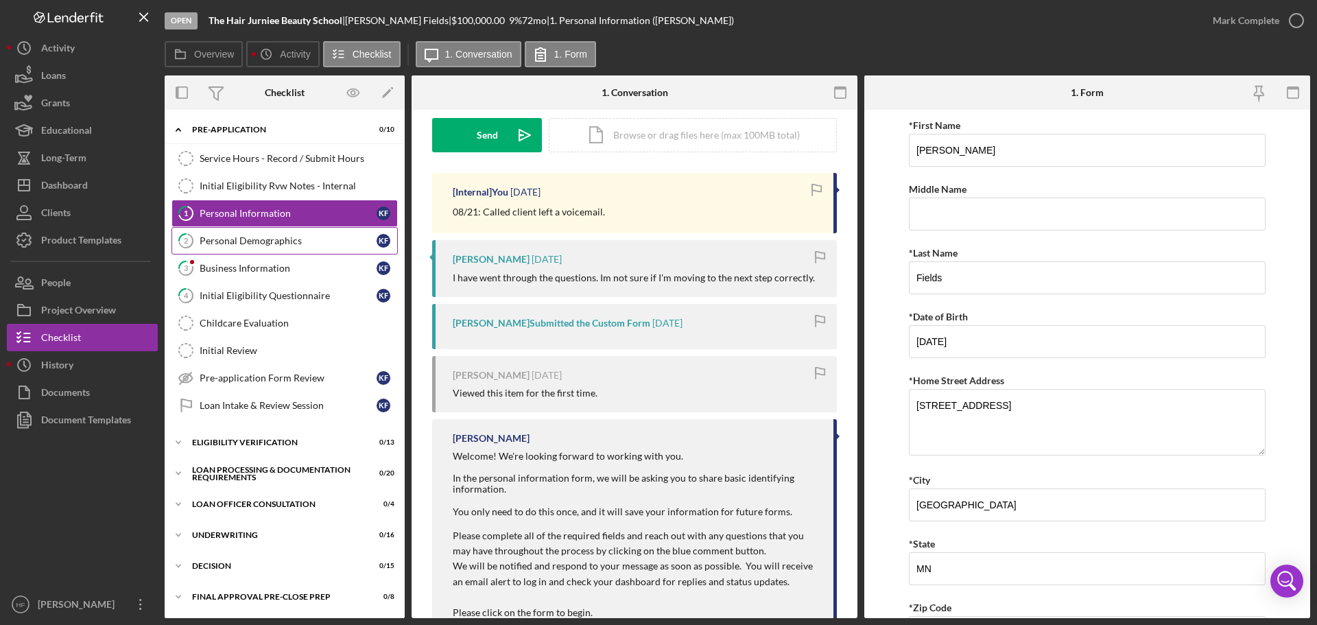
click at [294, 243] on div "Personal Demographics" at bounding box center [288, 240] width 177 height 11
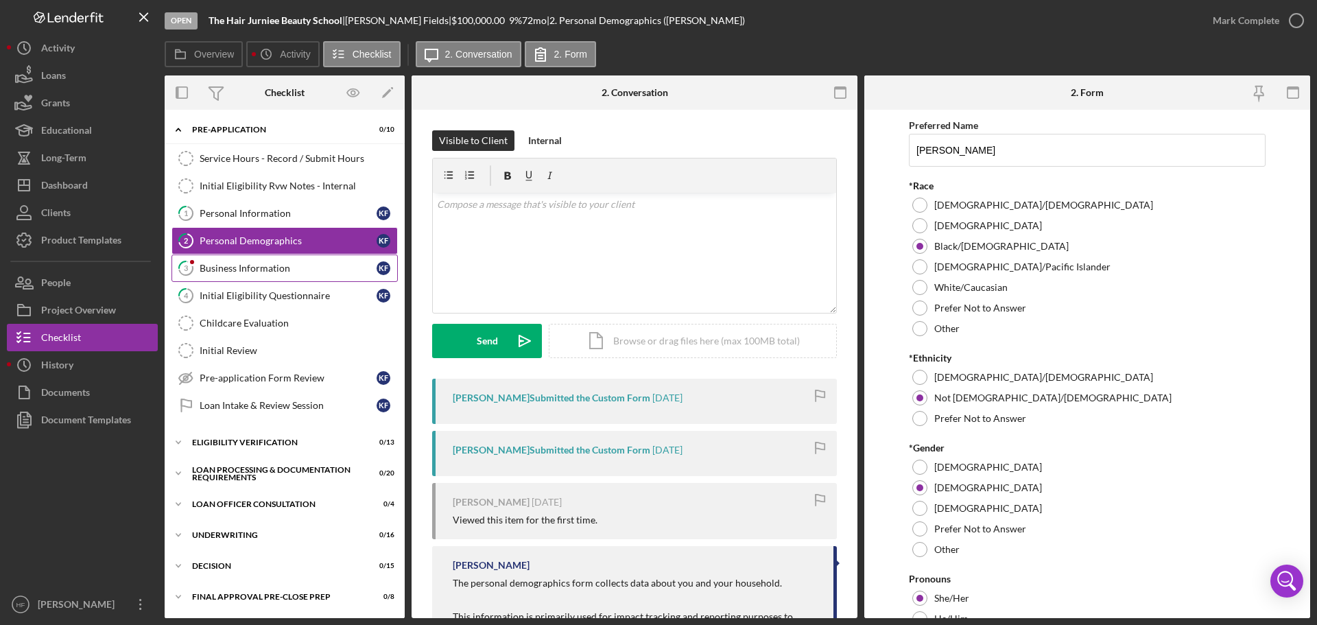
click at [298, 278] on link "3 Business Information K F" at bounding box center [284, 267] width 226 height 27
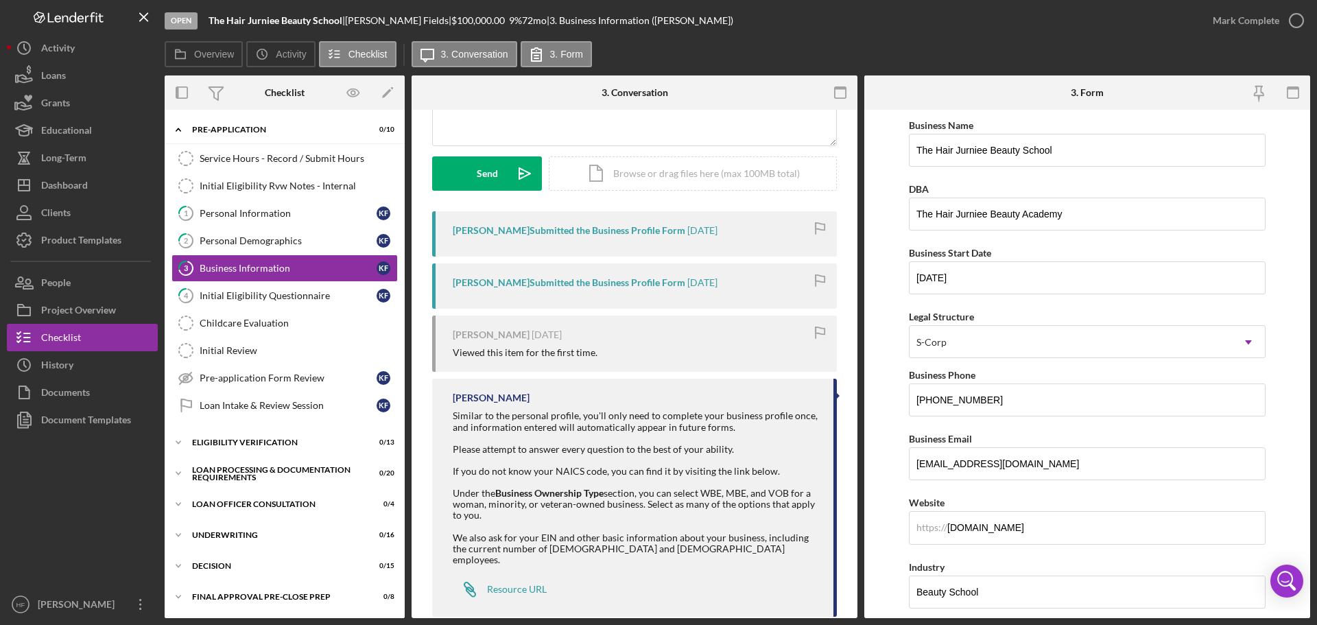
scroll to position [182, 0]
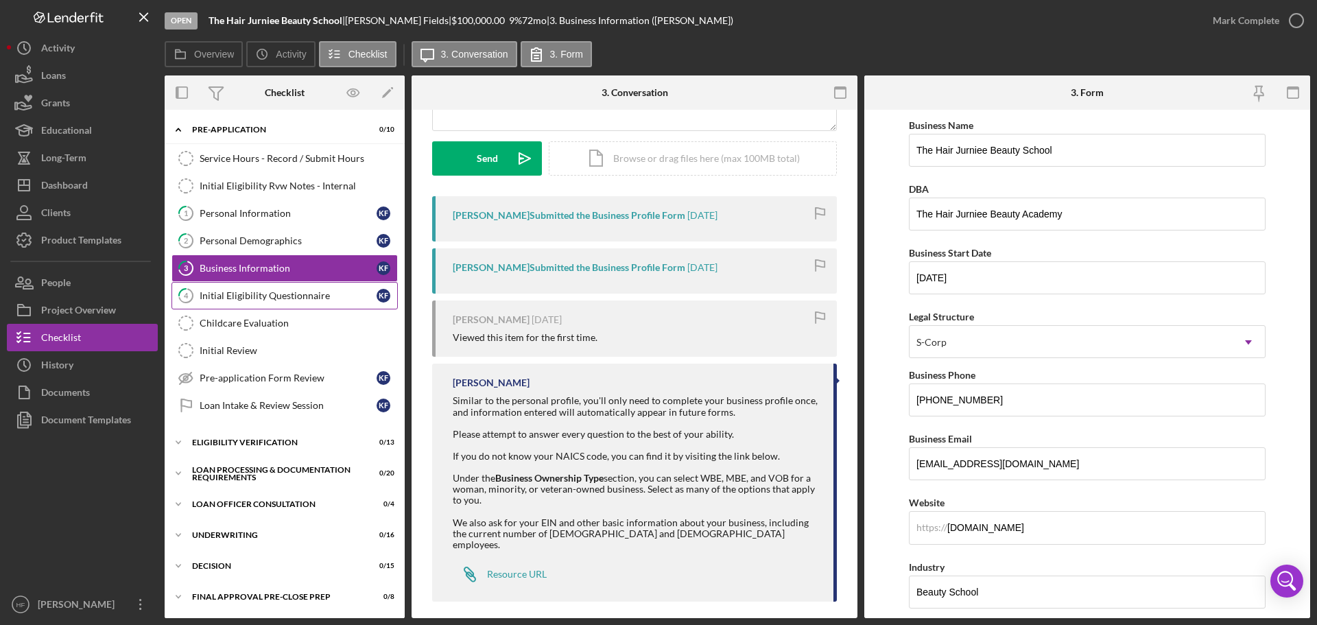
click at [300, 285] on link "4 Initial Eligibility Questionnaire K F" at bounding box center [284, 295] width 226 height 27
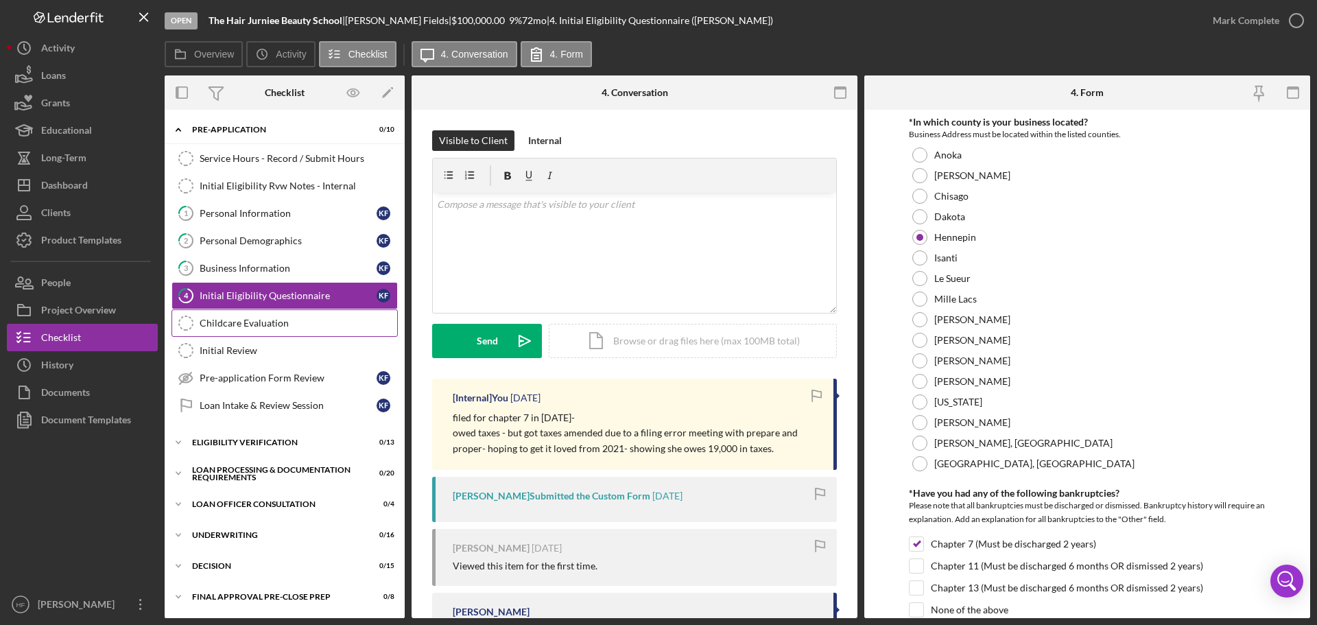
click at [304, 311] on link "Childcare Evaluation Childcare Evaluation" at bounding box center [284, 322] width 226 height 27
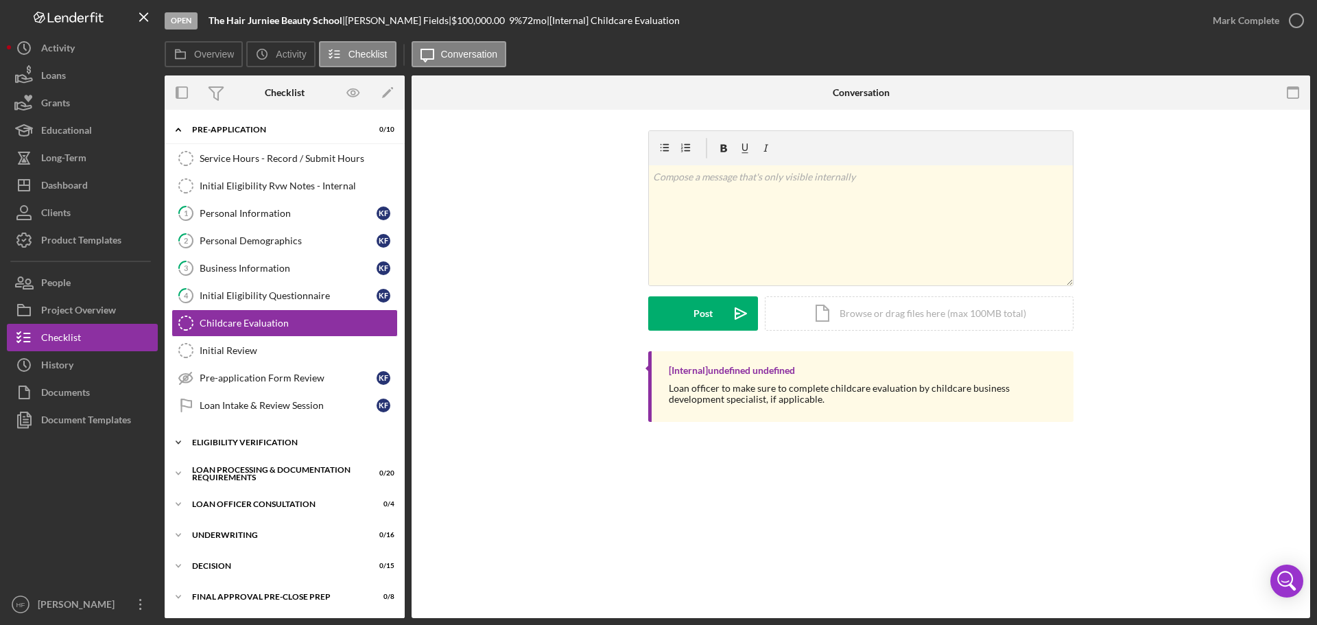
click at [243, 440] on div "Eligibility Verification" at bounding box center [289, 442] width 195 height 8
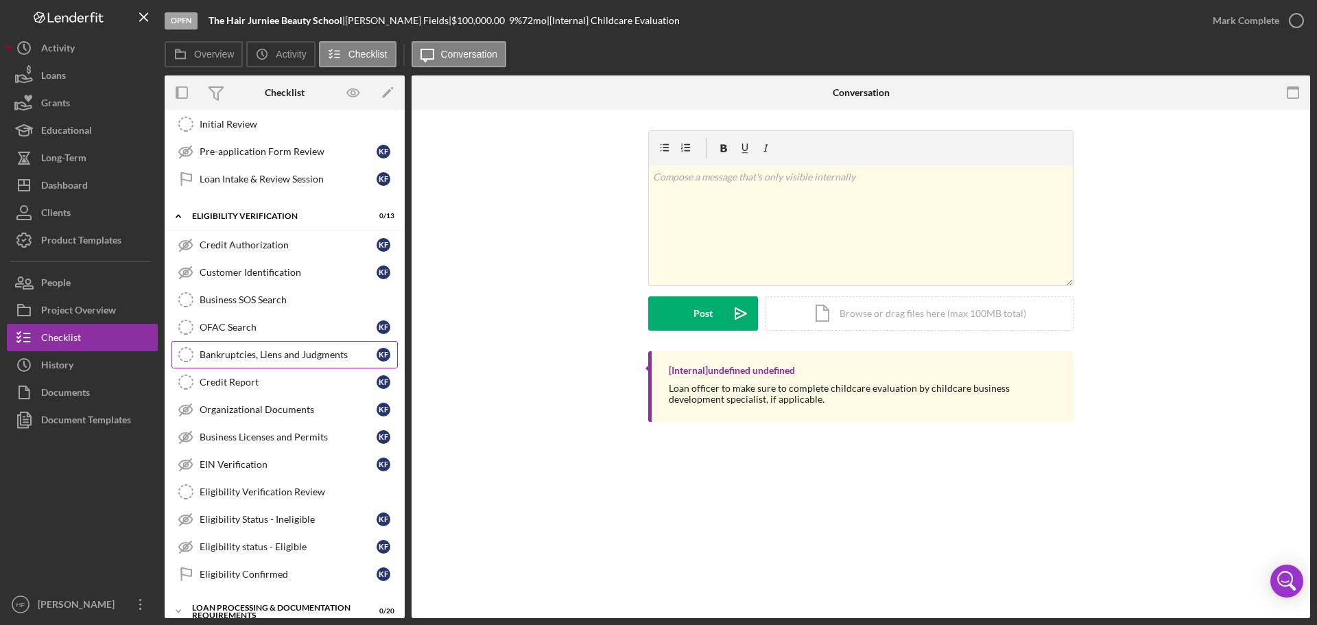
scroll to position [137, 0]
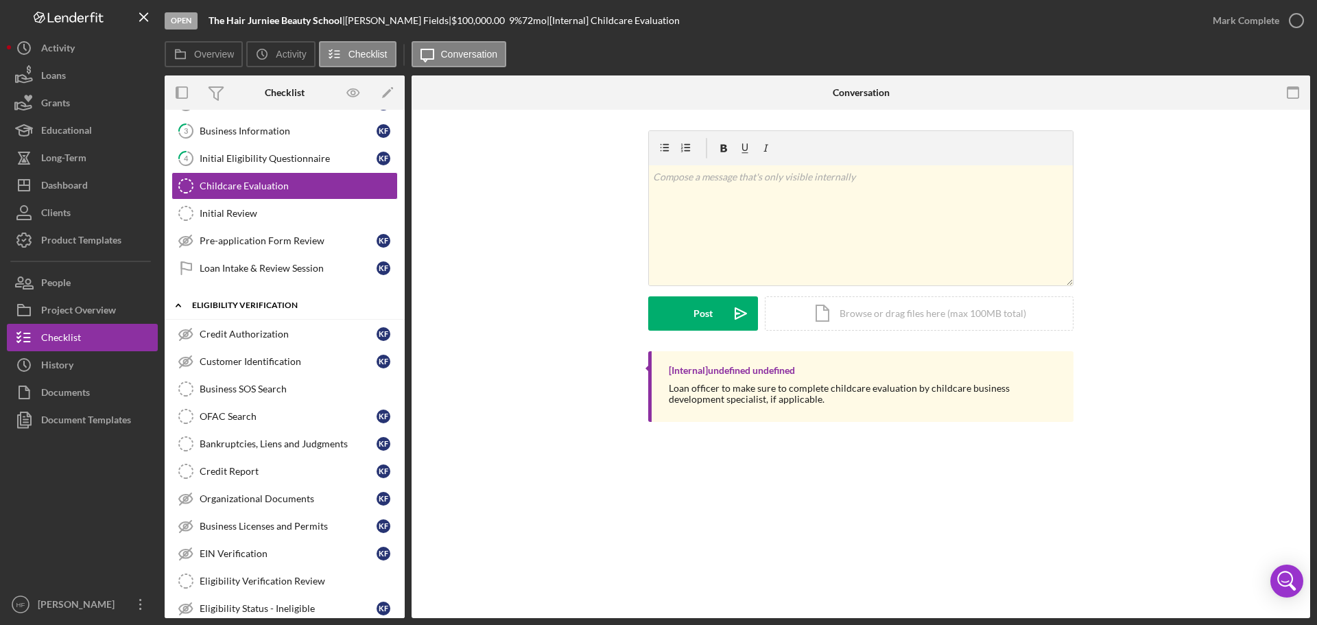
click at [190, 306] on icon "Icon/Expander" at bounding box center [178, 304] width 27 height 27
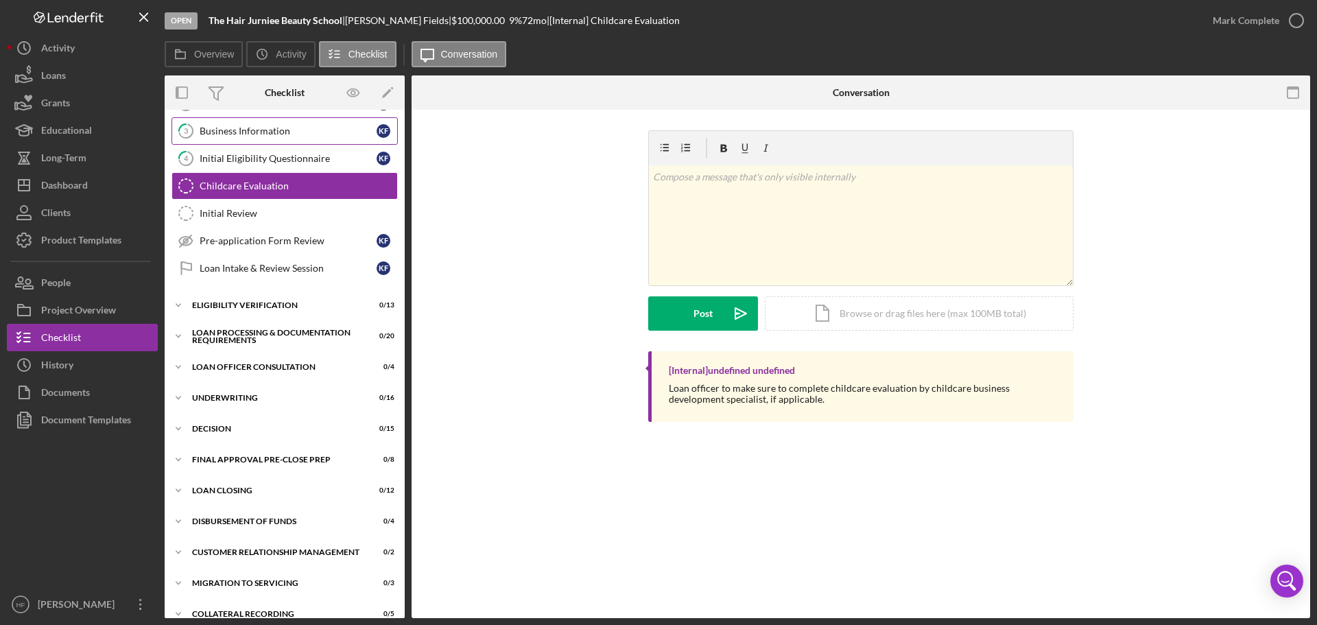
scroll to position [0, 0]
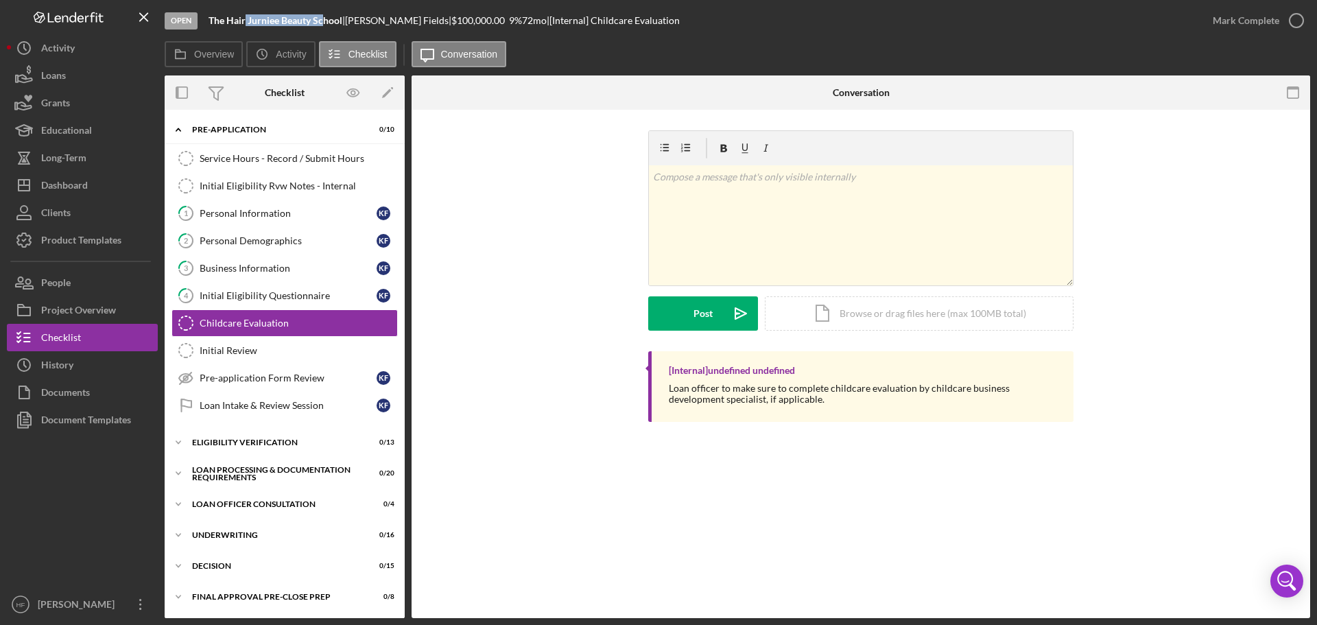
drag, startPoint x: 246, startPoint y: 19, endPoint x: 326, endPoint y: 23, distance: 80.3
click at [326, 23] on b "The Hair Jurniee Beauty School" at bounding box center [275, 20] width 134 height 12
drag, startPoint x: 211, startPoint y: 16, endPoint x: 343, endPoint y: 17, distance: 131.7
click at [343, 17] on div "The Hair Jurniee Beauty School |" at bounding box center [276, 20] width 136 height 11
copy b "The Hair Jurniee Beauty School"
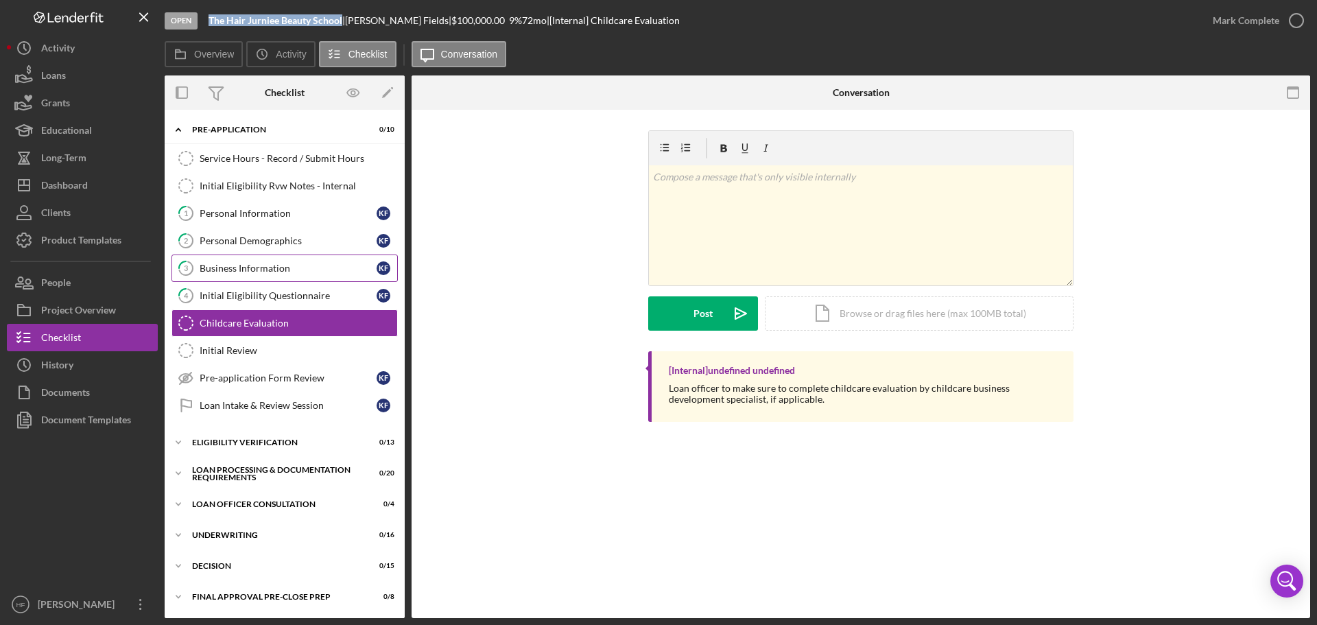
click at [265, 271] on div "Business Information" at bounding box center [288, 268] width 177 height 11
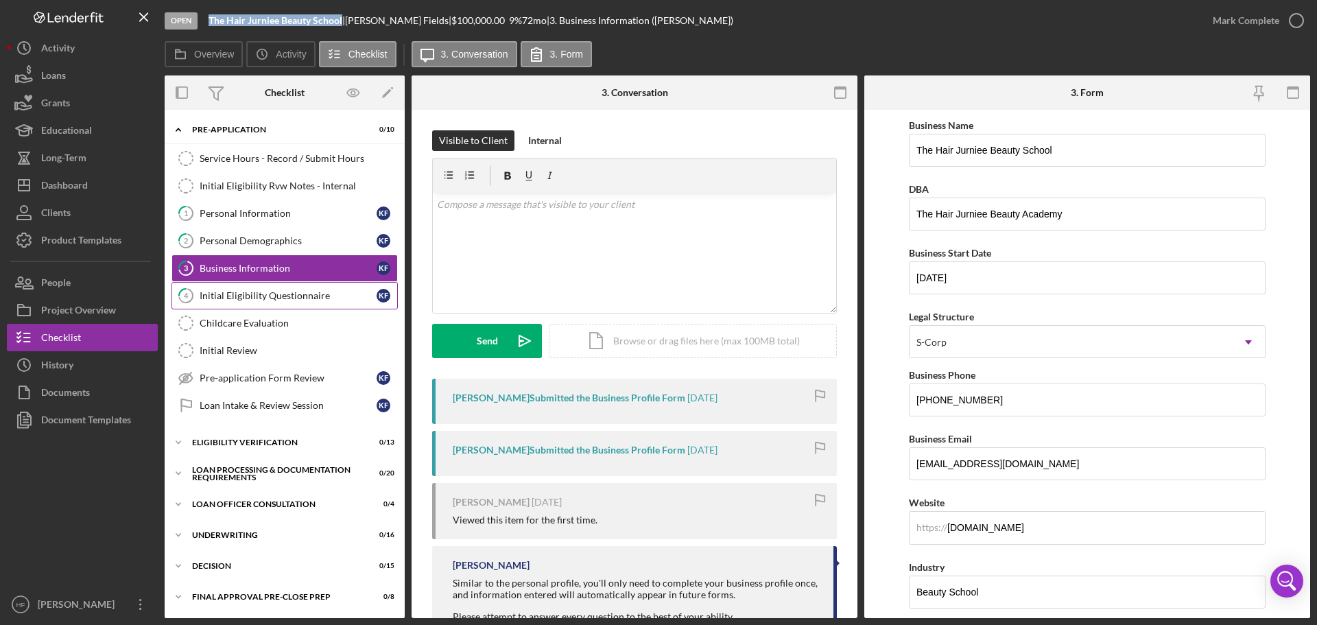
click at [265, 288] on link "4 Initial Eligibility Questionnaire K F" at bounding box center [284, 295] width 226 height 27
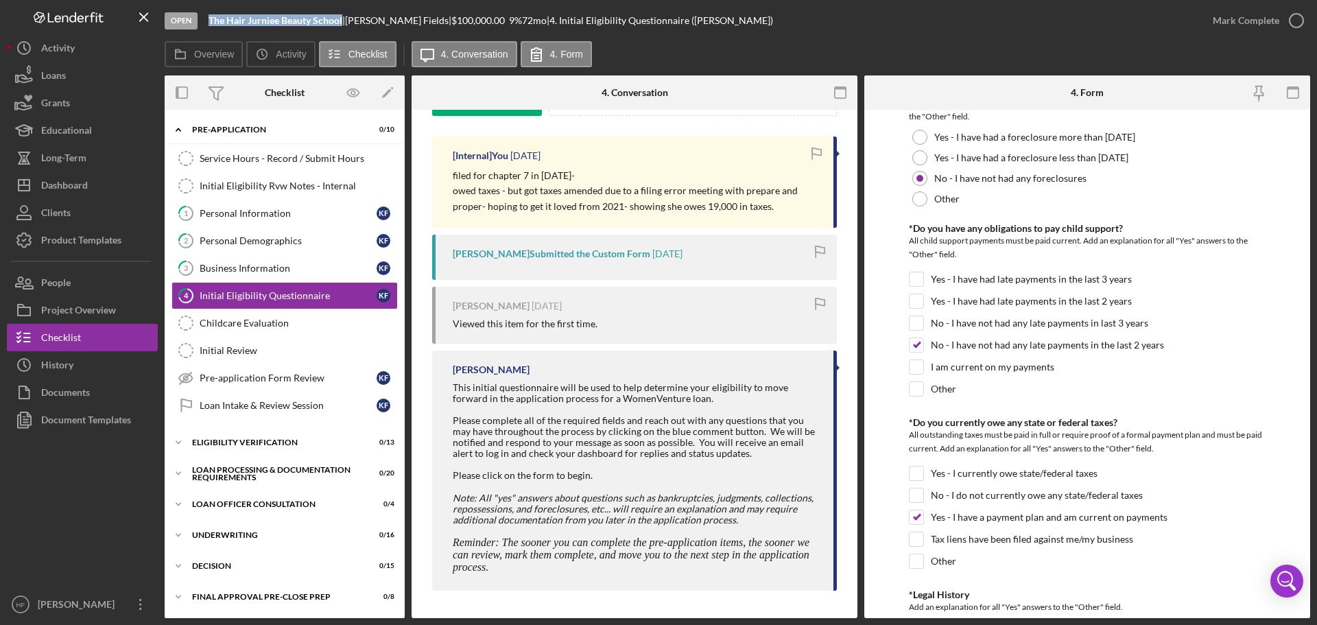
scroll to position [174, 0]
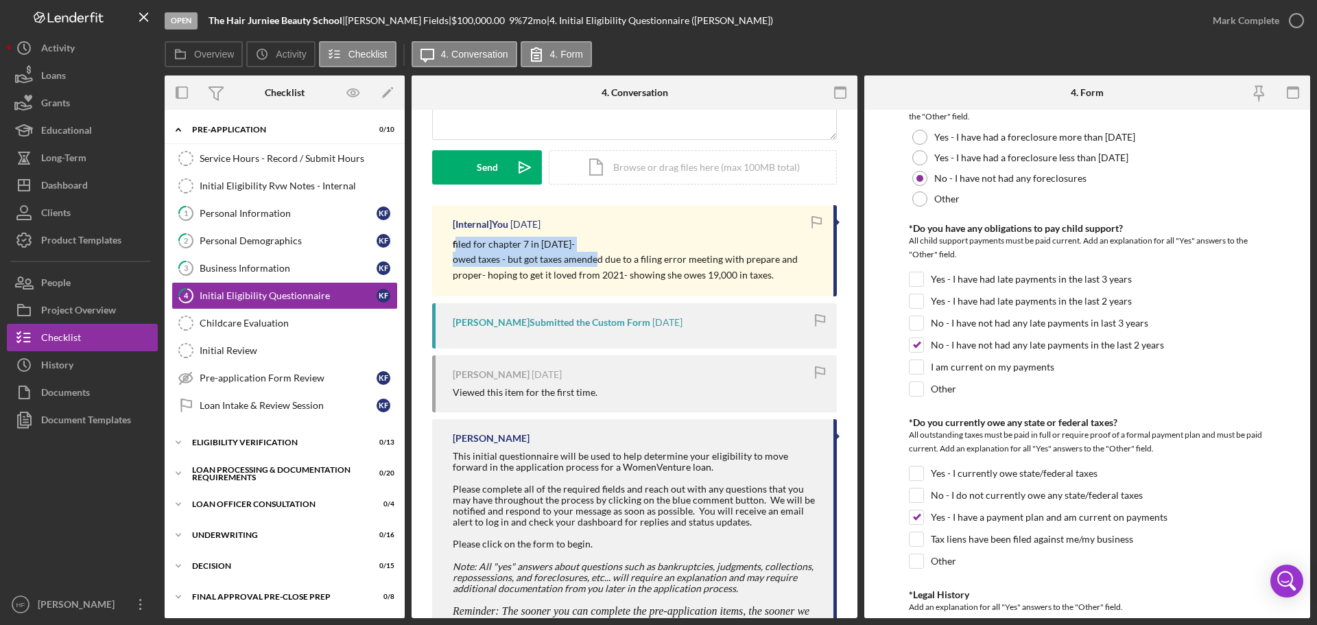
drag, startPoint x: 455, startPoint y: 240, endPoint x: 602, endPoint y: 263, distance: 149.2
click at [597, 262] on div "filed for chapter 7 in 2016- owed taxes - but got taxes amended due to a filing…" at bounding box center [636, 260] width 367 height 46
click at [667, 267] on p "owed taxes - but got taxes amended due to a filing error meeting with prepare a…" at bounding box center [636, 267] width 367 height 31
drag, startPoint x: 775, startPoint y: 283, endPoint x: 444, endPoint y: 228, distance: 335.1
click at [444, 228] on div "[Internal] You 1 day ago filed for chapter 7 in 2016- owed taxes - but got taxe…" at bounding box center [634, 250] width 405 height 91
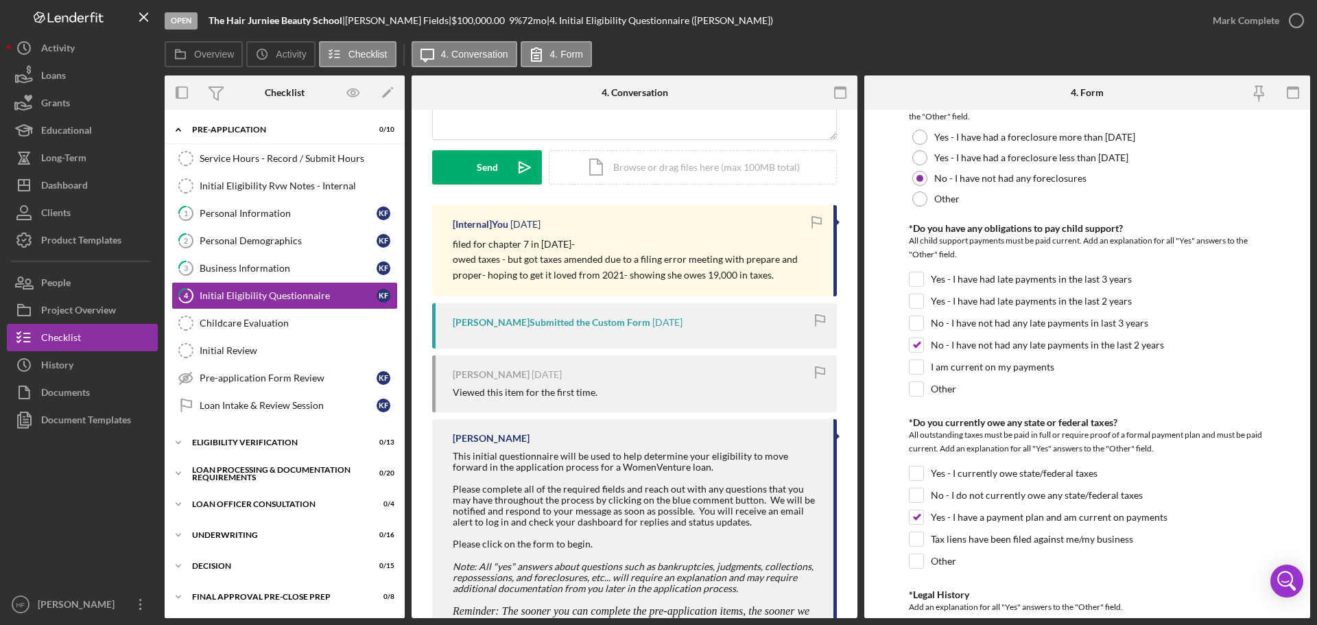
copy div "[Internal] You 1 day ago filed for chapter 7 in 2016- owed taxes - but got taxe…"
drag, startPoint x: 290, startPoint y: 159, endPoint x: 406, endPoint y: 154, distance: 116.0
click at [291, 159] on div "Service Hours - Record / Submit Hours" at bounding box center [299, 158] width 198 height 11
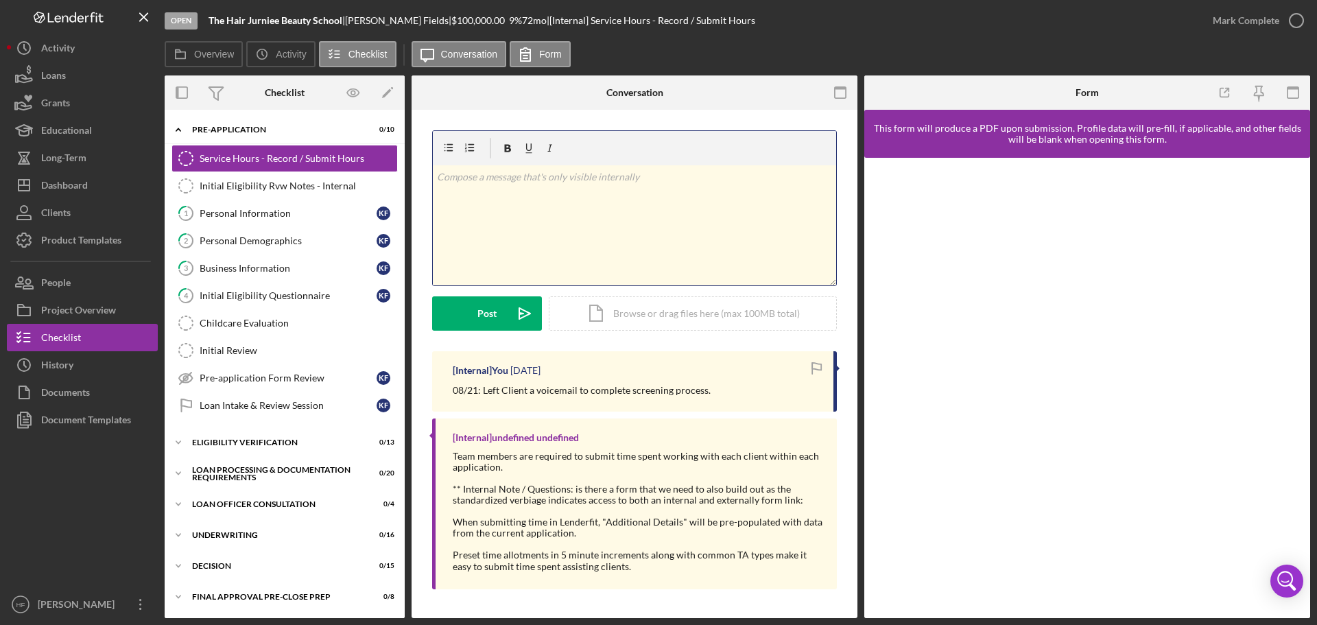
click at [560, 228] on div "v Color teal Color pink Remove color Add row above Add row below Add column bef…" at bounding box center [634, 225] width 403 height 120
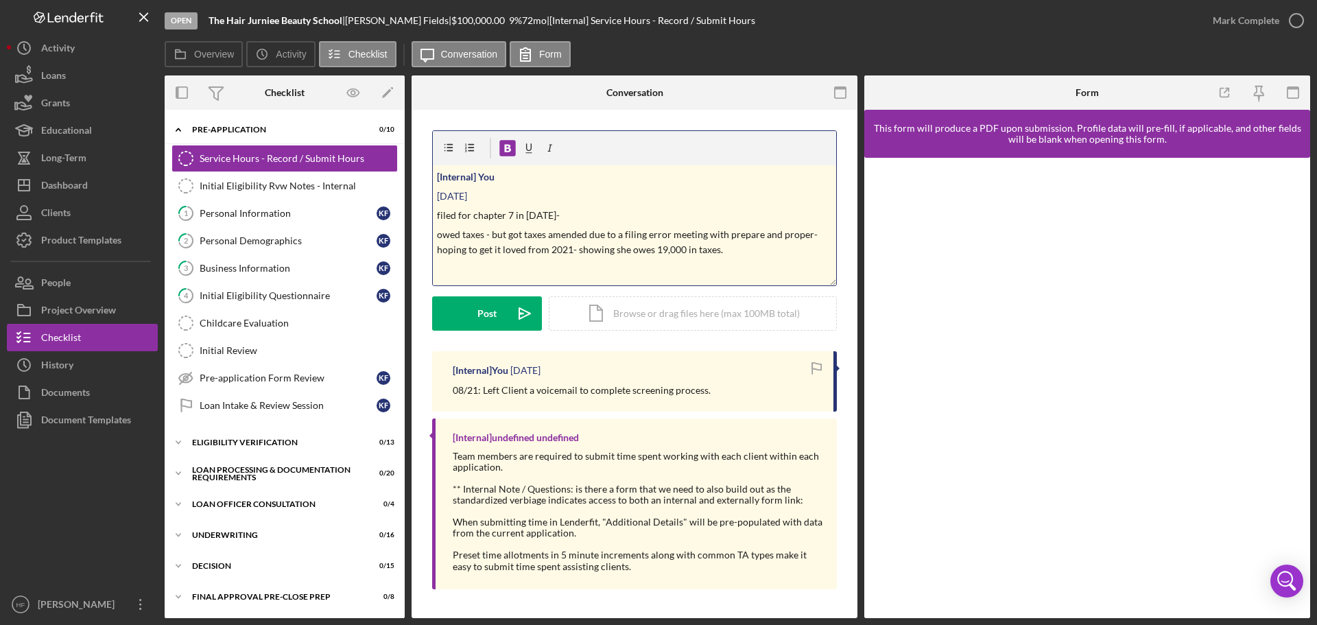
drag, startPoint x: 489, startPoint y: 202, endPoint x: 436, endPoint y: 174, distance: 60.2
click at [436, 174] on div "v Color teal Color pink Remove color Add row above Add row below Add column bef…" at bounding box center [634, 225] width 403 height 120
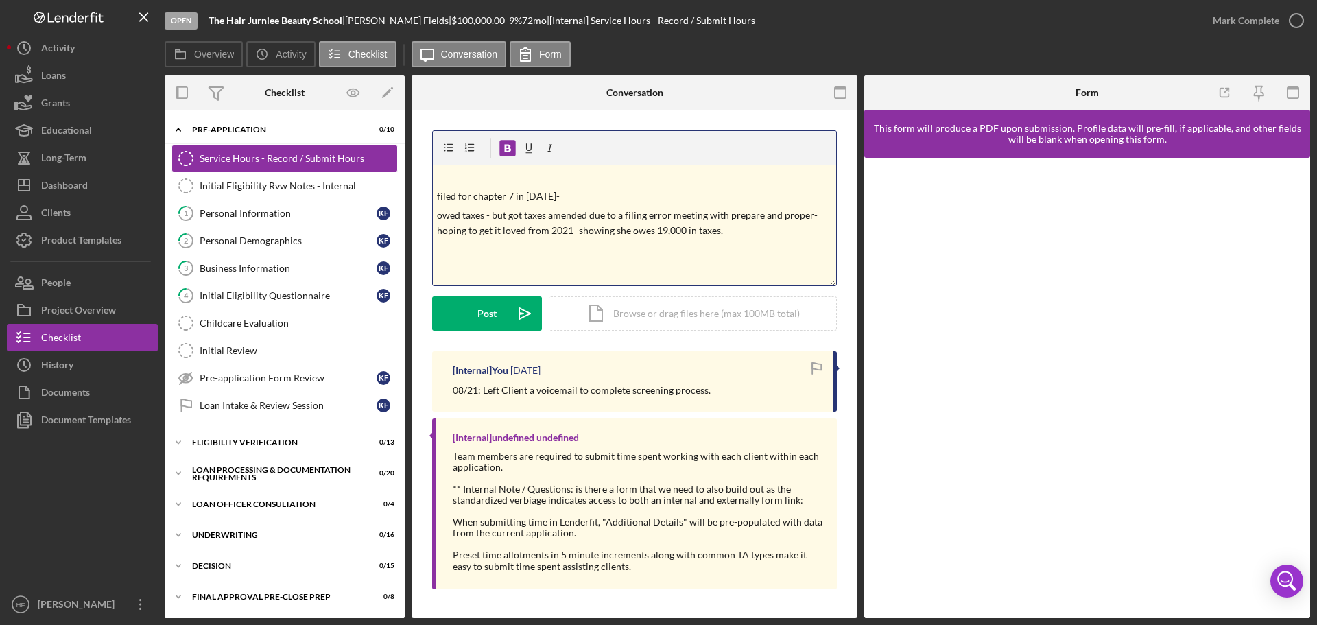
click at [440, 180] on p at bounding box center [635, 176] width 396 height 15
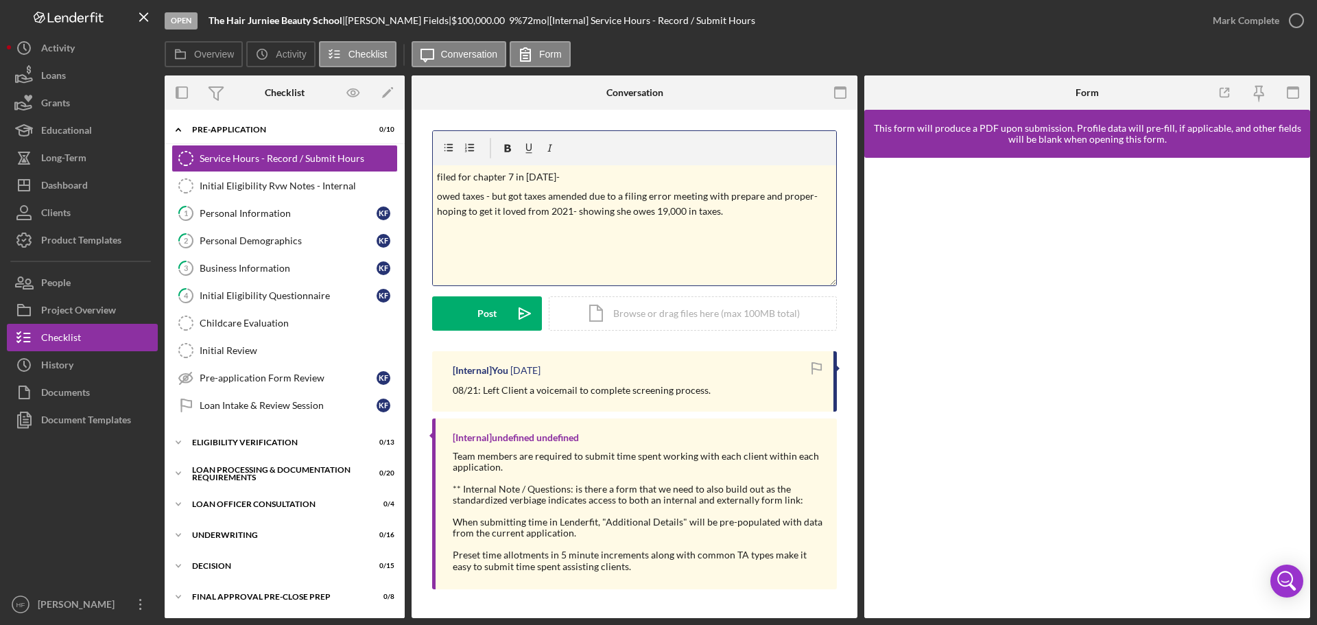
click at [440, 180] on span "filed for chapter 7 in 2016-" at bounding box center [498, 177] width 123 height 12
click at [440, 196] on span "owed taxes - but got taxes amended due to a filing error meeting with prepare a…" at bounding box center [628, 203] width 383 height 27
click at [463, 196] on span "Owed taxes - but got taxes amended due to a filing error meeting with prepare a…" at bounding box center [629, 203] width 385 height 27
click at [514, 196] on span "Owes taxes - but got taxes amended due to a filing error meeting with prepare a…" at bounding box center [628, 203] width 383 height 27
click at [515, 196] on span "Owes taxes - but got taxes amended due to a filing error meeting with prepare a…" at bounding box center [628, 203] width 383 height 27
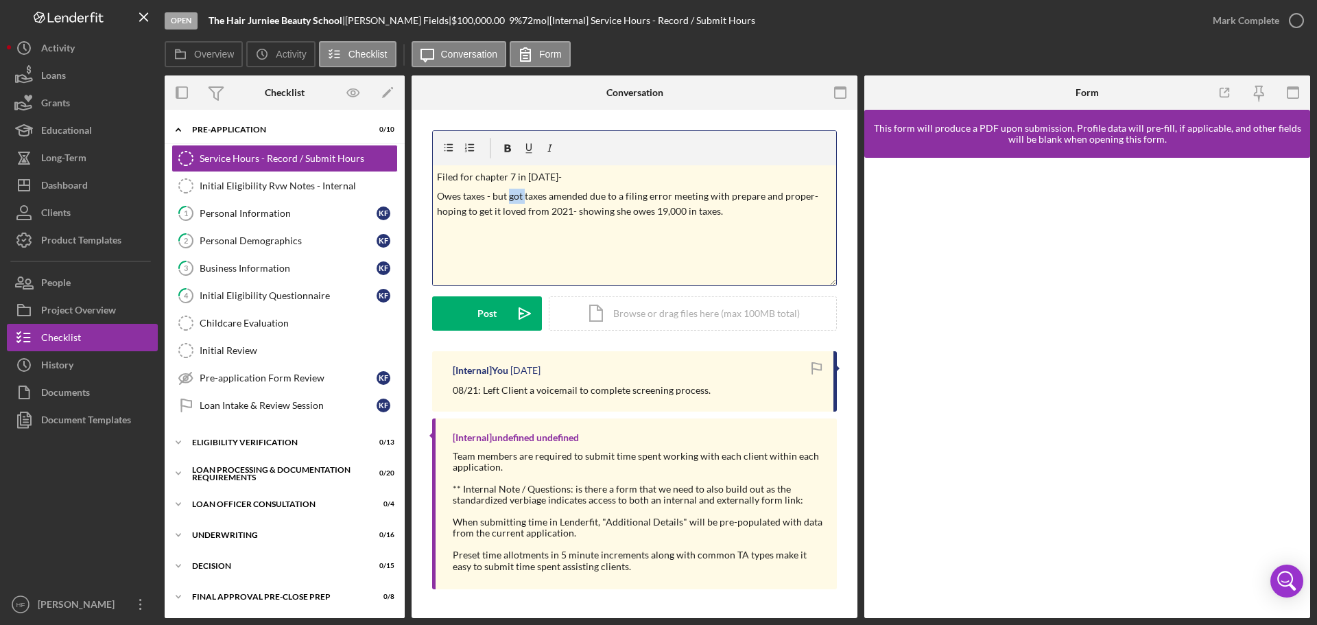
drag, startPoint x: 525, startPoint y: 196, endPoint x: 510, endPoint y: 194, distance: 15.2
click at [510, 194] on span "Owes taxes - but got taxes amended due to a filing error meeting with prepare a…" at bounding box center [628, 203] width 383 height 27
click at [773, 218] on p "Owes taxes - but getting taxes amended due to a filing error meeting with prepa…" at bounding box center [635, 204] width 396 height 31
click at [774, 199] on span "Owes taxes - but getting taxes amended due to a filing error meeting with prepa…" at bounding box center [619, 203] width 364 height 27
click at [776, 219] on div "v Color teal Color pink Remove color Add row above Add row below Add column bef…" at bounding box center [634, 225] width 403 height 120
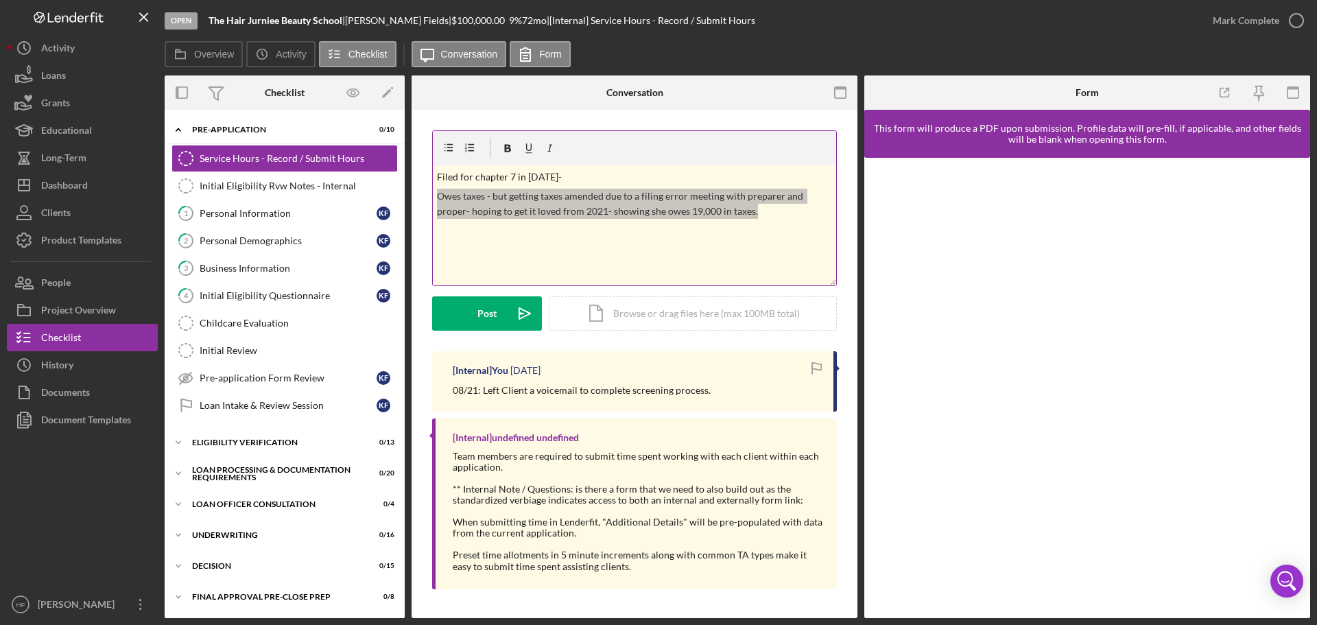
drag, startPoint x: 763, startPoint y: 212, endPoint x: 433, endPoint y: 191, distance: 330.5
click at [433, 191] on div "v Color teal Color pink Remove color Add row above Add row below Add column bef…" at bounding box center [634, 225] width 403 height 120
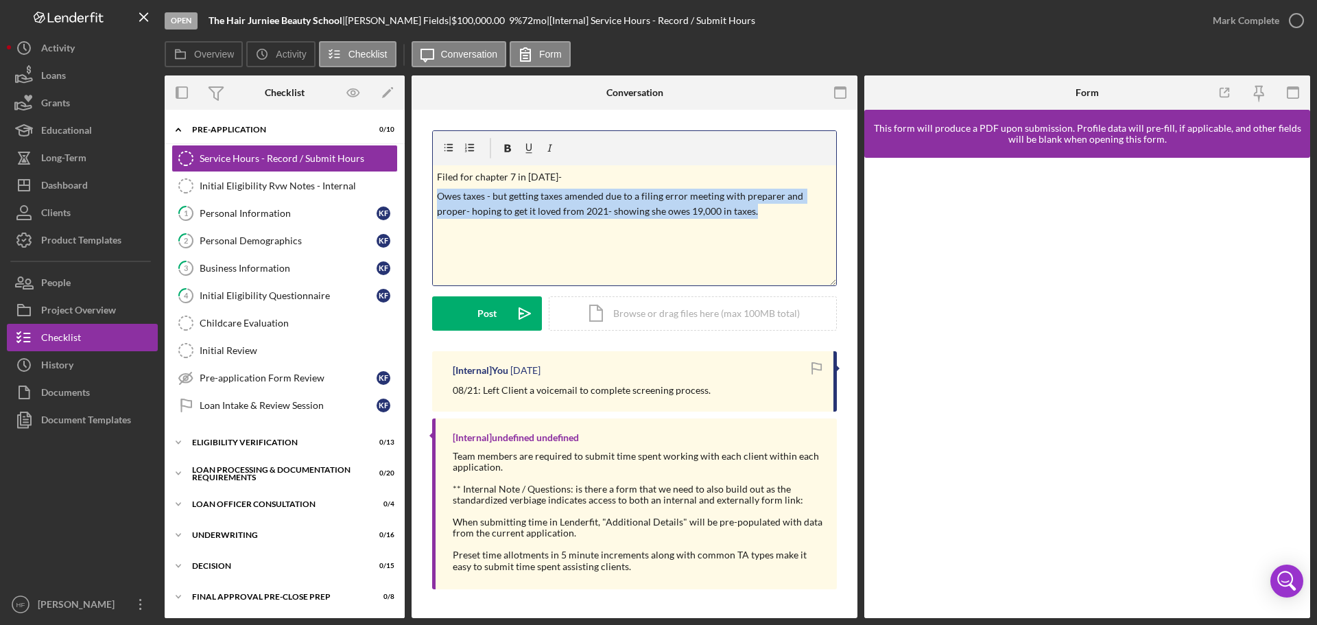
copy span "Owes taxes - but getting taxes amended due to a filing error meeting with prepa…"
click at [772, 213] on p "Owes taxes - but getting taxes amended due to a filing error meeting with prepa…" at bounding box center [635, 204] width 396 height 31
drag, startPoint x: 767, startPoint y: 215, endPoint x: 411, endPoint y: 191, distance: 356.7
click at [411, 191] on div "Overview Internal Workflow Stage Open Icon/Dropdown Arrow Archive (can unarchiv…" at bounding box center [737, 346] width 1145 height 542
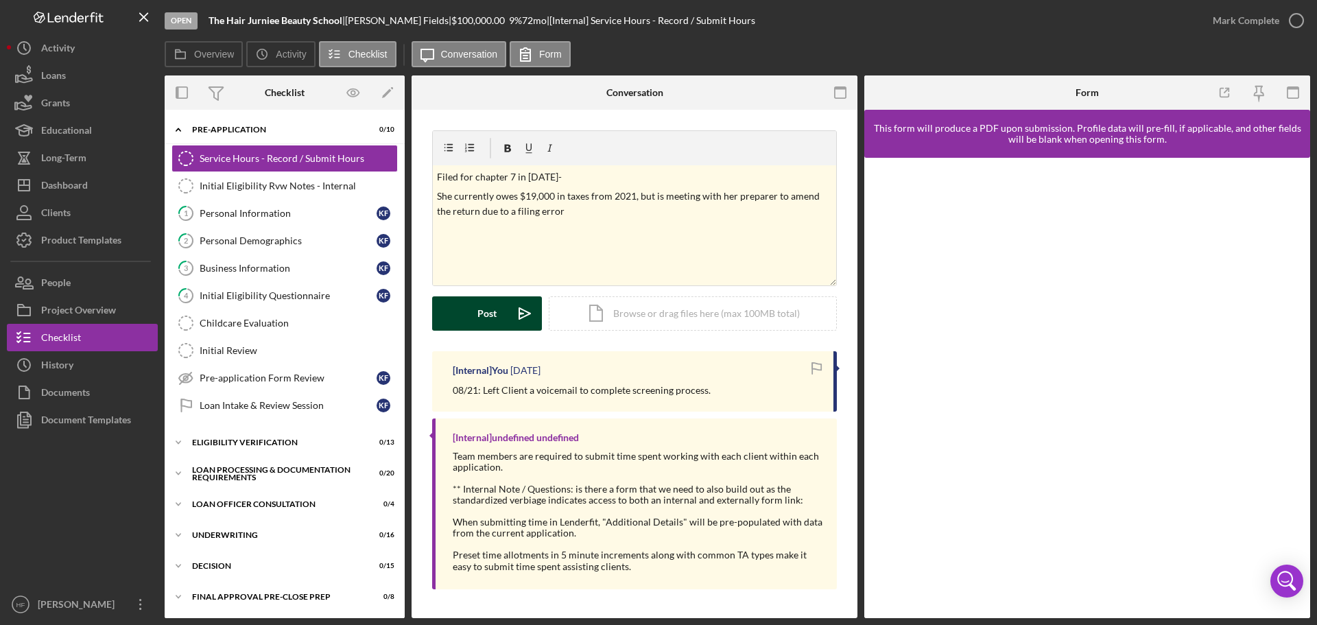
click at [468, 318] on button "Post Icon/icon-invite-send" at bounding box center [487, 313] width 110 height 34
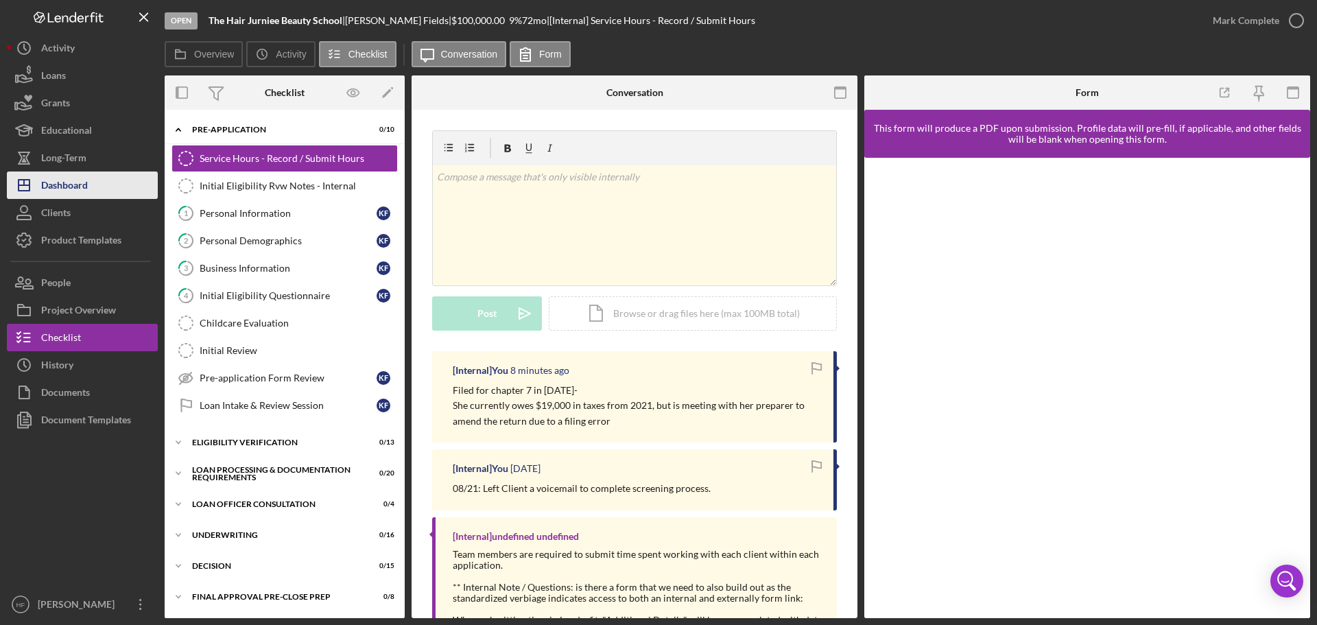
click at [73, 181] on div "Dashboard" at bounding box center [64, 186] width 47 height 31
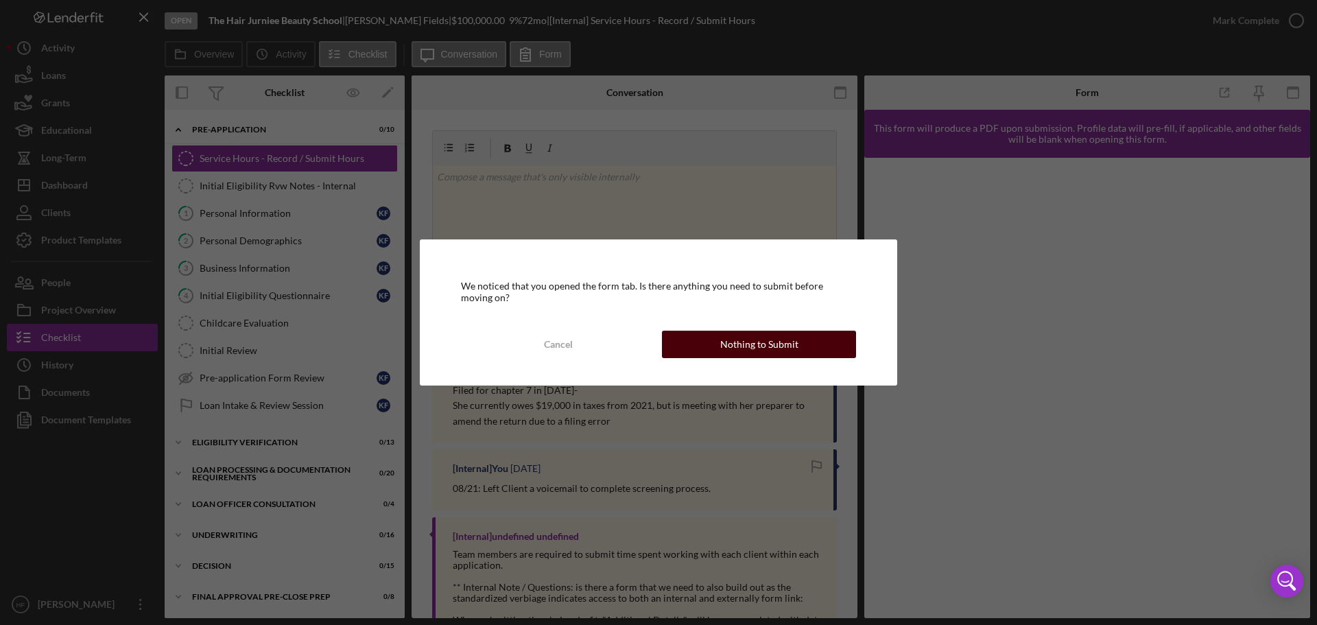
click at [802, 336] on button "Nothing to Submit" at bounding box center [759, 344] width 194 height 27
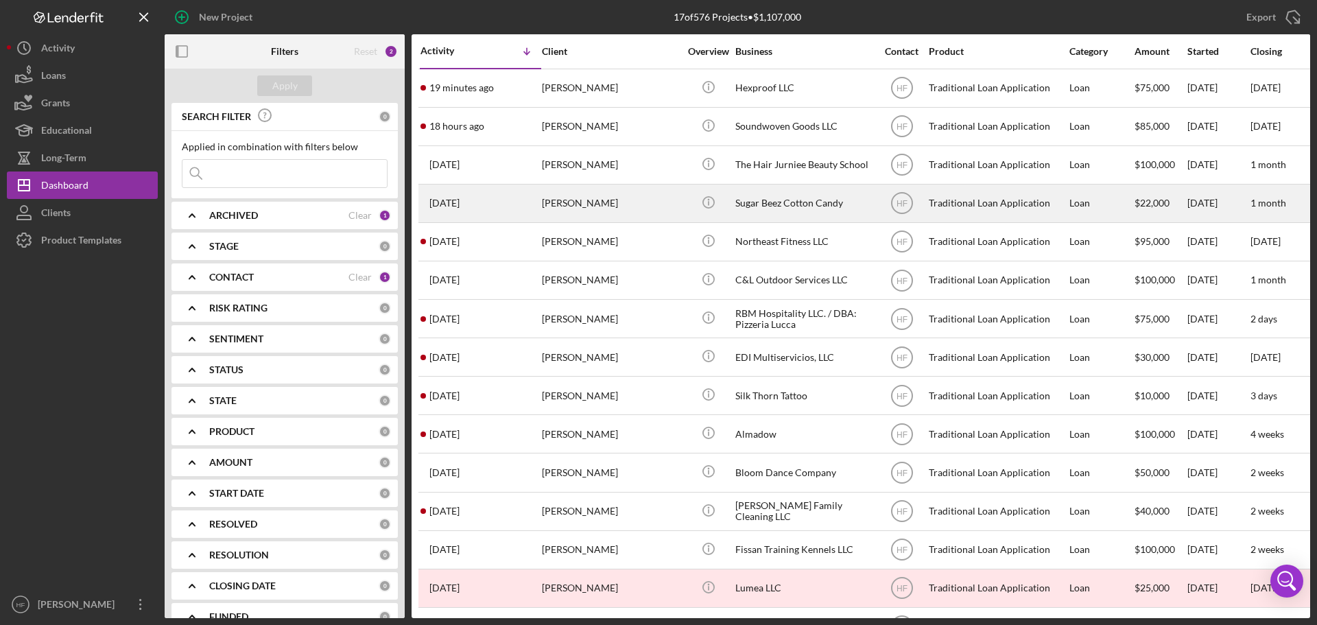
click at [673, 205] on div "Jessica Dirksen" at bounding box center [610, 203] width 137 height 36
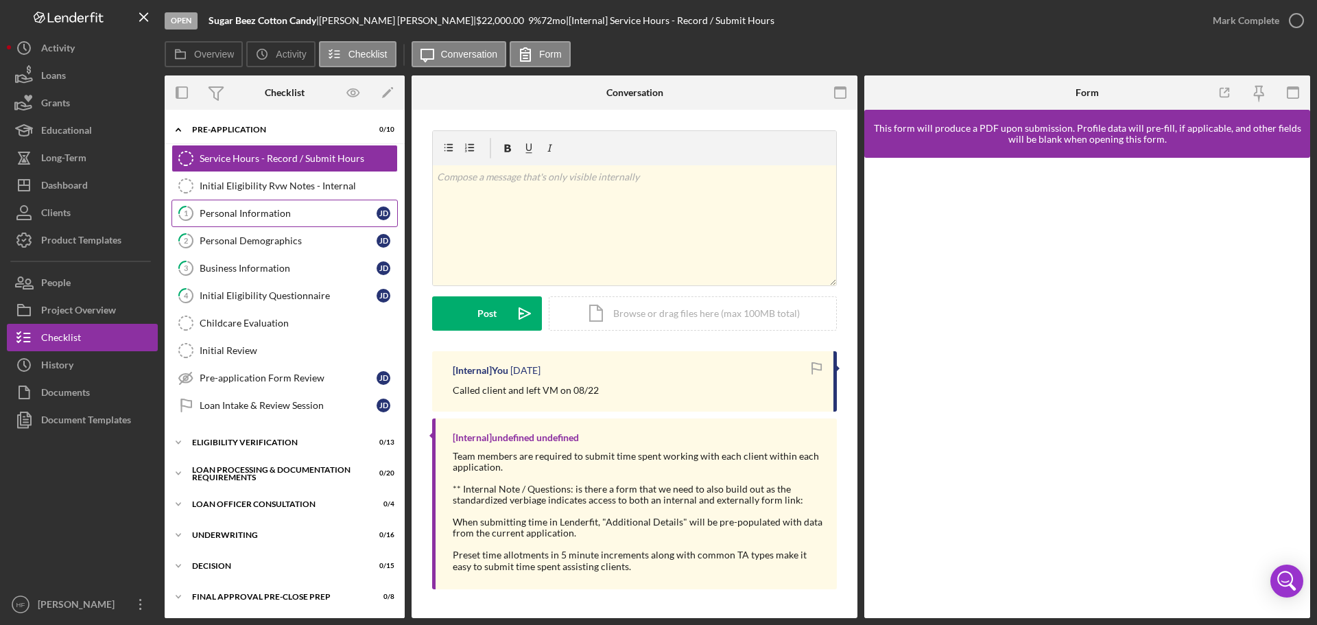
click at [270, 206] on link "1 Personal Information J D" at bounding box center [284, 213] width 226 height 27
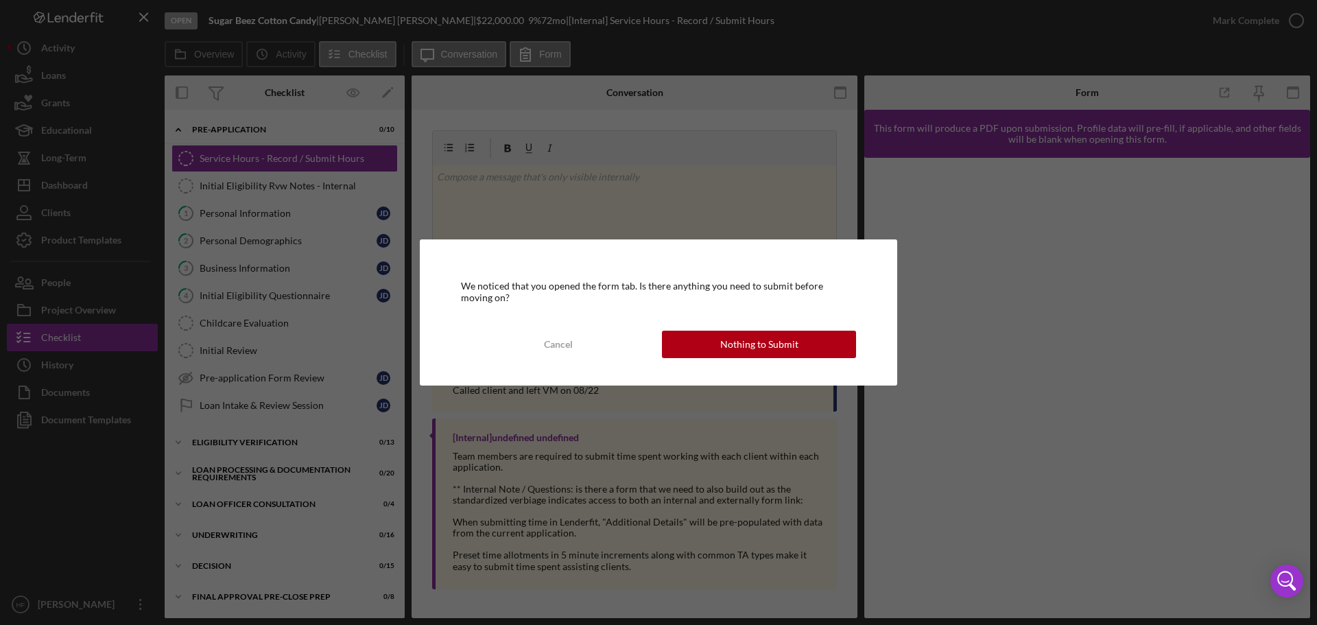
click at [831, 360] on div "We noticed that you opened the form tab. Is there anything you need to submit b…" at bounding box center [658, 311] width 477 height 145
click at [815, 339] on button "Nothing to Submit" at bounding box center [759, 344] width 194 height 27
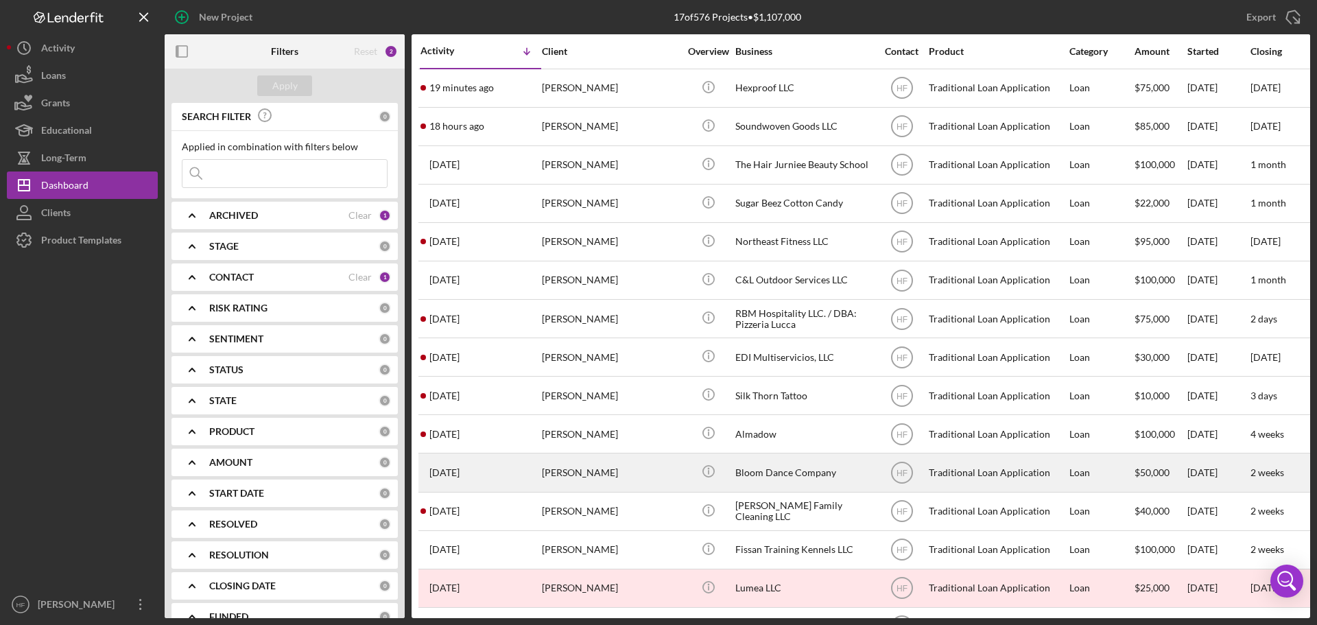
click at [631, 481] on div "Kara Wolf" at bounding box center [610, 472] width 137 height 36
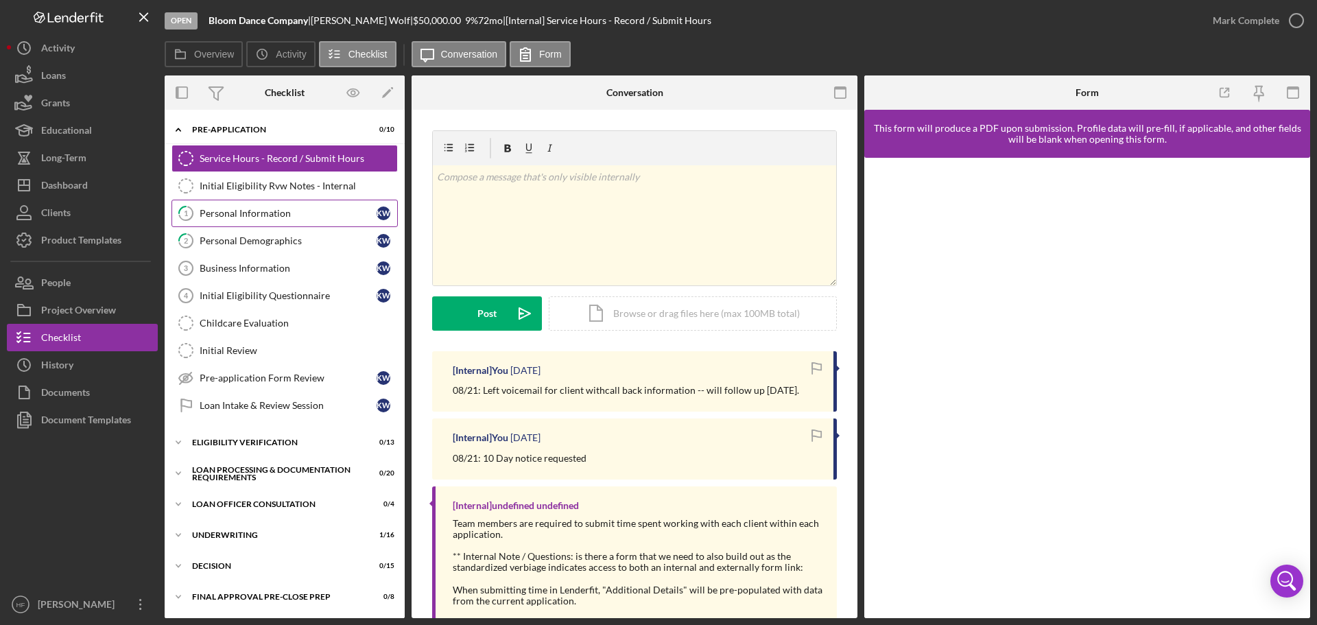
click at [224, 212] on div "Personal Information" at bounding box center [288, 213] width 177 height 11
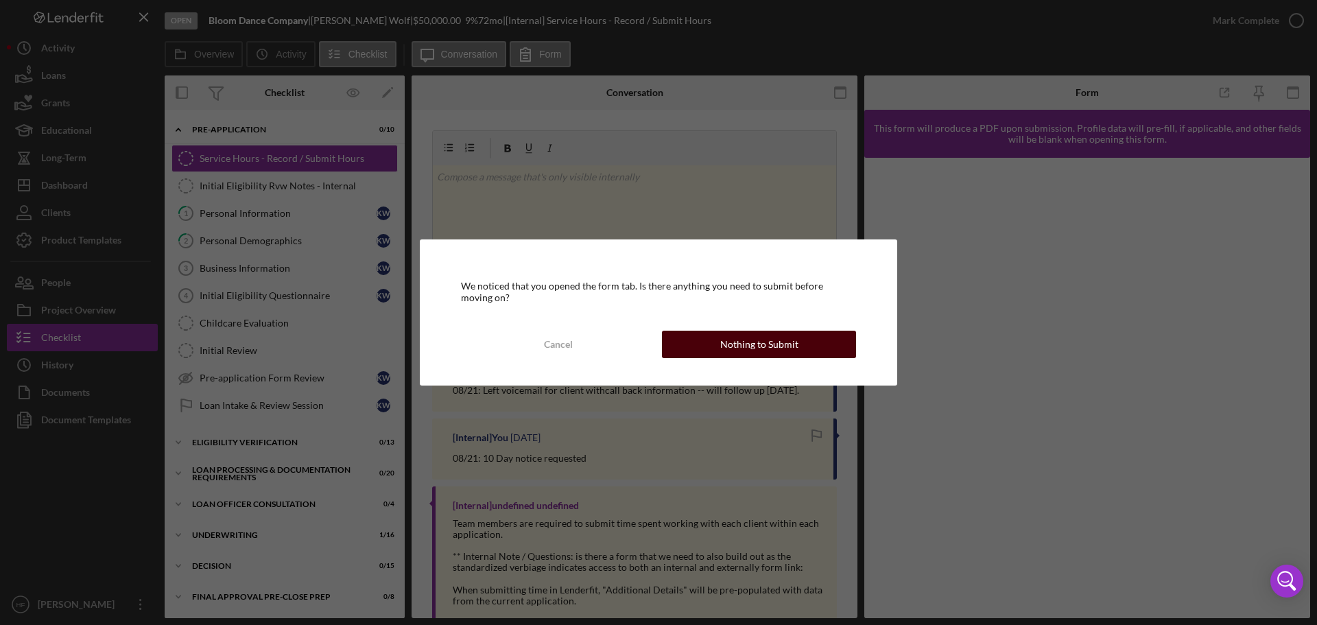
click at [794, 350] on div "Nothing to Submit" at bounding box center [759, 344] width 78 height 27
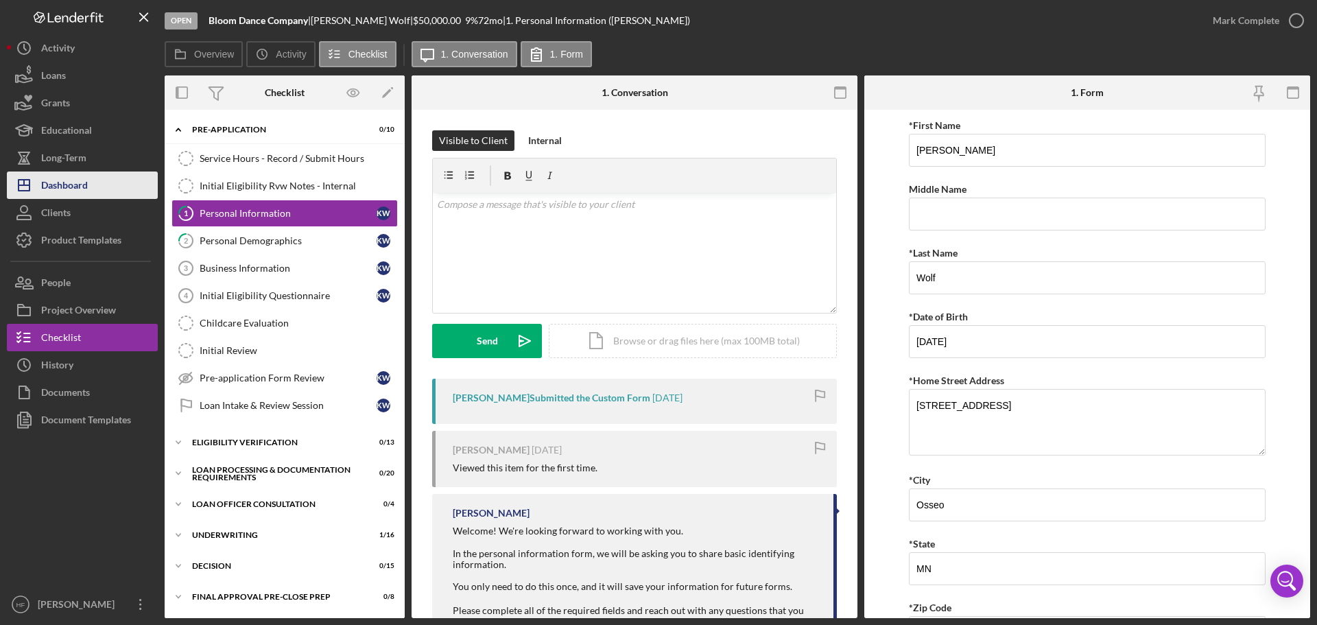
click at [43, 172] on div "Dashboard" at bounding box center [64, 186] width 47 height 31
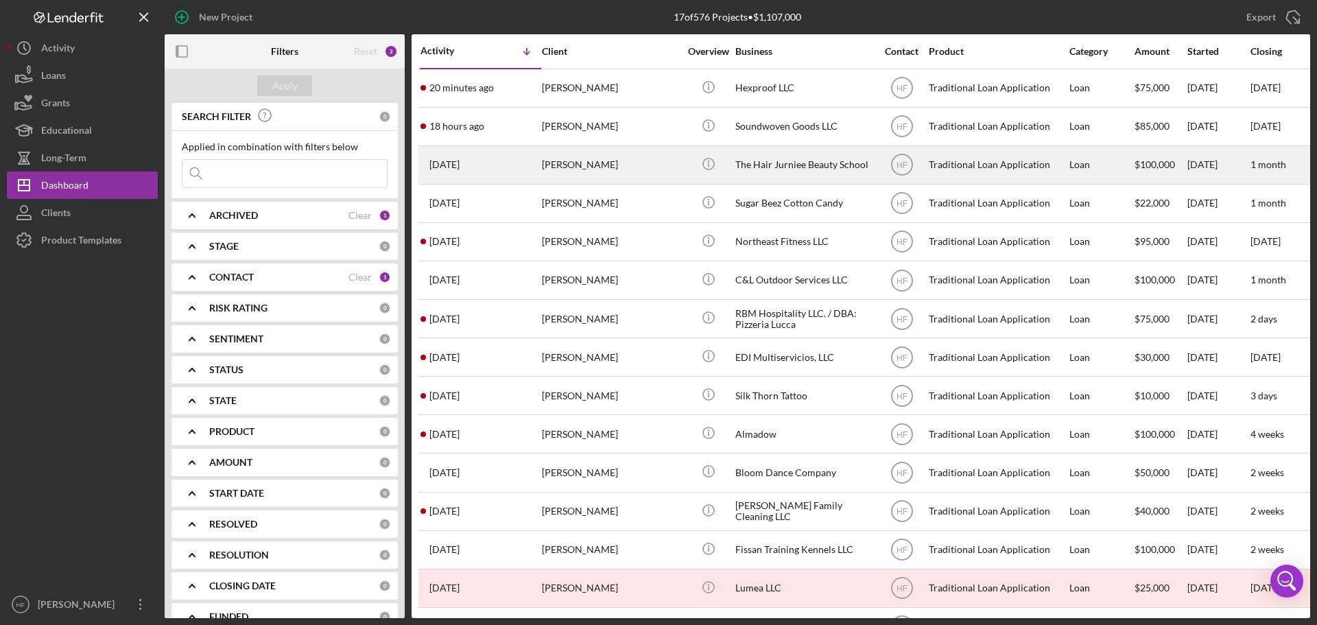
click at [642, 174] on div "Kimberly Fields" at bounding box center [610, 165] width 137 height 36
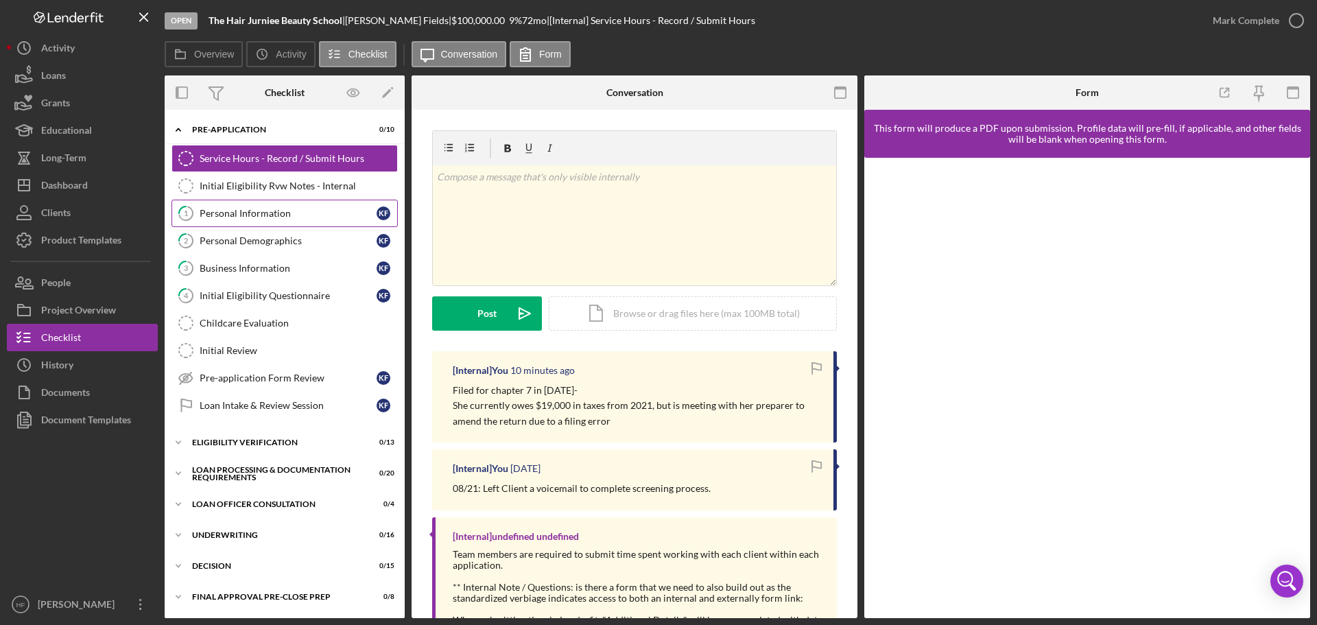
click at [250, 212] on div "Personal Information" at bounding box center [288, 213] width 177 height 11
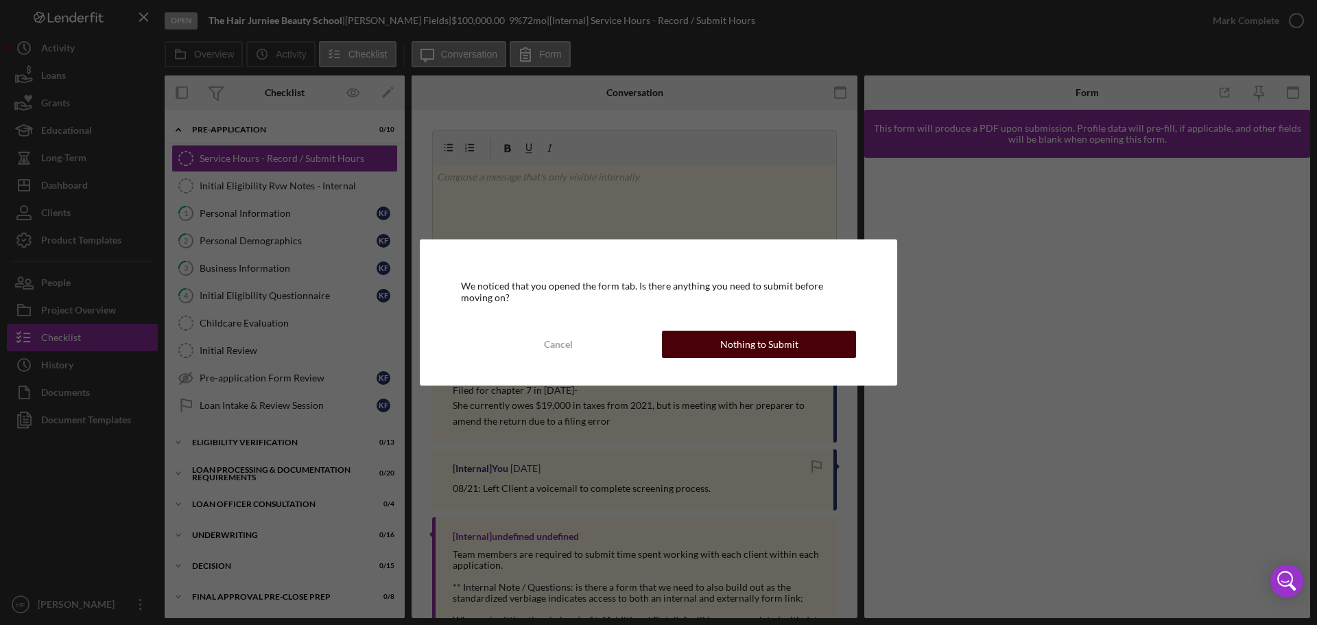
click at [798, 342] on button "Nothing to Submit" at bounding box center [759, 344] width 194 height 27
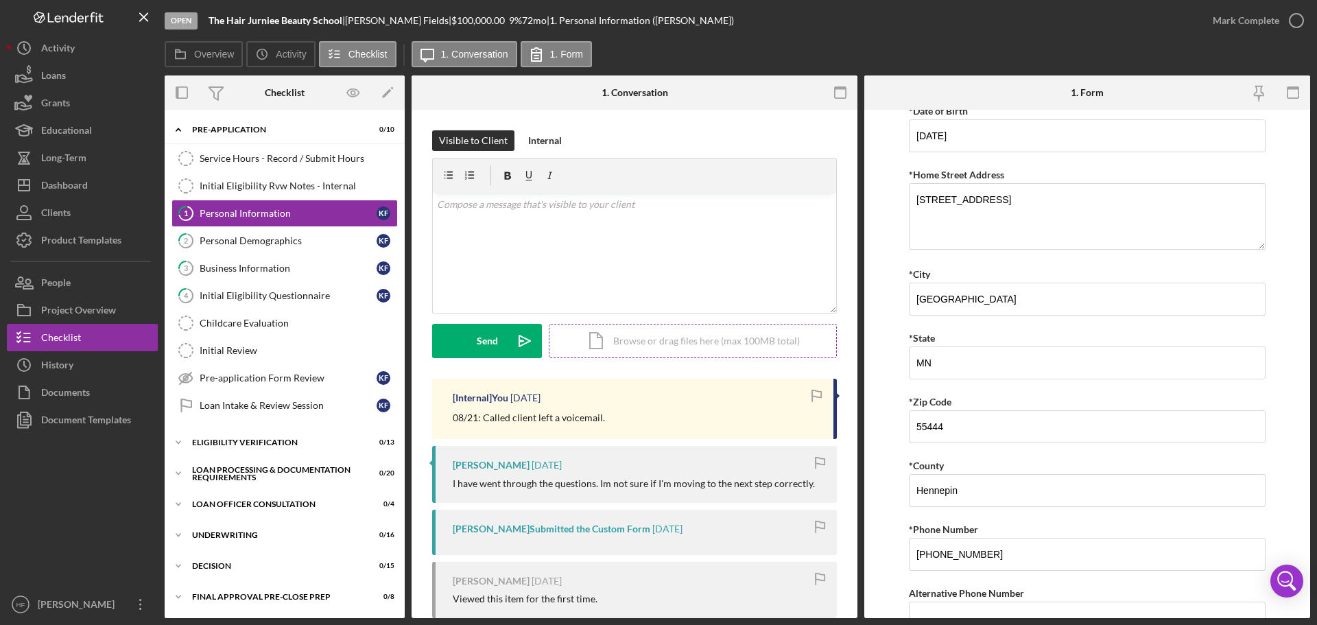
scroll to position [69, 0]
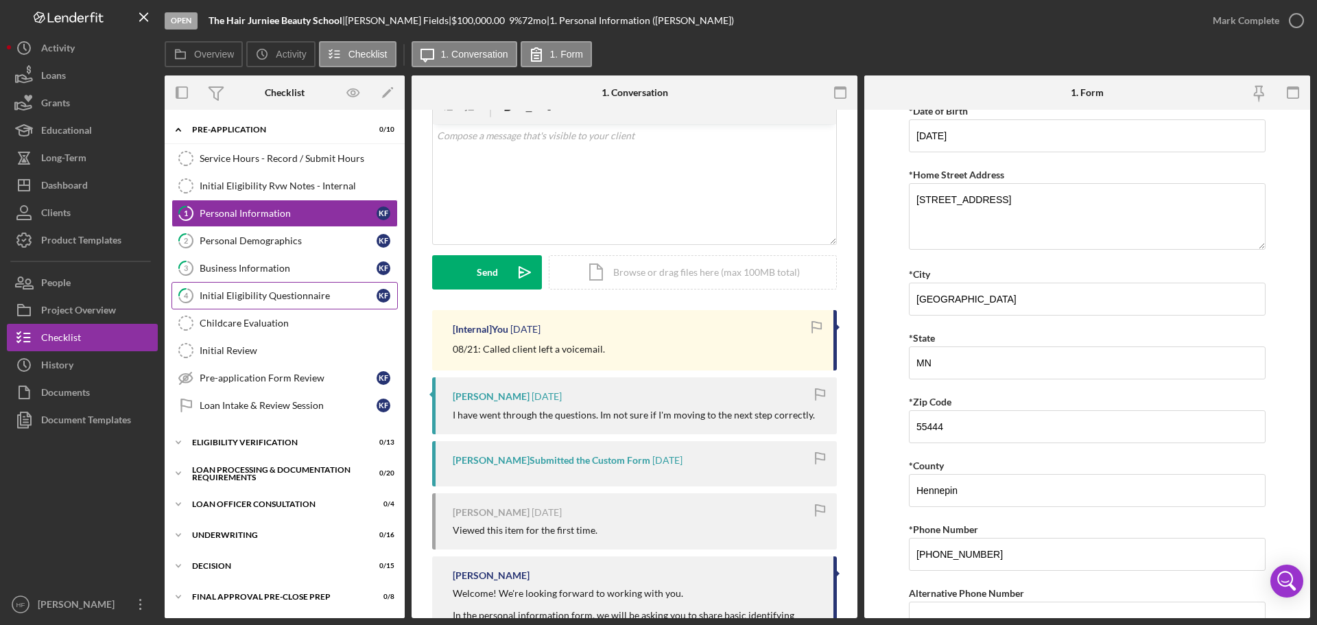
click at [265, 294] on div "Initial Eligibility Questionnaire" at bounding box center [288, 295] width 177 height 11
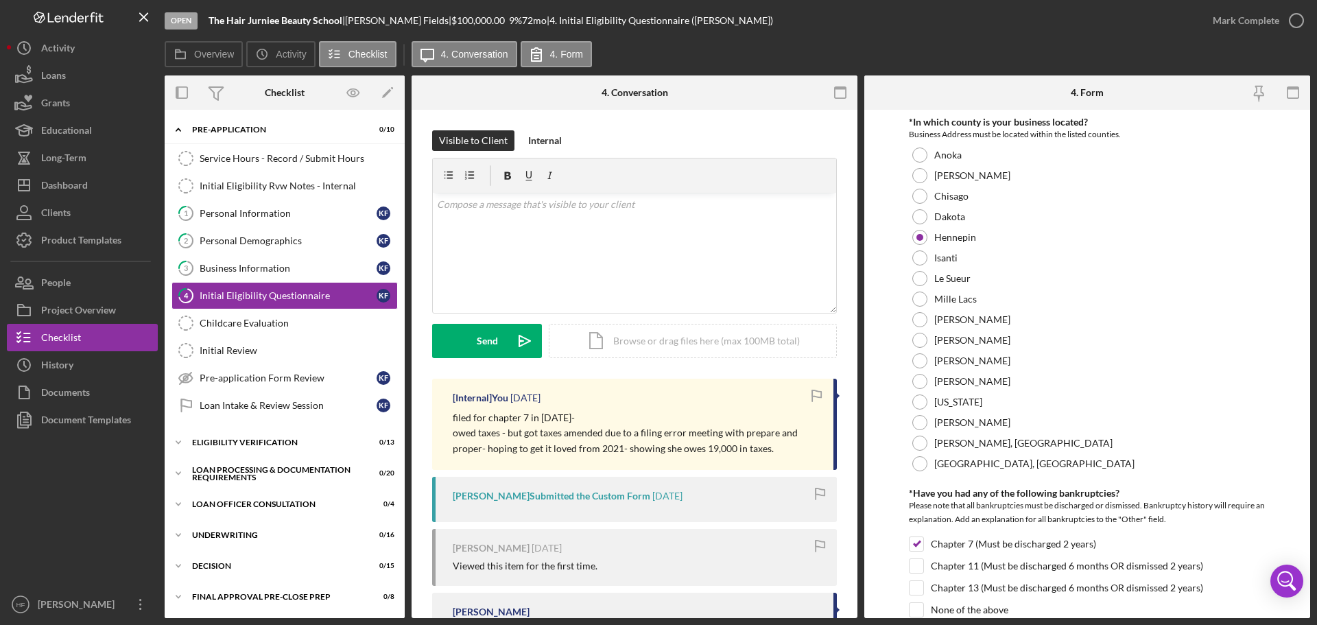
scroll to position [69, 0]
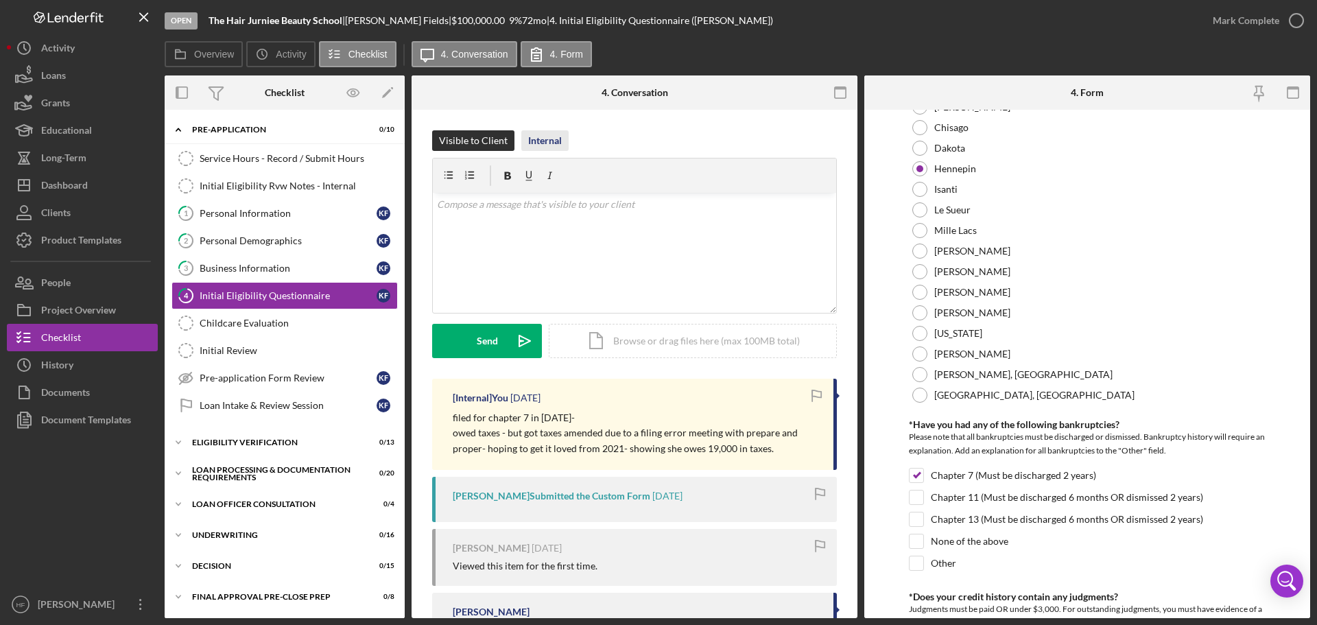
click at [551, 140] on div "Internal" at bounding box center [545, 140] width 34 height 21
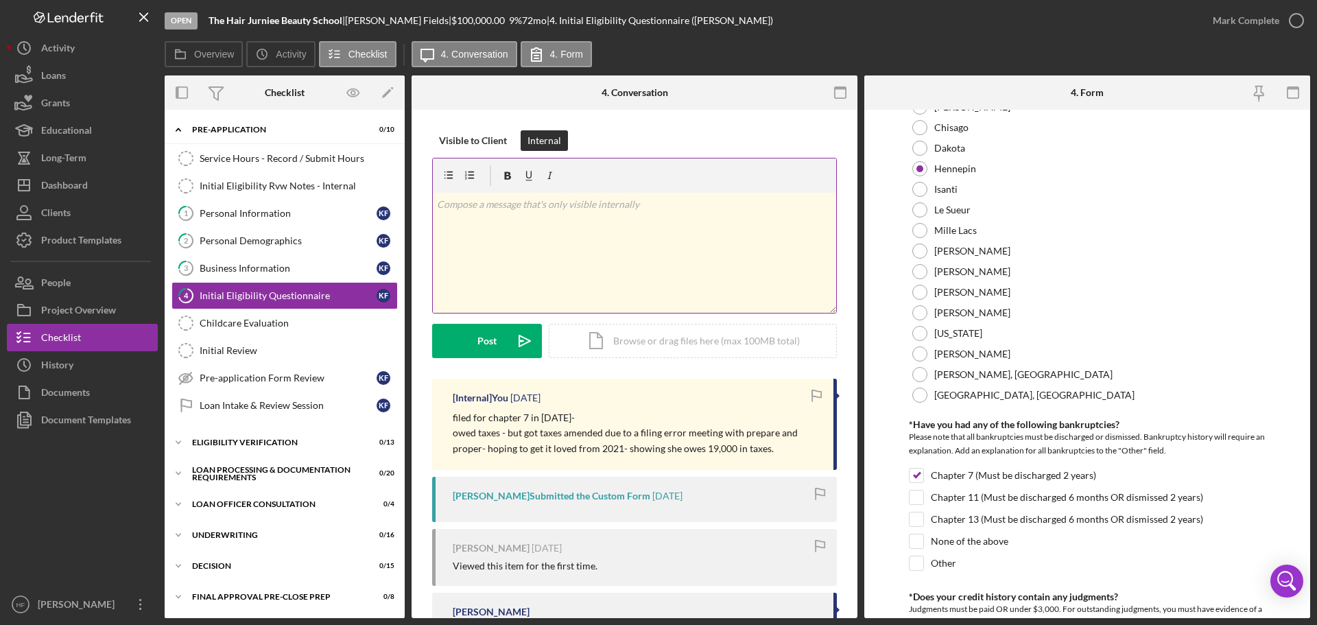
click at [593, 213] on div "v Color teal Color pink Remove color Add row above Add row below Add column bef…" at bounding box center [634, 253] width 403 height 120
click at [765, 257] on div "v Color teal Color pink Remove color Add row above Add row below Add column bef…" at bounding box center [634, 253] width 403 height 120
click at [687, 267] on div "v Color teal Color pink Remove color Add row above Add row below Add column bef…" at bounding box center [634, 253] width 403 height 120
click at [737, 243] on p "IRS paused payment plan because they are reviewing amendment claim - IRS review…" at bounding box center [635, 231] width 396 height 31
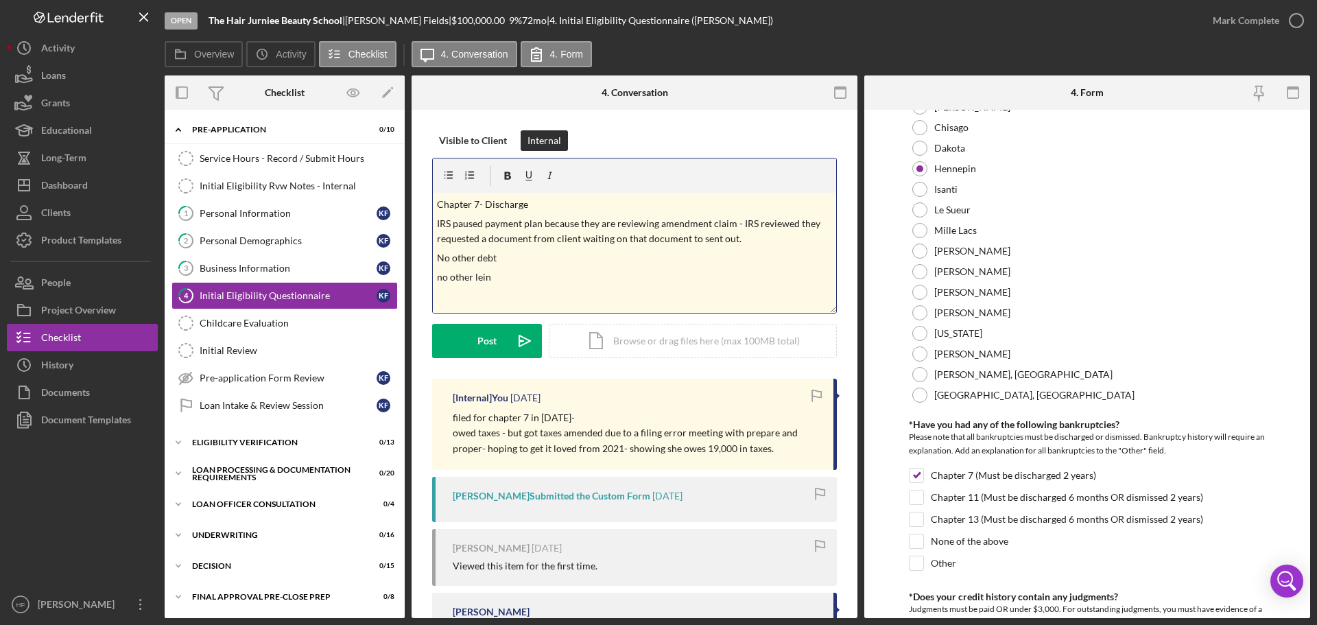
click at [545, 204] on p "Chapter 7- Discharge" at bounding box center [635, 204] width 396 height 15
click at [483, 278] on p "no other lein" at bounding box center [635, 277] width 396 height 15
click at [522, 276] on p "no other lien" at bounding box center [635, 277] width 396 height 15
click at [788, 235] on p "IRS paused payment plan because they are reviewing amendment claim - IRS review…" at bounding box center [635, 231] width 396 height 31
drag, startPoint x: 509, startPoint y: 304, endPoint x: 433, endPoint y: 197, distance: 130.9
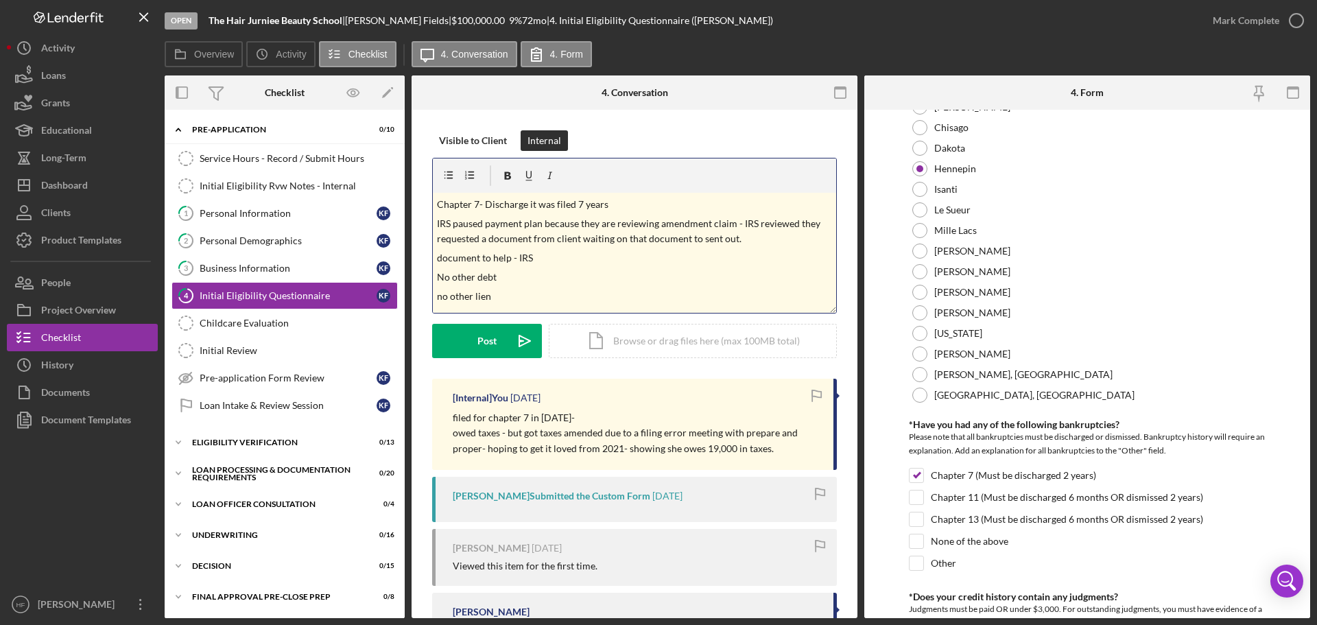
click at [433, 197] on div "v Color teal Color pink Remove color Add row above Add row below Add column bef…" at bounding box center [634, 253] width 403 height 120
copy div "Chapter 7- Discharge it was filed 7 years IRS paused payment plan because they …"
click at [86, 182] on div "Dashboard" at bounding box center [64, 186] width 47 height 31
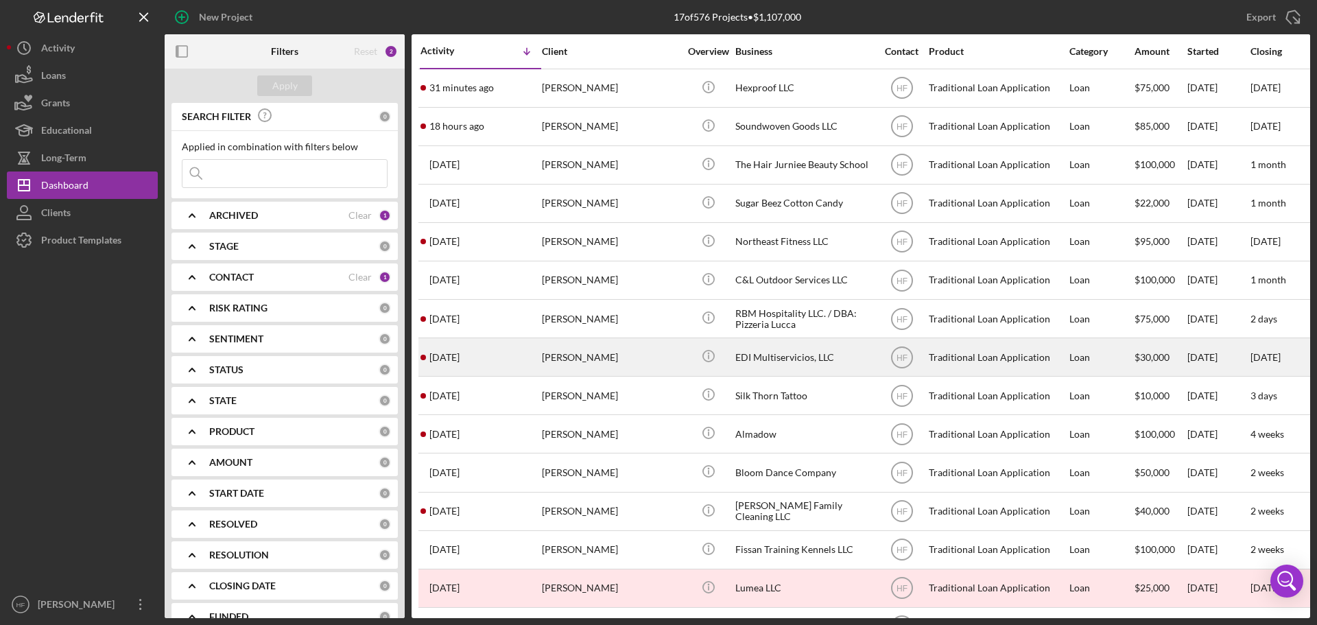
click at [658, 359] on div "Erika Posthumus" at bounding box center [610, 357] width 137 height 36
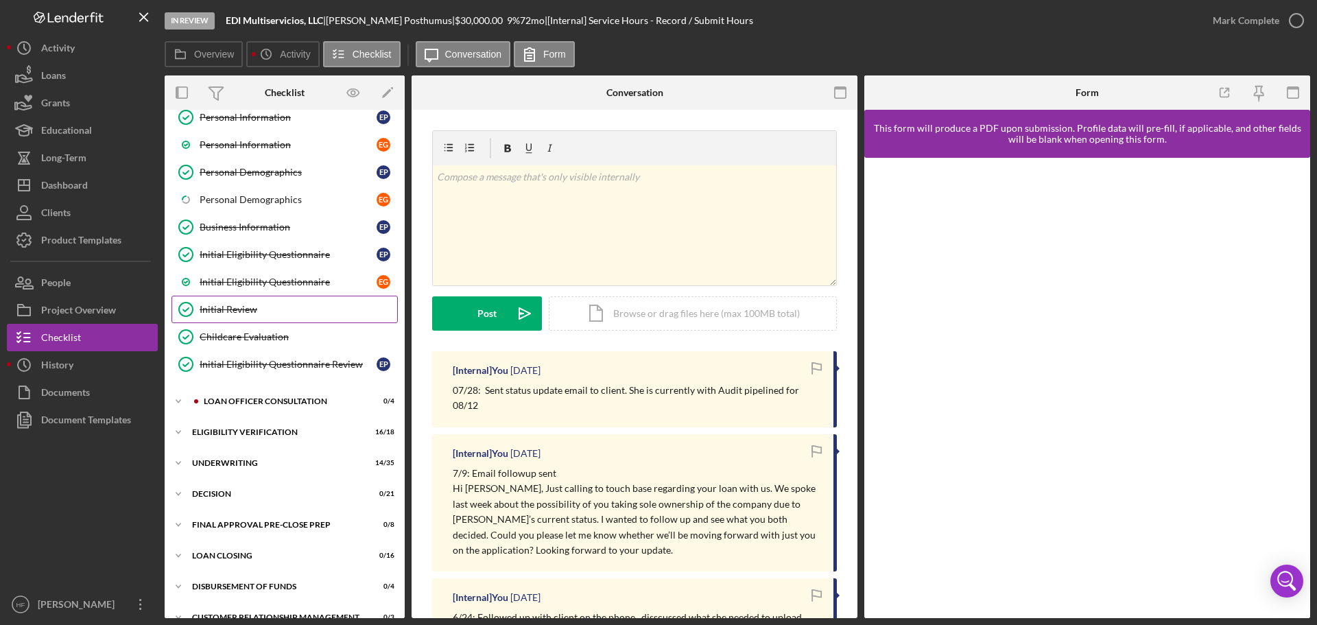
scroll to position [137, 0]
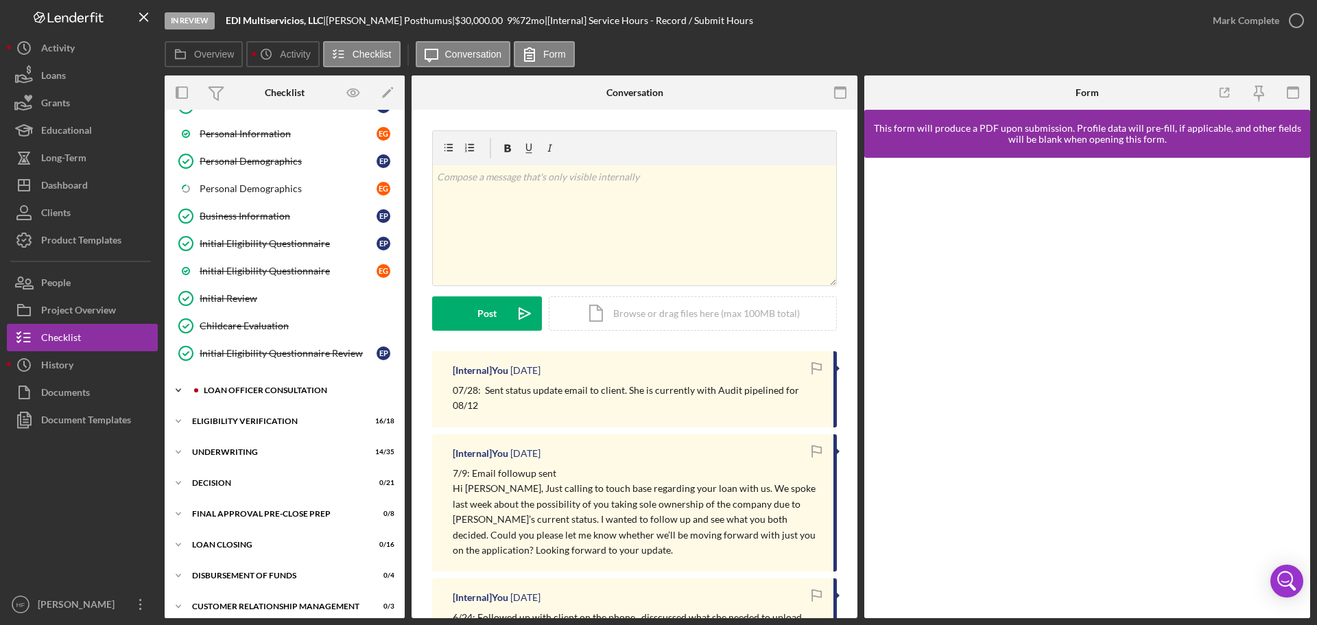
click at [177, 399] on icon "Icon/Expander" at bounding box center [178, 390] width 27 height 27
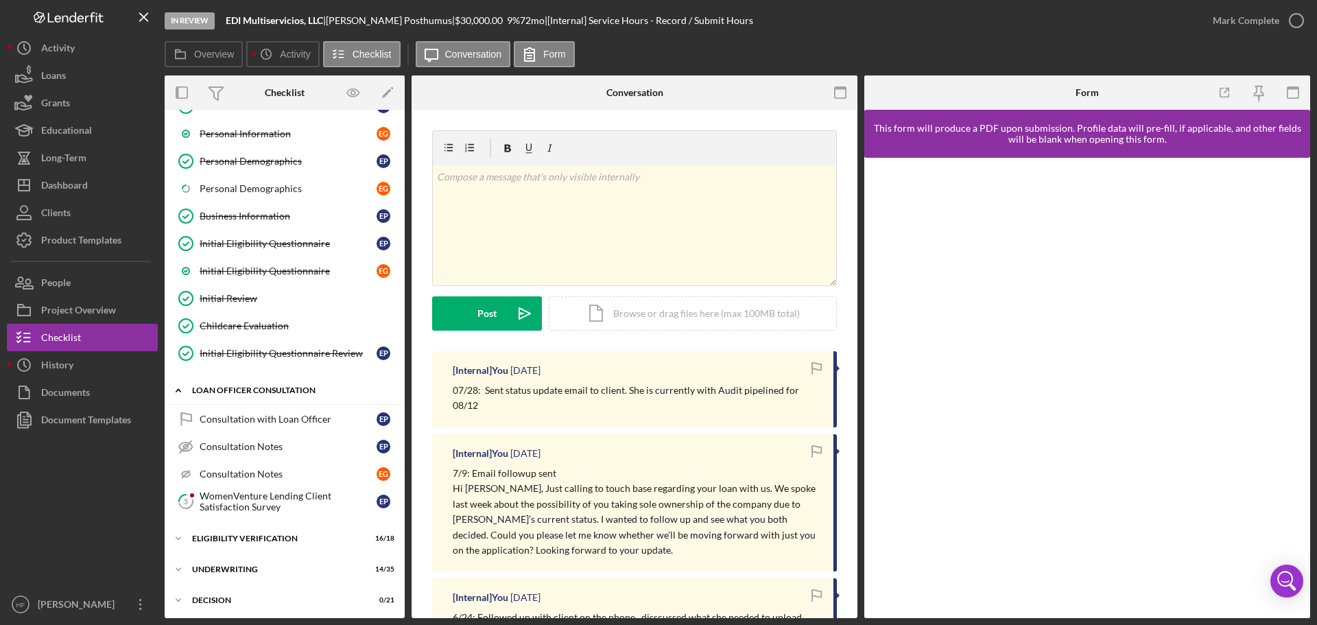
click at [180, 399] on icon "Icon/Expander" at bounding box center [178, 390] width 27 height 27
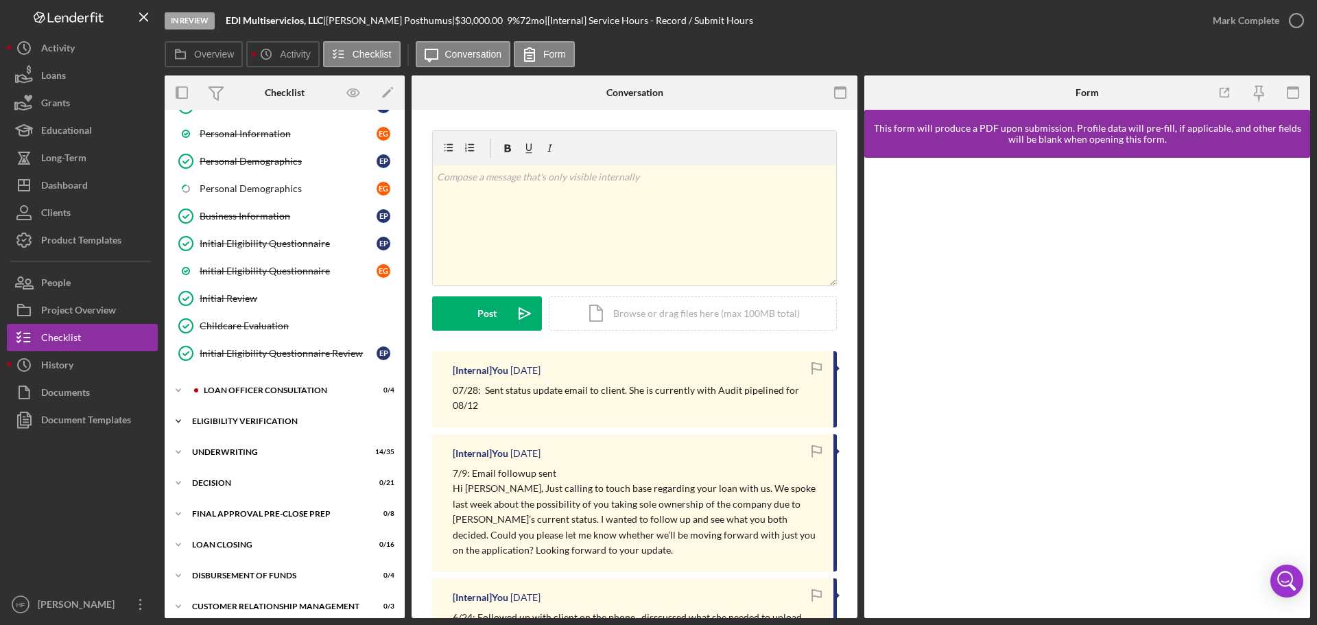
click at [180, 414] on icon "Icon/Expander" at bounding box center [178, 420] width 27 height 27
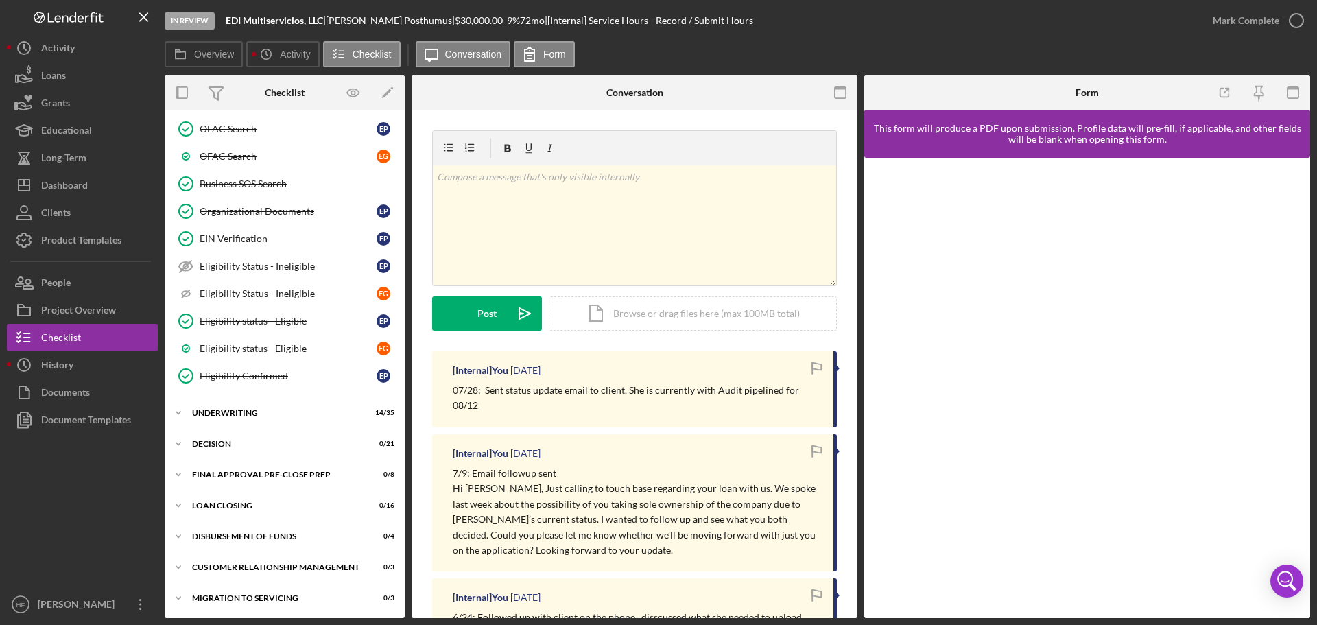
scroll to position [679, 0]
click at [180, 417] on icon "Icon/Expander" at bounding box center [178, 411] width 27 height 27
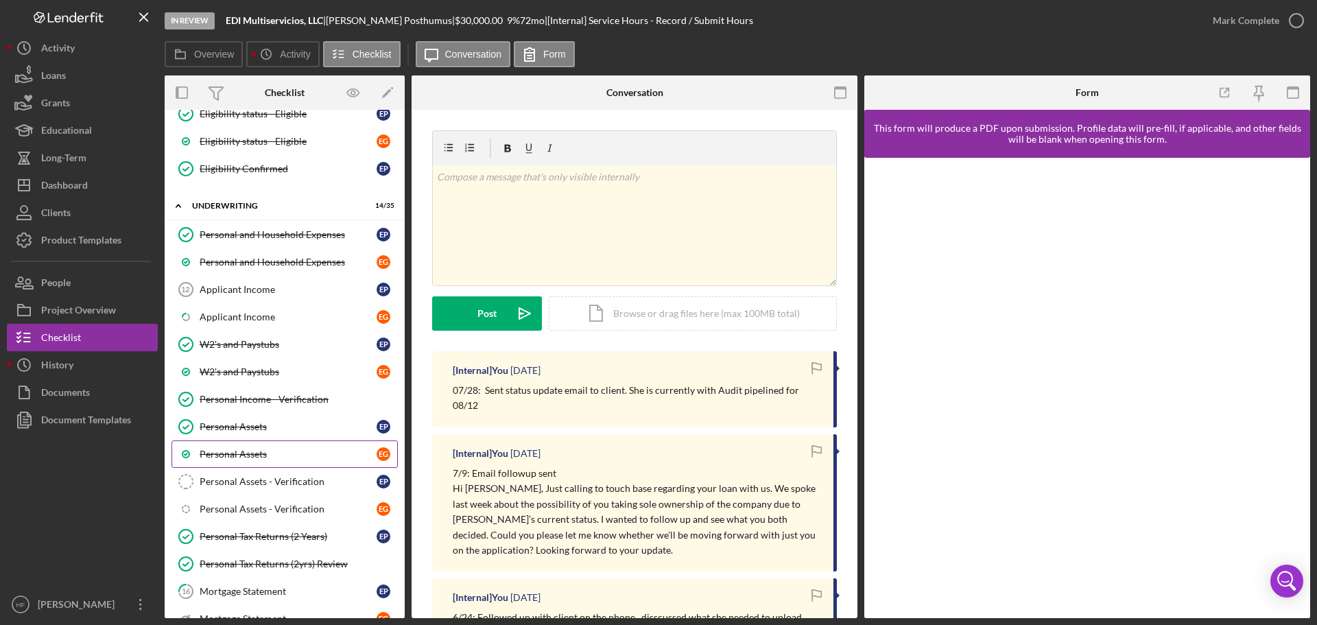
scroll to position [1090, 0]
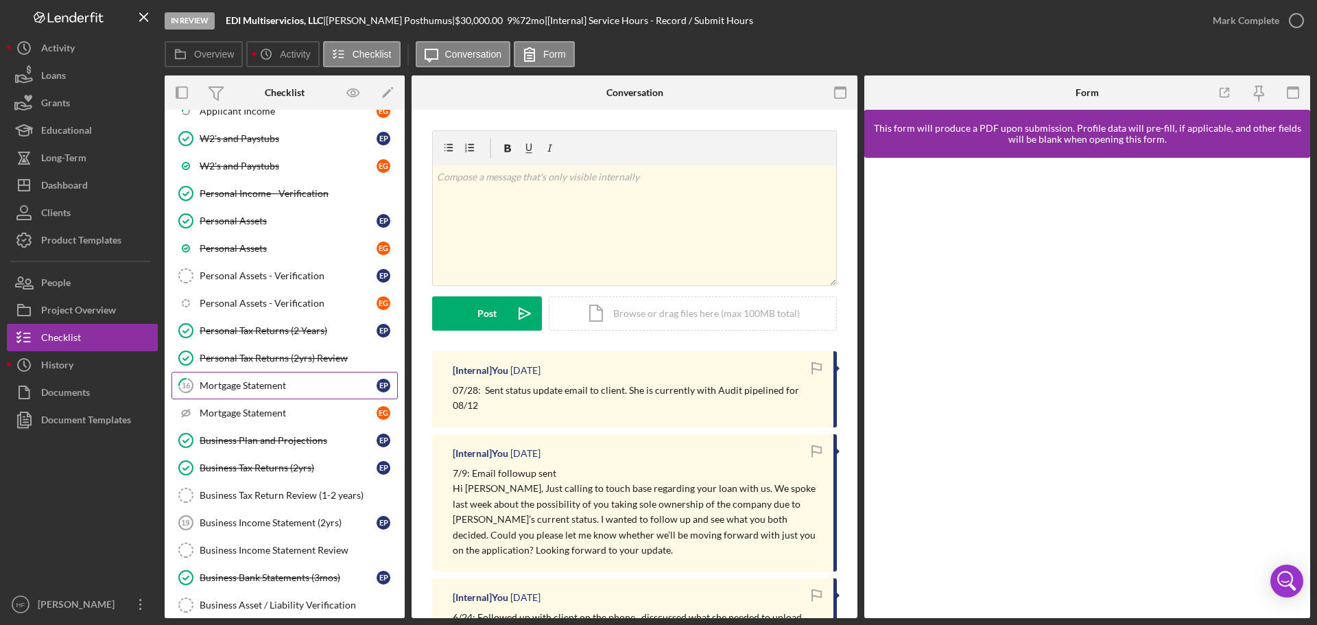
click at [291, 388] on div "Mortgage Statement" at bounding box center [288, 385] width 177 height 11
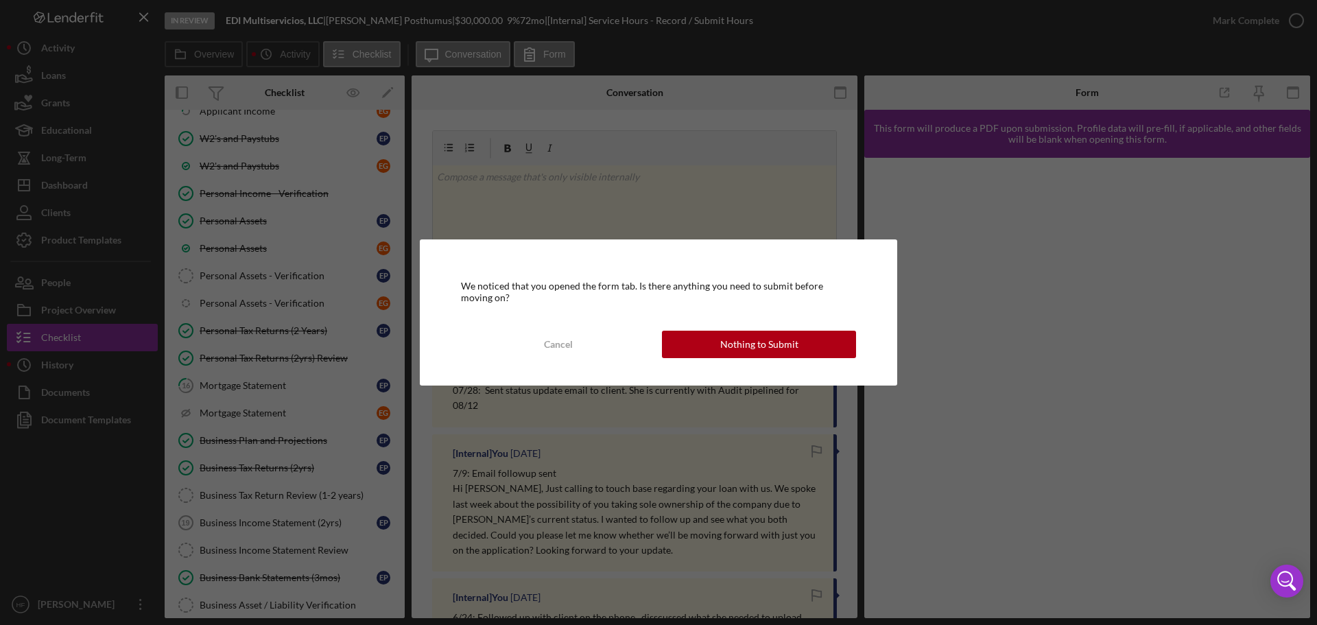
click at [737, 344] on div "Nothing to Submit" at bounding box center [759, 344] width 78 height 27
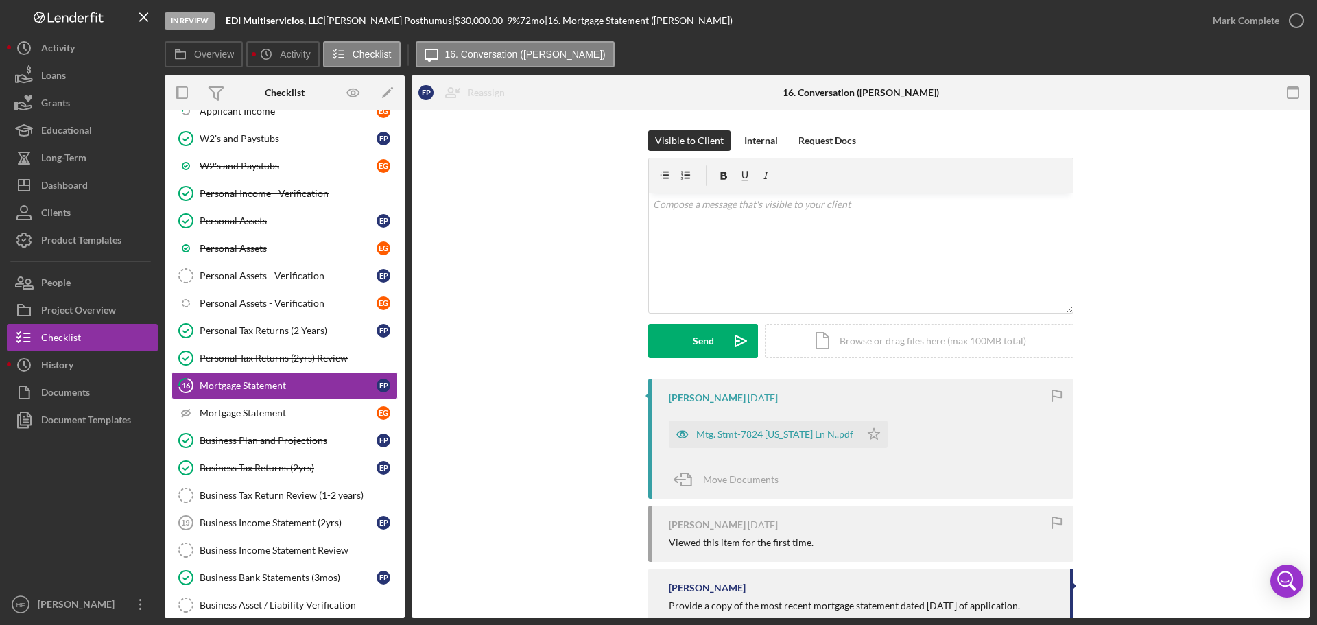
click at [783, 451] on div "Erika Posthumus 2 weeks ago Mtg. Stmt-7824 Idaho Ln N..pdf Icon/Star Move Docum…" at bounding box center [860, 439] width 425 height 120
click at [783, 431] on div "Mtg. Stmt-7824 Idaho Ln N..pdf" at bounding box center [774, 434] width 157 height 11
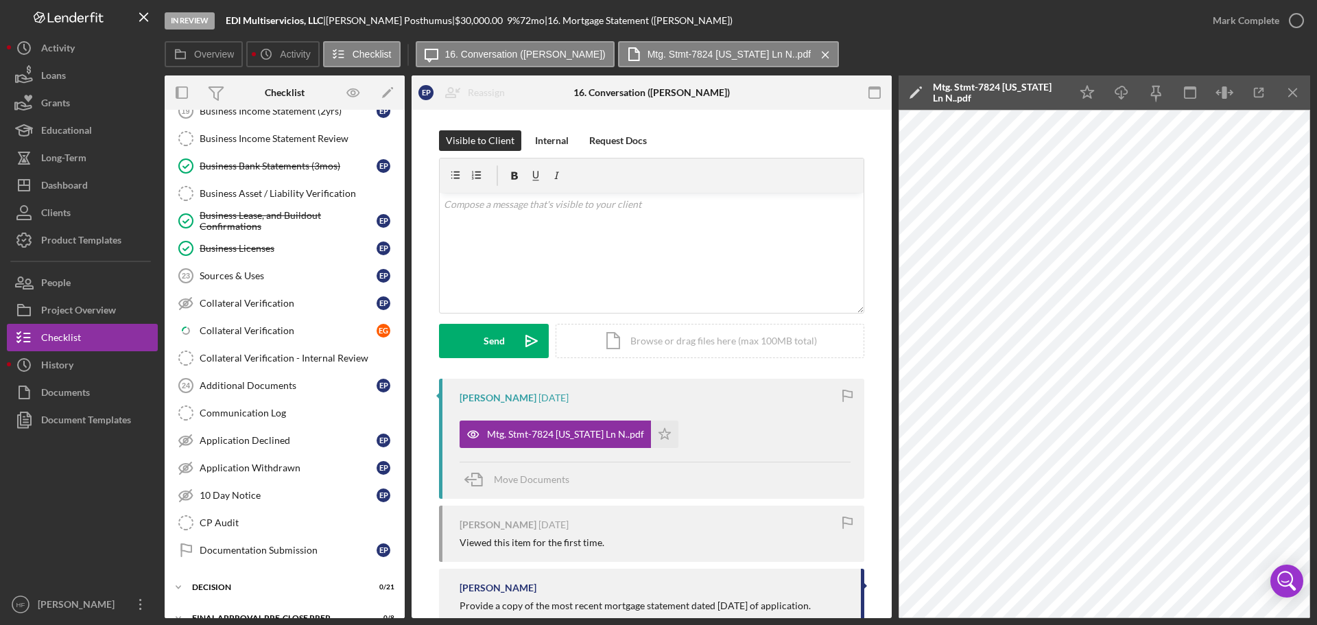
scroll to position [38, 0]
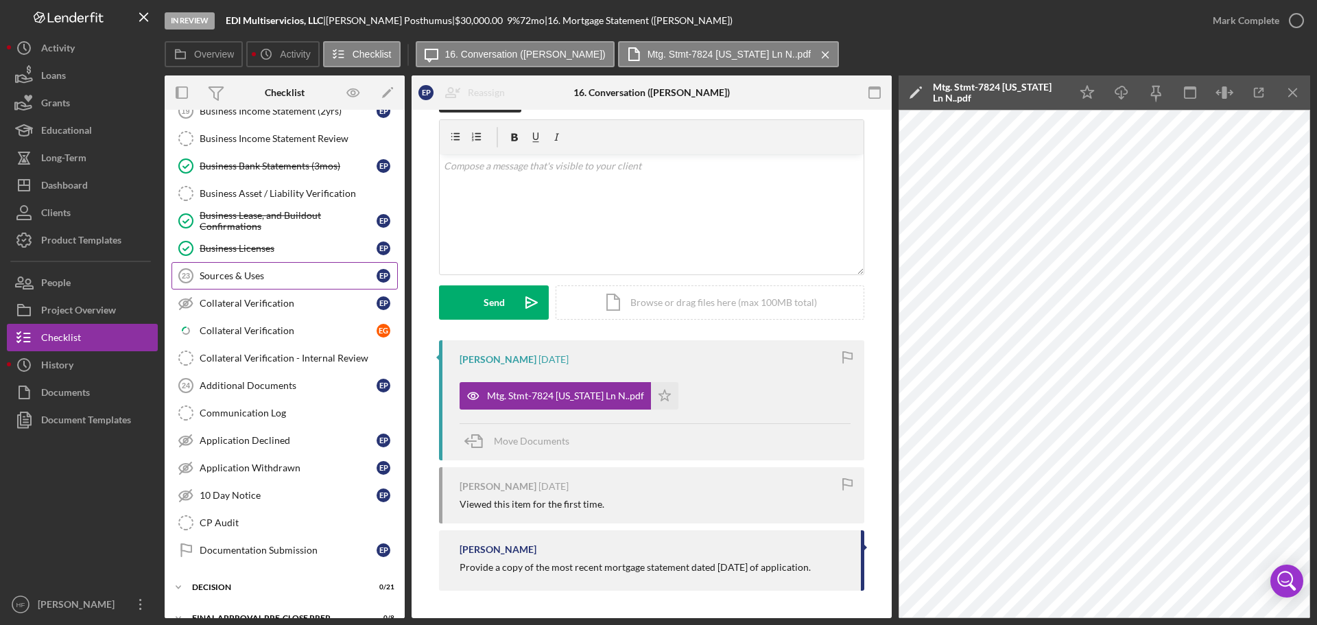
click at [307, 281] on div "Sources & Uses" at bounding box center [288, 275] width 177 height 11
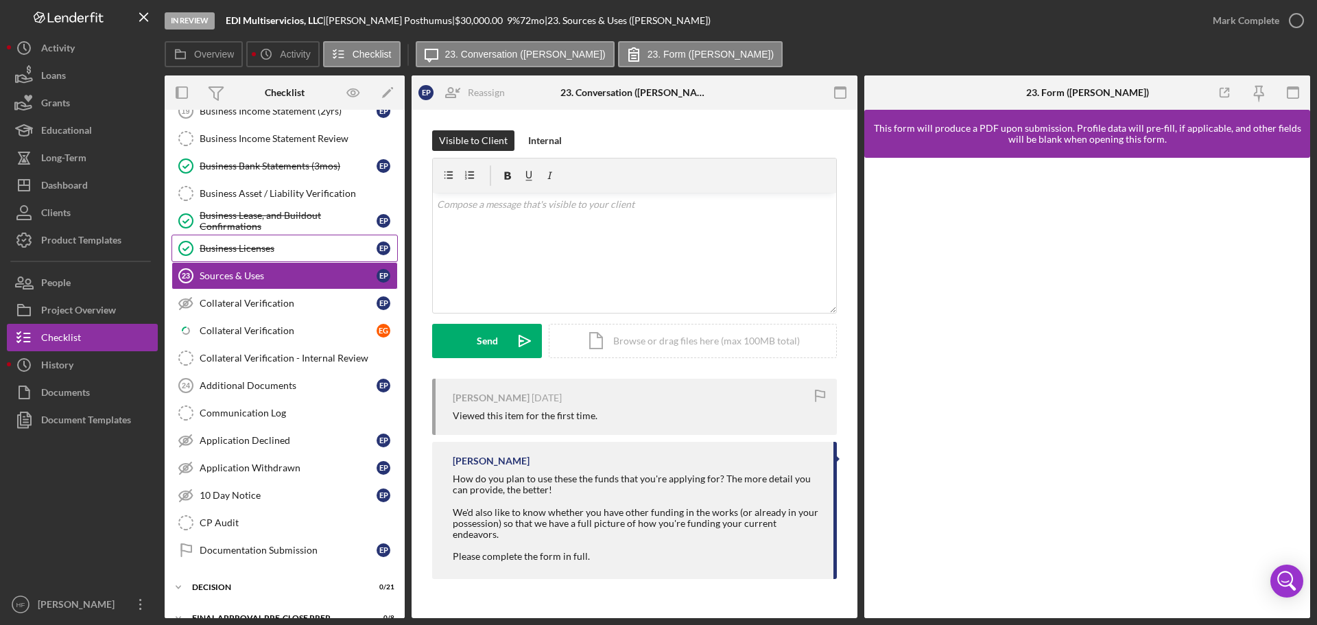
click at [307, 250] on div "Business Licenses" at bounding box center [288, 248] width 177 height 11
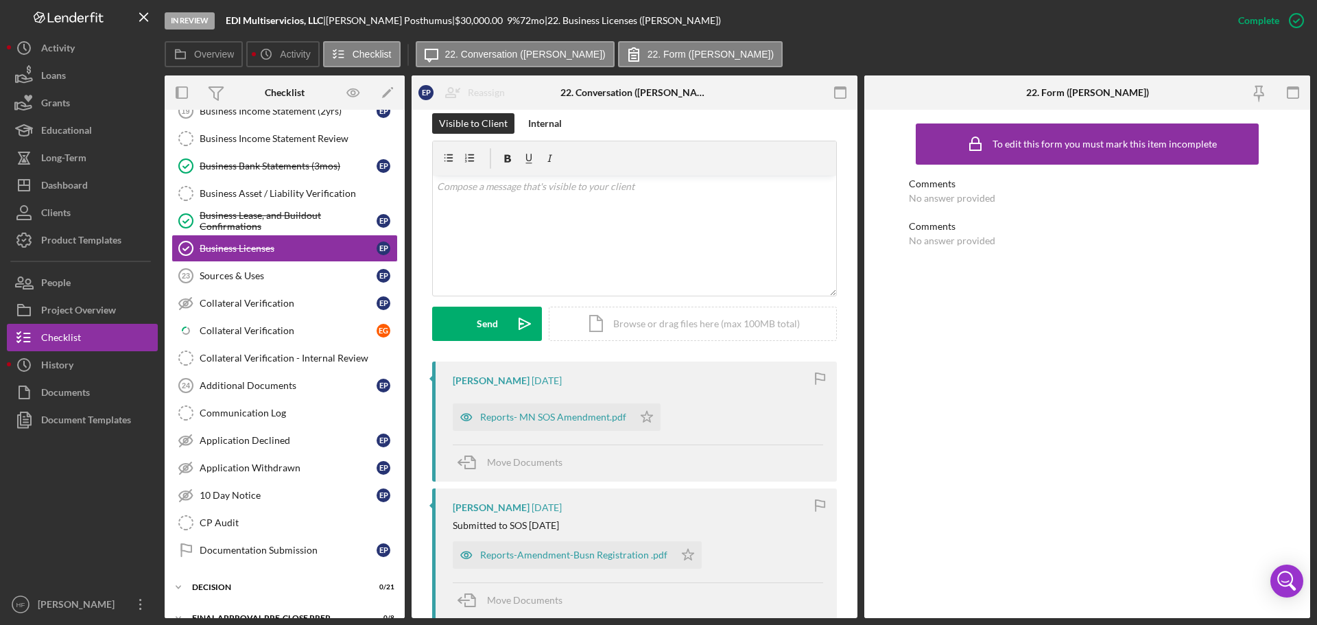
scroll to position [343, 0]
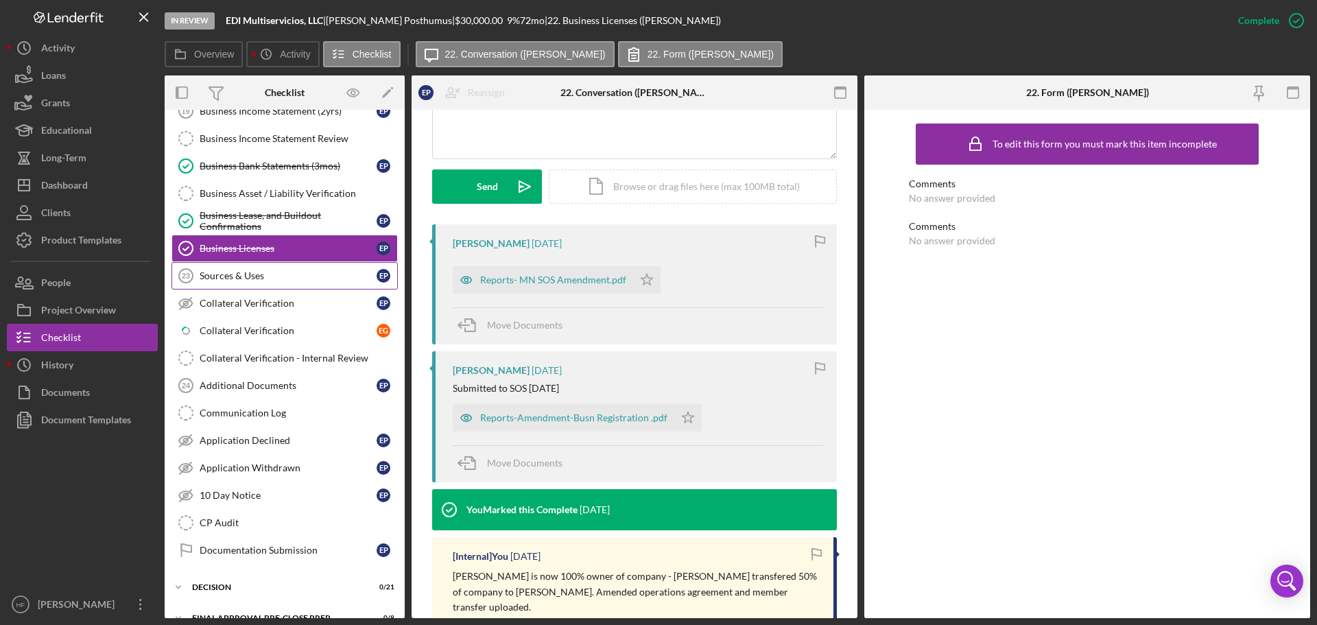
click at [302, 275] on div "Sources & Uses" at bounding box center [288, 275] width 177 height 11
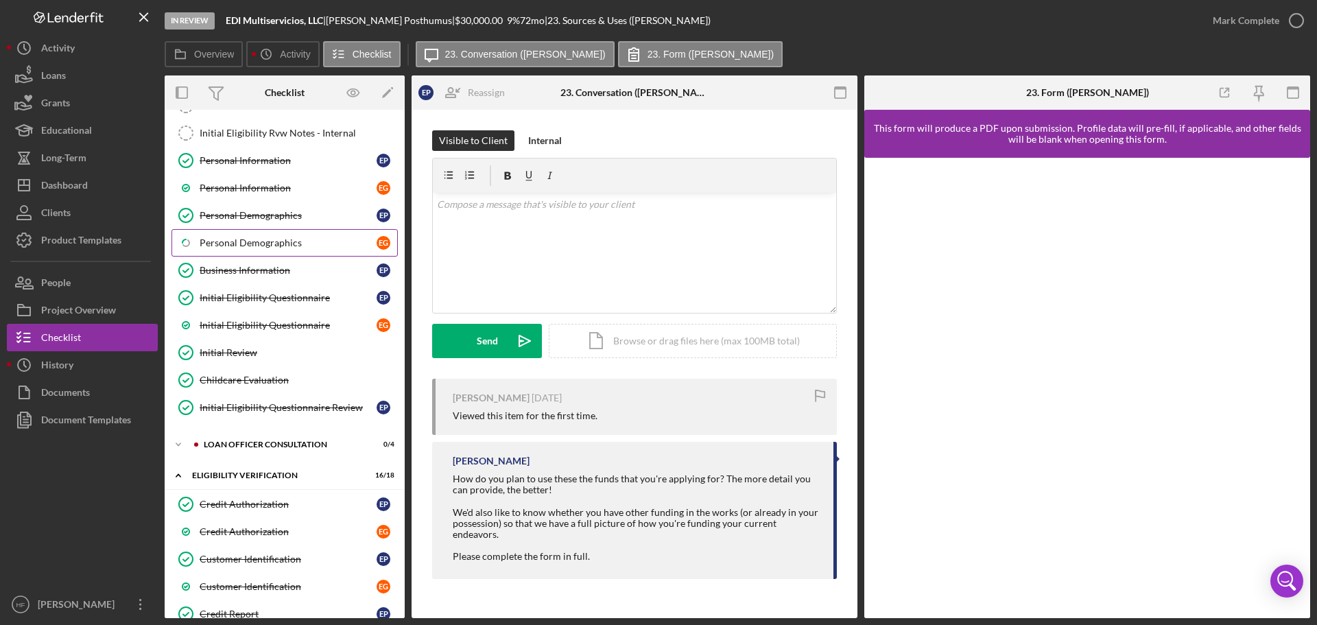
scroll to position [62, 0]
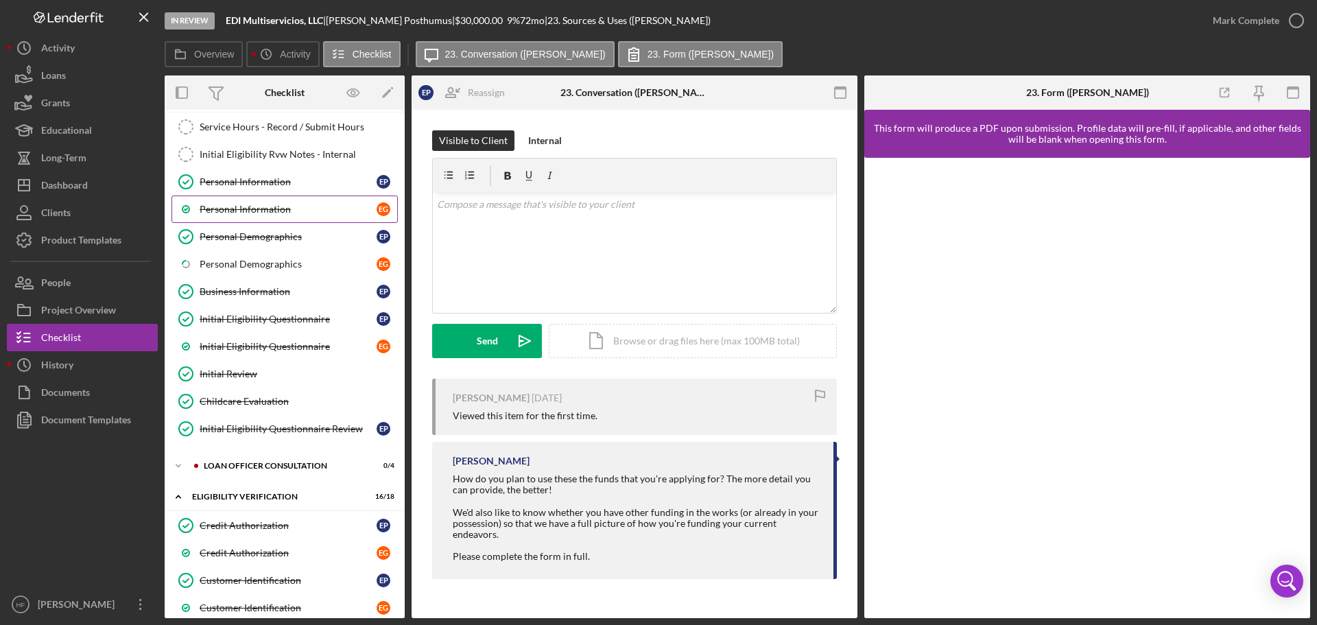
click at [311, 202] on link "Personal Information E G" at bounding box center [284, 208] width 226 height 27
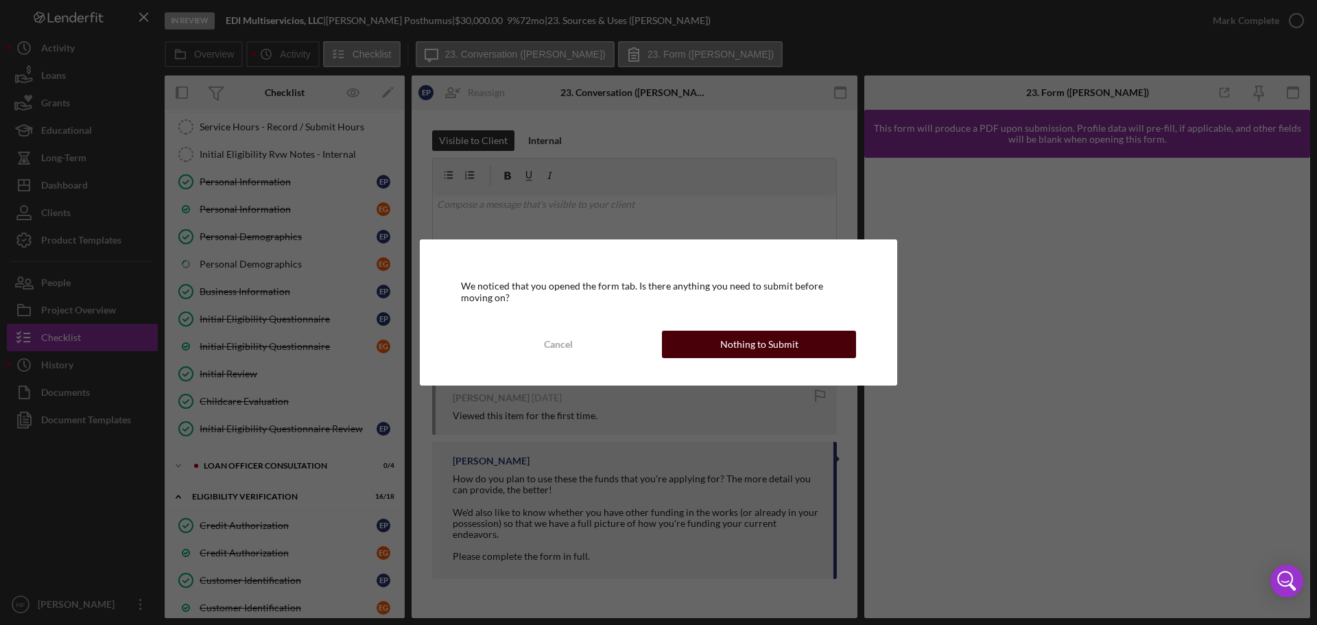
click at [822, 347] on button "Nothing to Submit" at bounding box center [759, 344] width 194 height 27
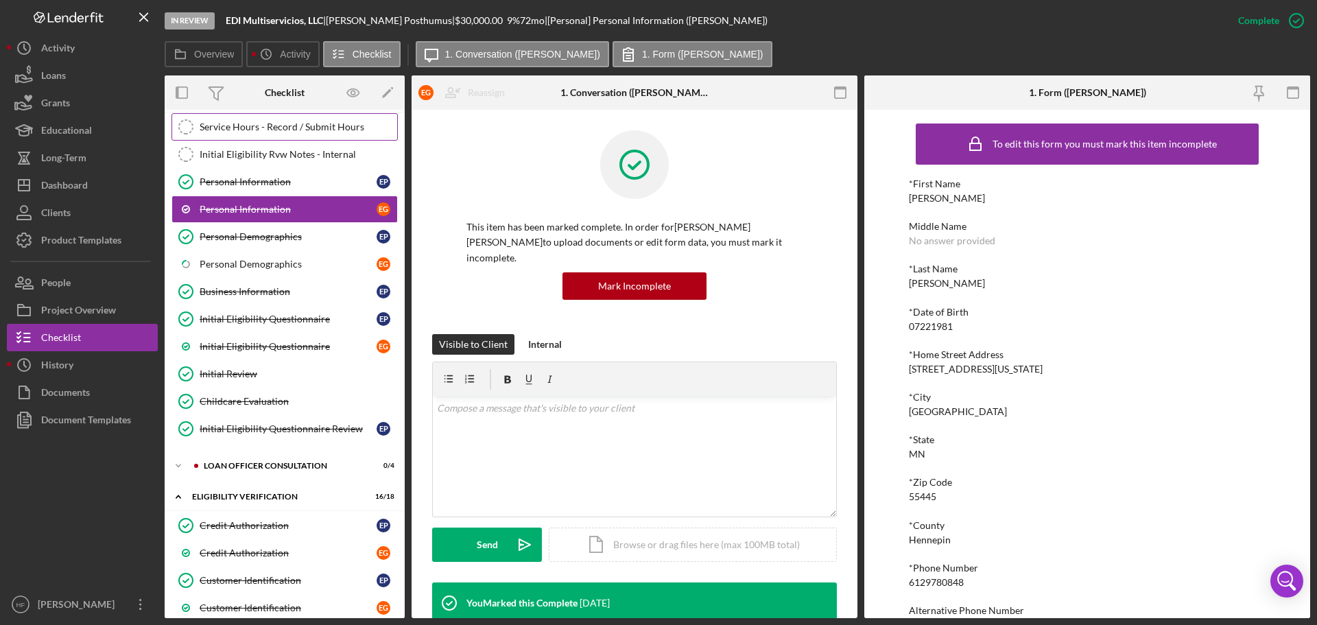
click at [278, 126] on div "Service Hours - Record / Submit Hours" at bounding box center [299, 126] width 198 height 11
